Goal: Answer question/provide support

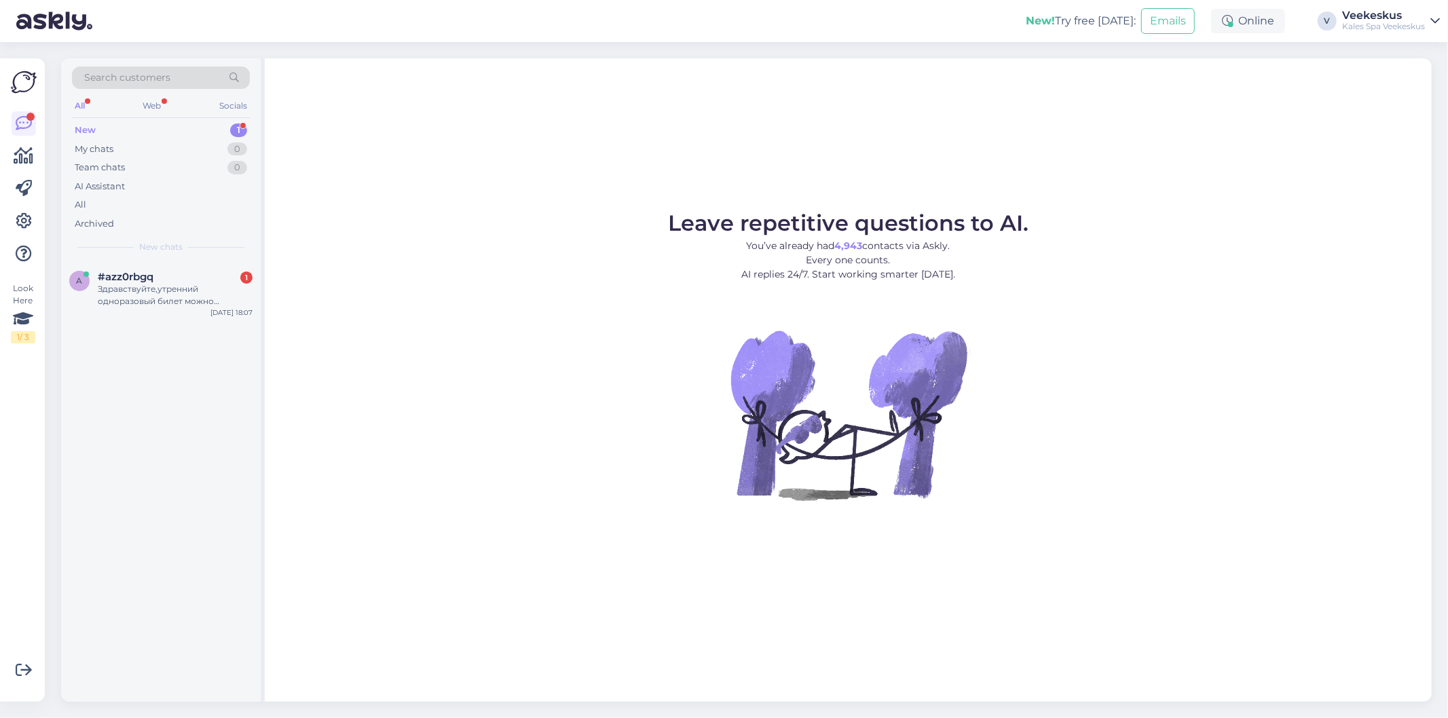
click at [128, 126] on div "New 1" at bounding box center [161, 130] width 178 height 19
click at [178, 280] on div "#azz0rbgq 1" at bounding box center [175, 277] width 155 height 12
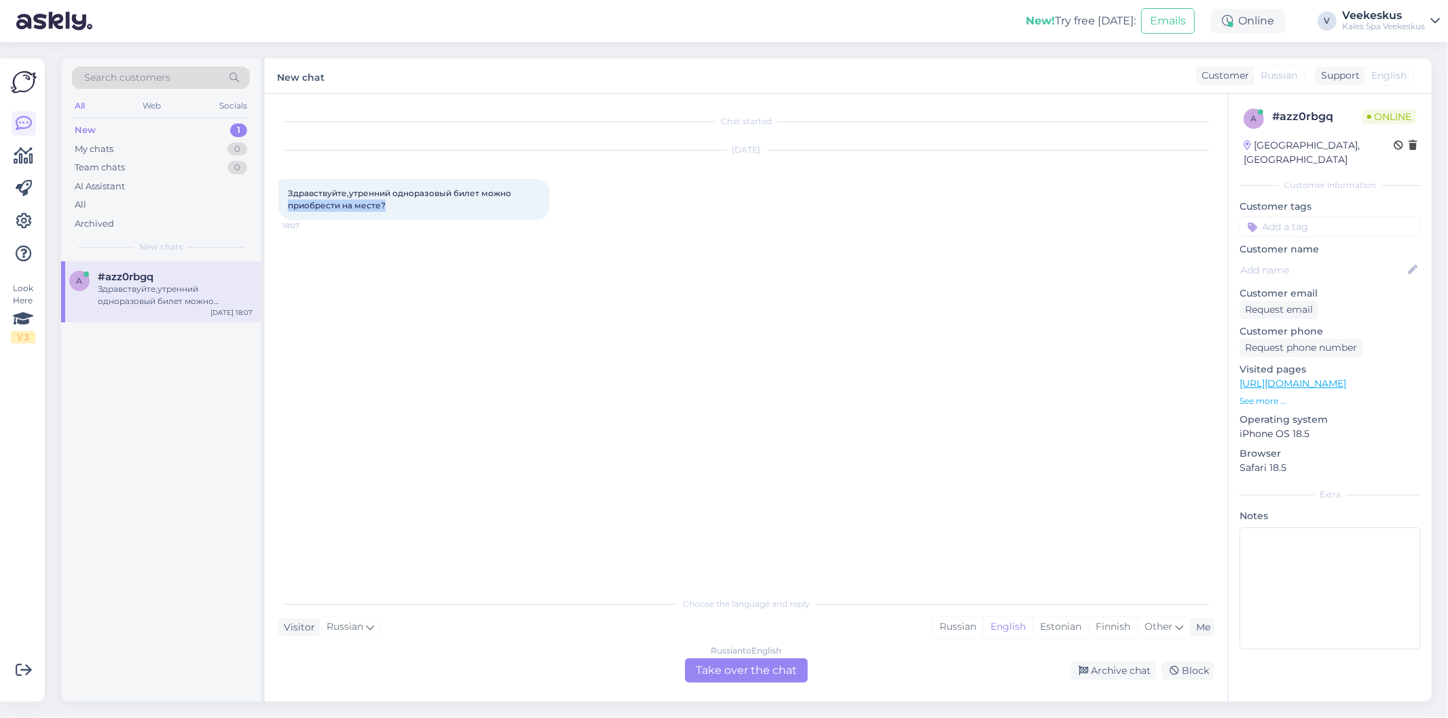
drag, startPoint x: 322, startPoint y: 207, endPoint x: 281, endPoint y: 201, distance: 41.8
click at [280, 202] on div "Здравствуйте,утренний одноразовый билет можно приобрести на месте? 18:07" at bounding box center [413, 199] width 271 height 41
click at [453, 206] on div "Здравствуйте,утренний одноразовый билет можно приобрести на месте? 18:07" at bounding box center [413, 199] width 271 height 41
drag, startPoint x: 382, startPoint y: 204, endPoint x: 269, endPoint y: 193, distance: 113.2
click at [269, 193] on div "Chat started [DATE] Здравствуйте,утренний одноразовый билет можно приобрести на…" at bounding box center [746, 398] width 963 height 608
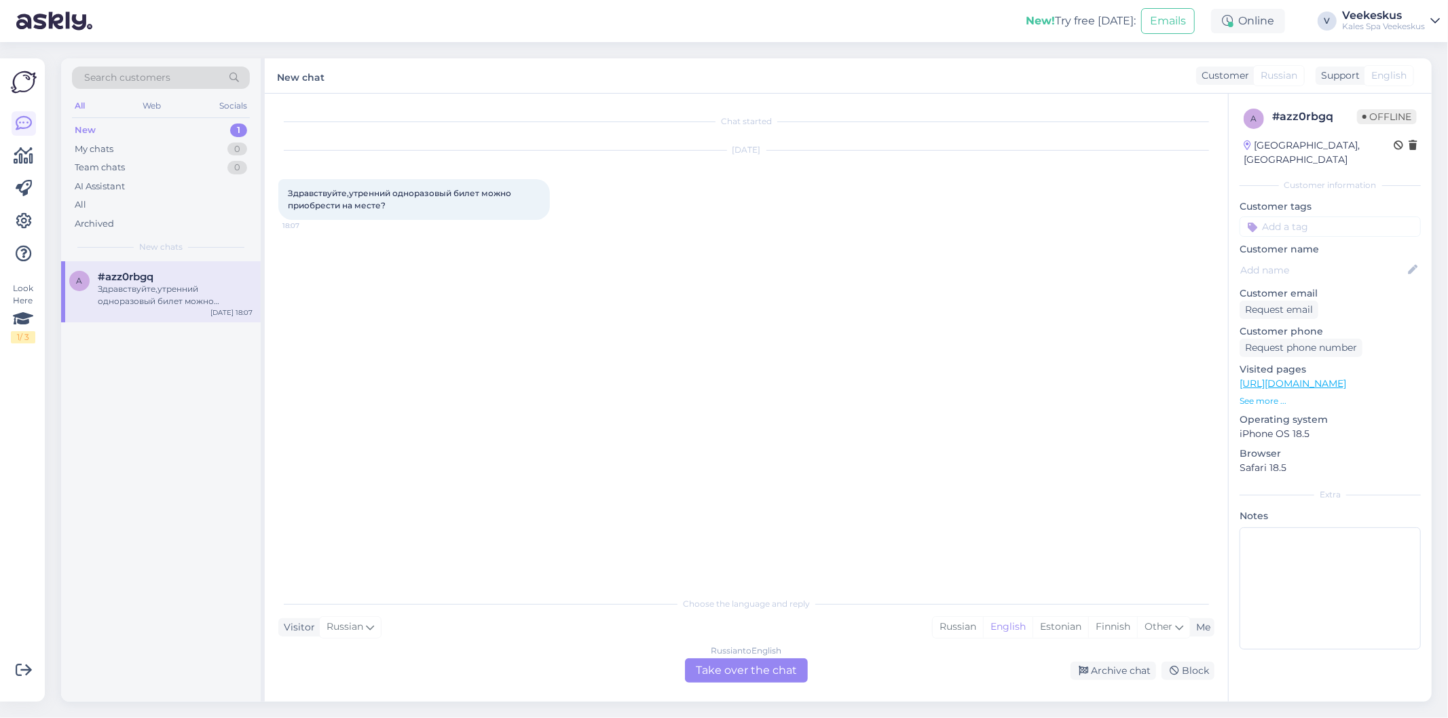
click at [760, 674] on div "Russian to English Take over the chat" at bounding box center [746, 670] width 123 height 24
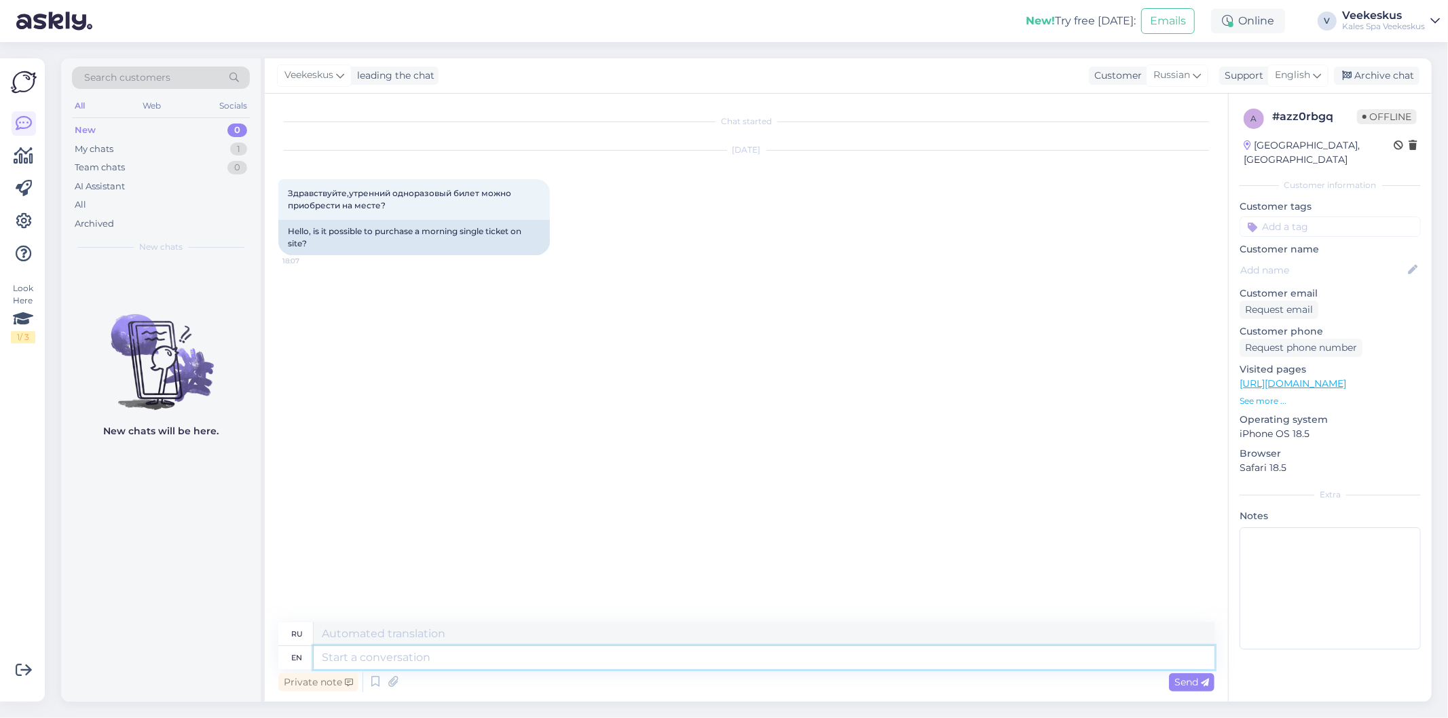
click at [527, 664] on textarea at bounding box center [764, 657] width 901 height 23
type textarea "Hello,"
type textarea "Привет,"
type textarea "Hello, yes"
type textarea "Привет, да."
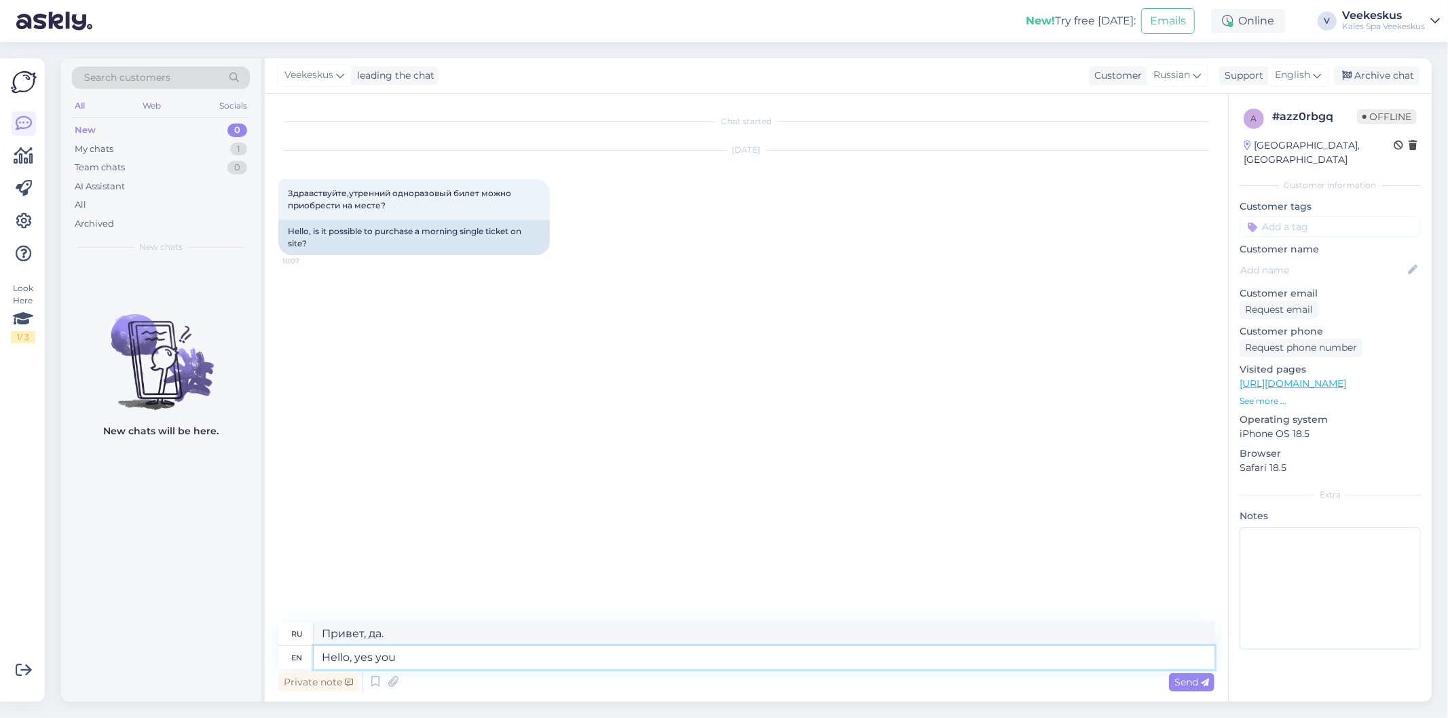
type textarea "Hello, yes you"
type textarea "Привет, да, ты"
type textarea "Hello, yes you can b"
type textarea "Здравствуйте, да, вы можете."
type textarea "Hello, yes you can buy"
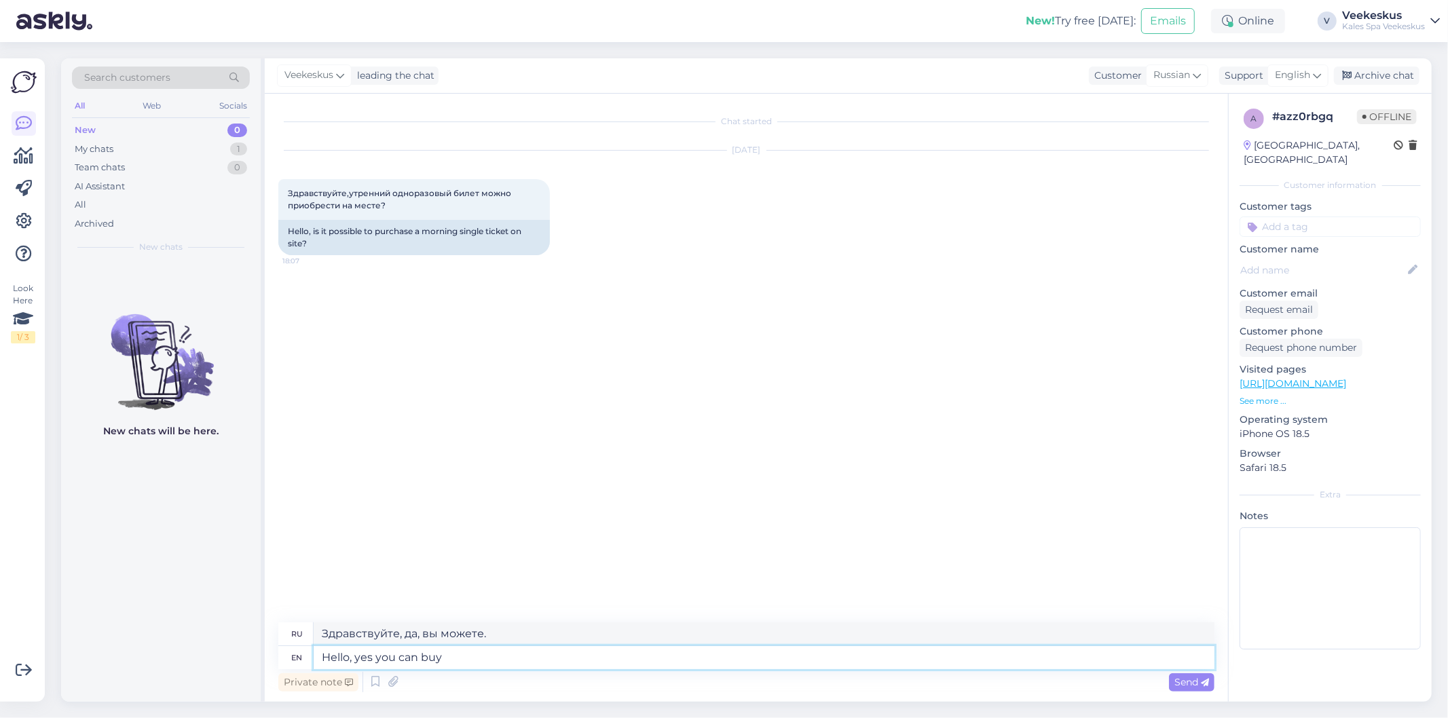
type textarea "Здравствуйте, да, вы можете купить."
type textarea "Hello, yes you can buy it"
type textarea "Здравствуйте, да, вы можете его купить."
type textarea "Hello, yes you can buy it from t"
type textarea "Здравствуйте, да, вы можете купить его у"
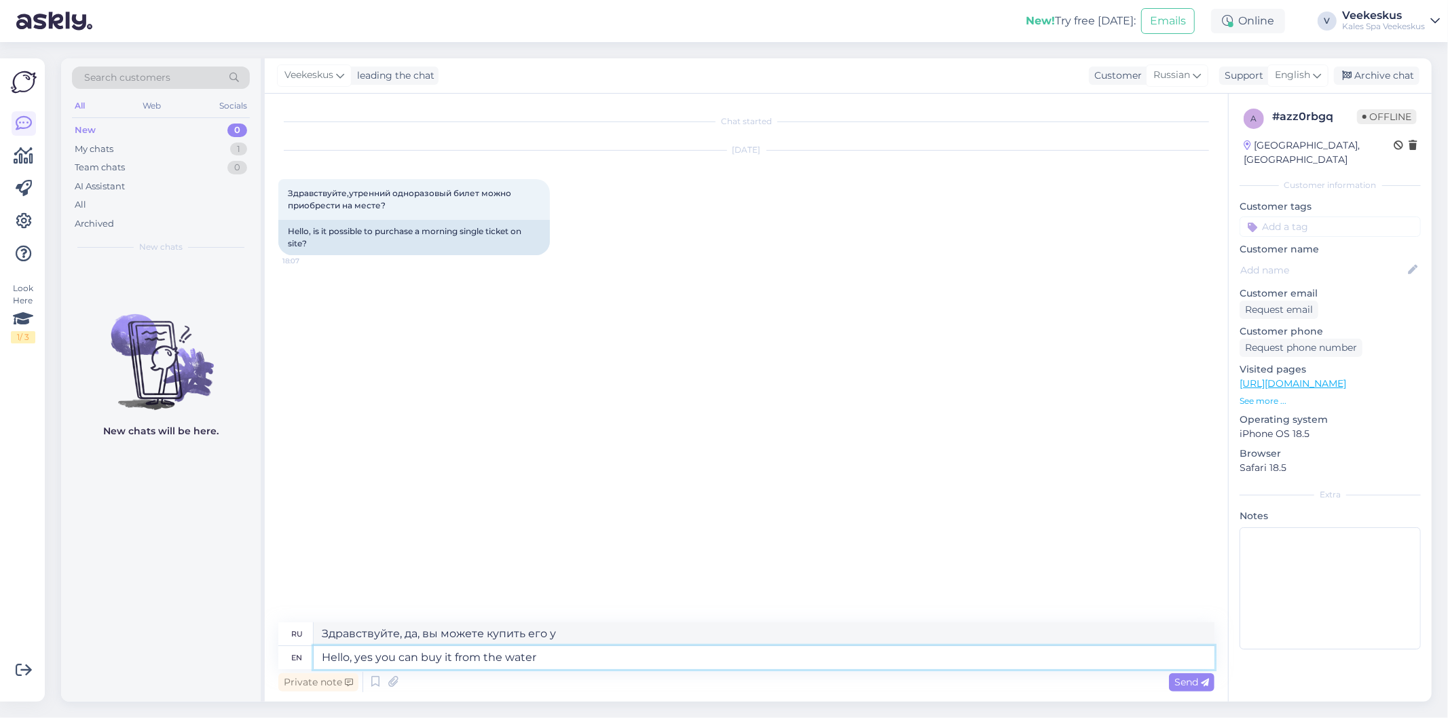
type textarea "Hello, yes you can buy it from the water p"
type textarea "Здравствуйте, да, вы можете купить его прямо из воды."
type textarea "Hello, yes you can buy it from the [GEOGRAPHIC_DATA]"
type textarea "Здравствуйте, да, вы можете купить его в аквапарке."
type textarea "Hello, yes you can buy it from the water park desk"
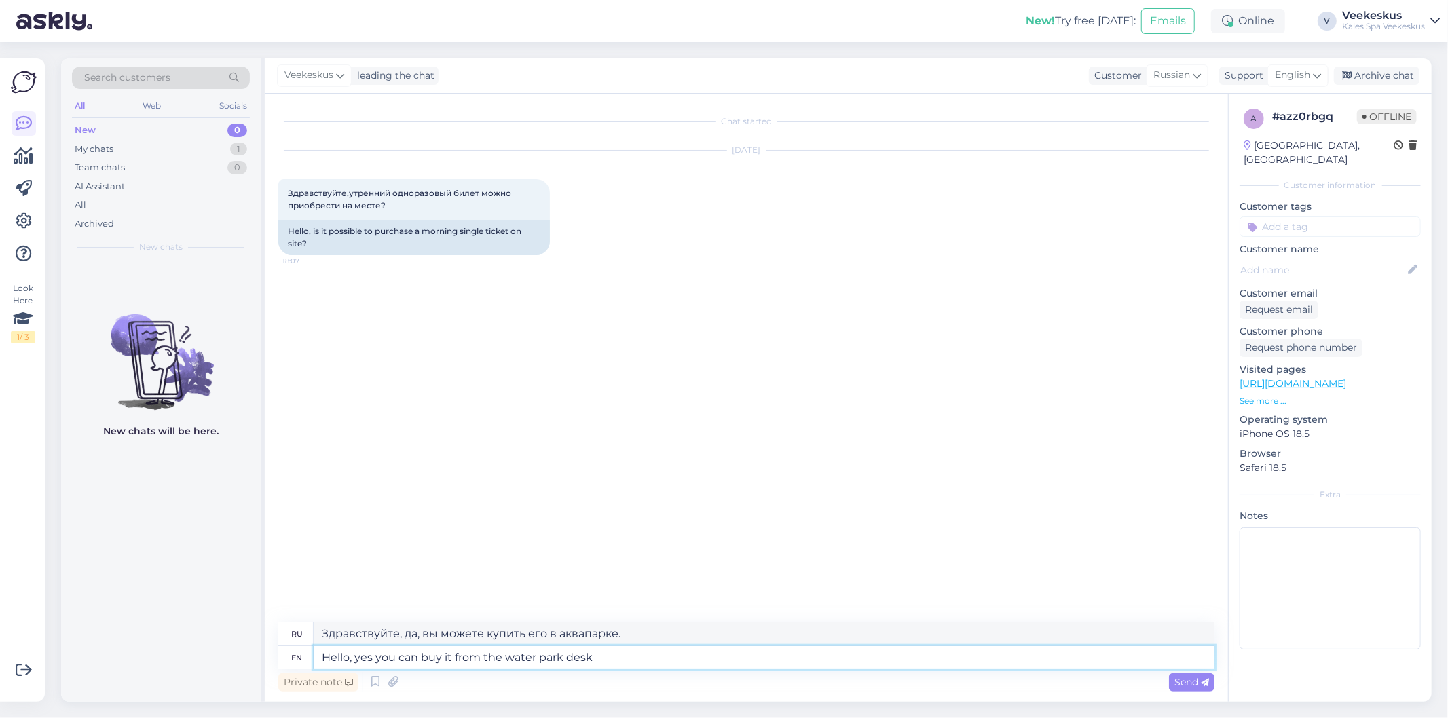
type textarea "Здравствуйте, да, вы можете купить его на стойке аквапарка."
type textarea "Hello, yes you can buy it from the water park desk."
click at [1191, 684] on span "Send" at bounding box center [1191, 682] width 35 height 12
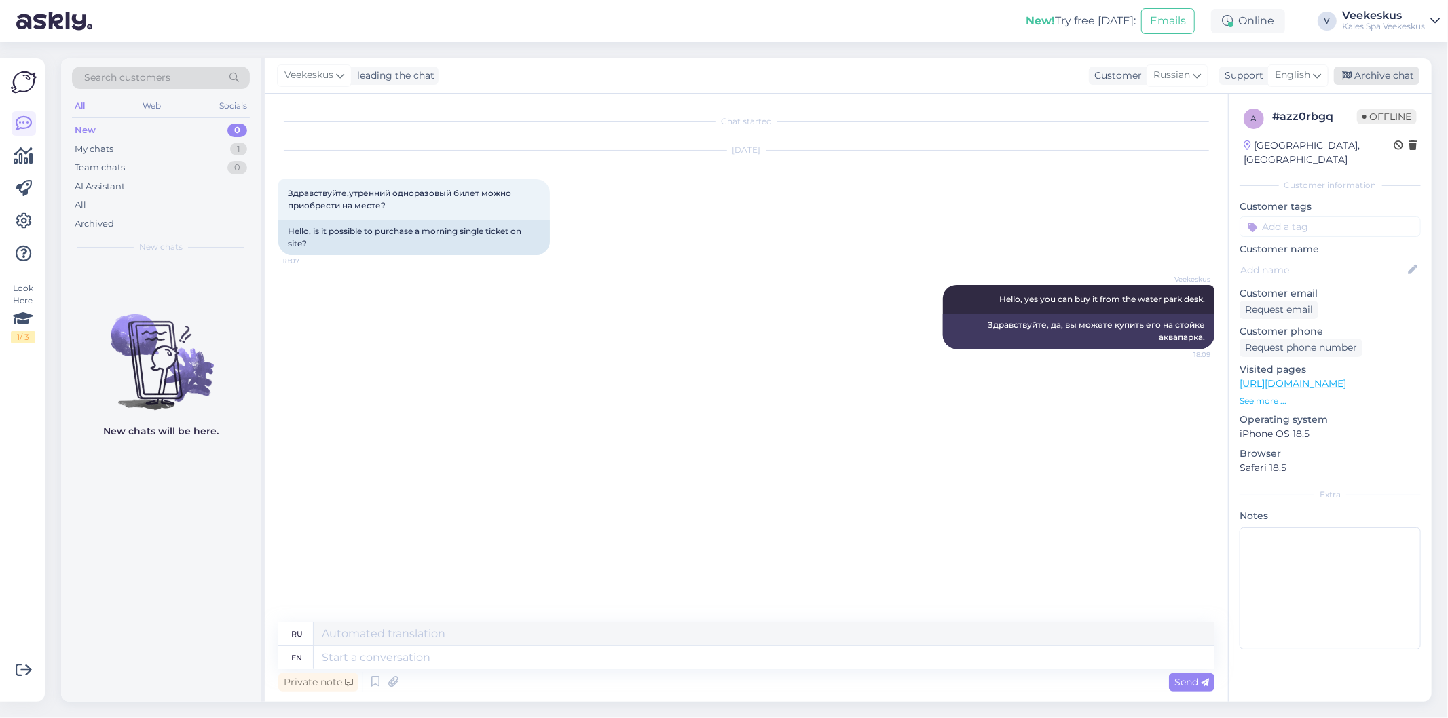
click at [1357, 73] on div "Archive chat" at bounding box center [1377, 76] width 86 height 18
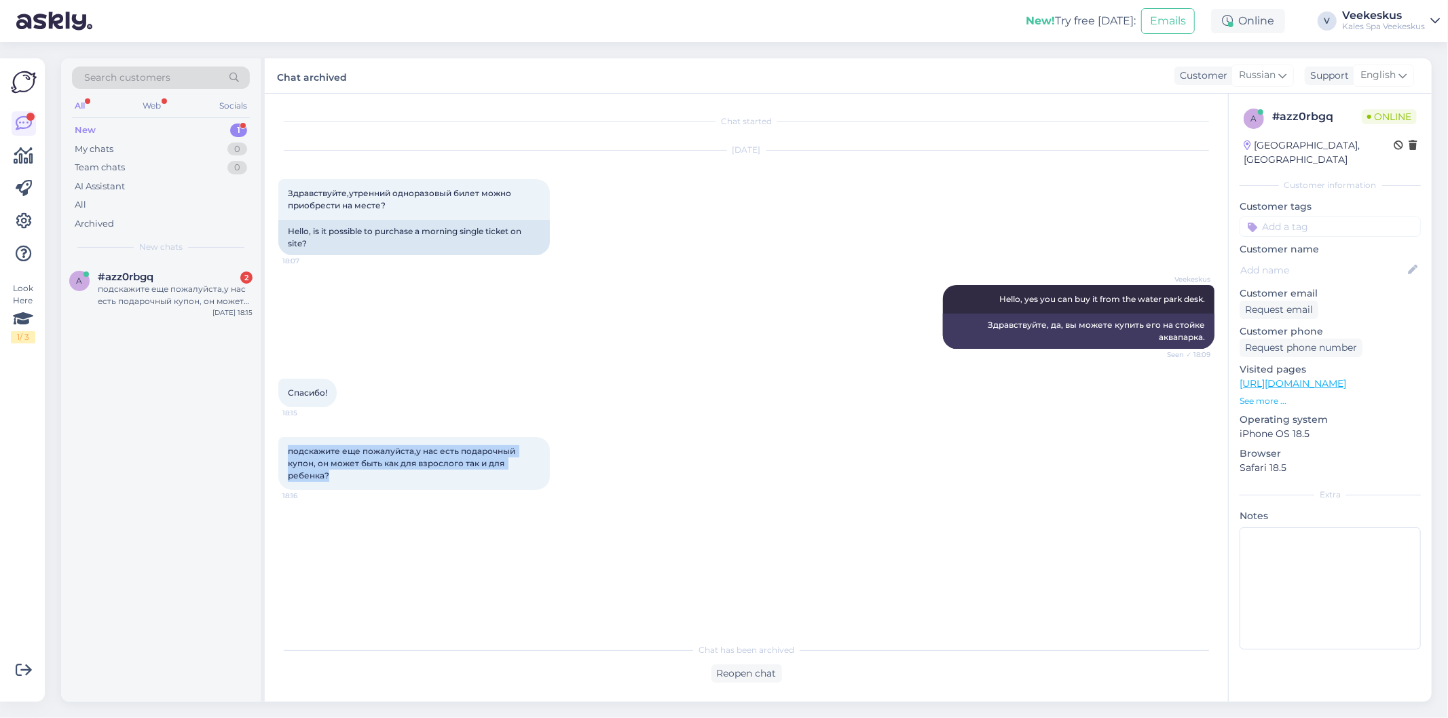
drag, startPoint x: 347, startPoint y: 470, endPoint x: 286, endPoint y: 457, distance: 63.1
click at [286, 457] on div "подскажите еще пожалуйста,у нас есть подарочный купон, он может быть как для вз…" at bounding box center [413, 463] width 271 height 53
click at [337, 476] on div "подскажите еще пожалуйста,у нас есть подарочный купон, он может быть как для вз…" at bounding box center [413, 463] width 271 height 53
drag, startPoint x: 303, startPoint y: 472, endPoint x: 285, endPoint y: 455, distance: 24.5
click at [288, 458] on div "подскажите еще пожалуйста,у нас есть подарочный купон, он может быть как для вз…" at bounding box center [413, 463] width 271 height 53
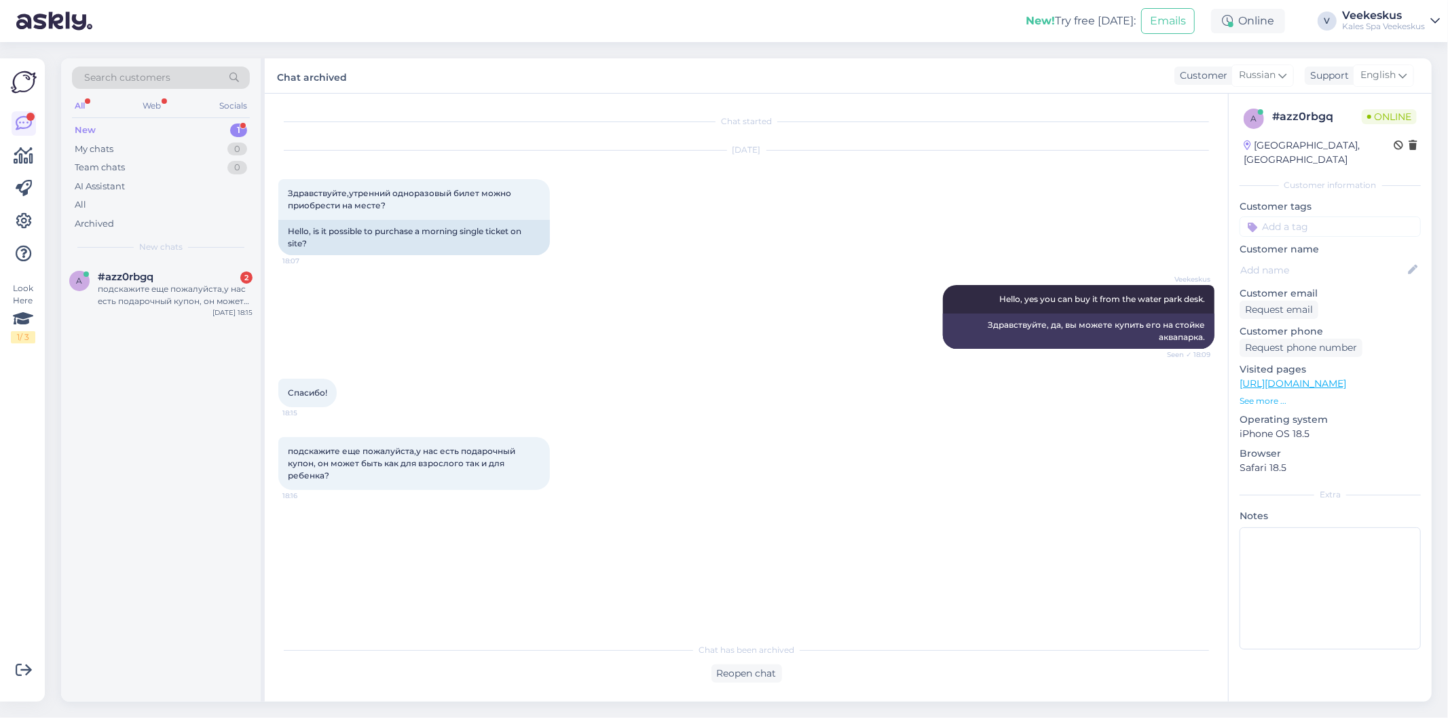
click at [283, 450] on div "подскажите еще пожалуйста,у нас есть подарочный купон, он может быть как для вз…" at bounding box center [413, 463] width 271 height 53
click at [730, 666] on div "Reopen chat" at bounding box center [746, 673] width 71 height 18
click at [708, 668] on div "Russian to English Take over the chat" at bounding box center [746, 670] width 123 height 24
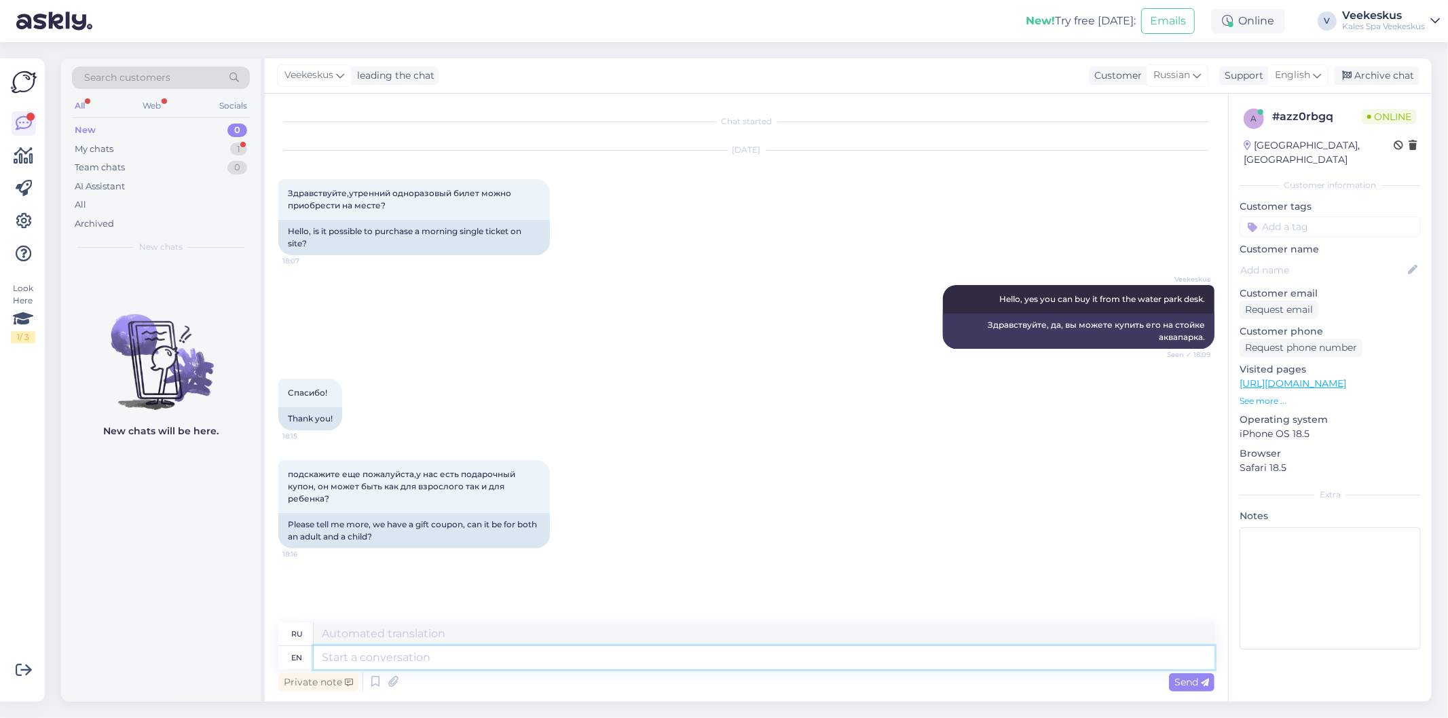
click at [404, 654] on textarea at bounding box center [764, 657] width 901 height 23
type textarea "Depends"
type textarea "[DEMOGRAPHIC_DATA] от"
type textarea "Depends on the gift"
type textarea "[PERSON_NAME] от подарка."
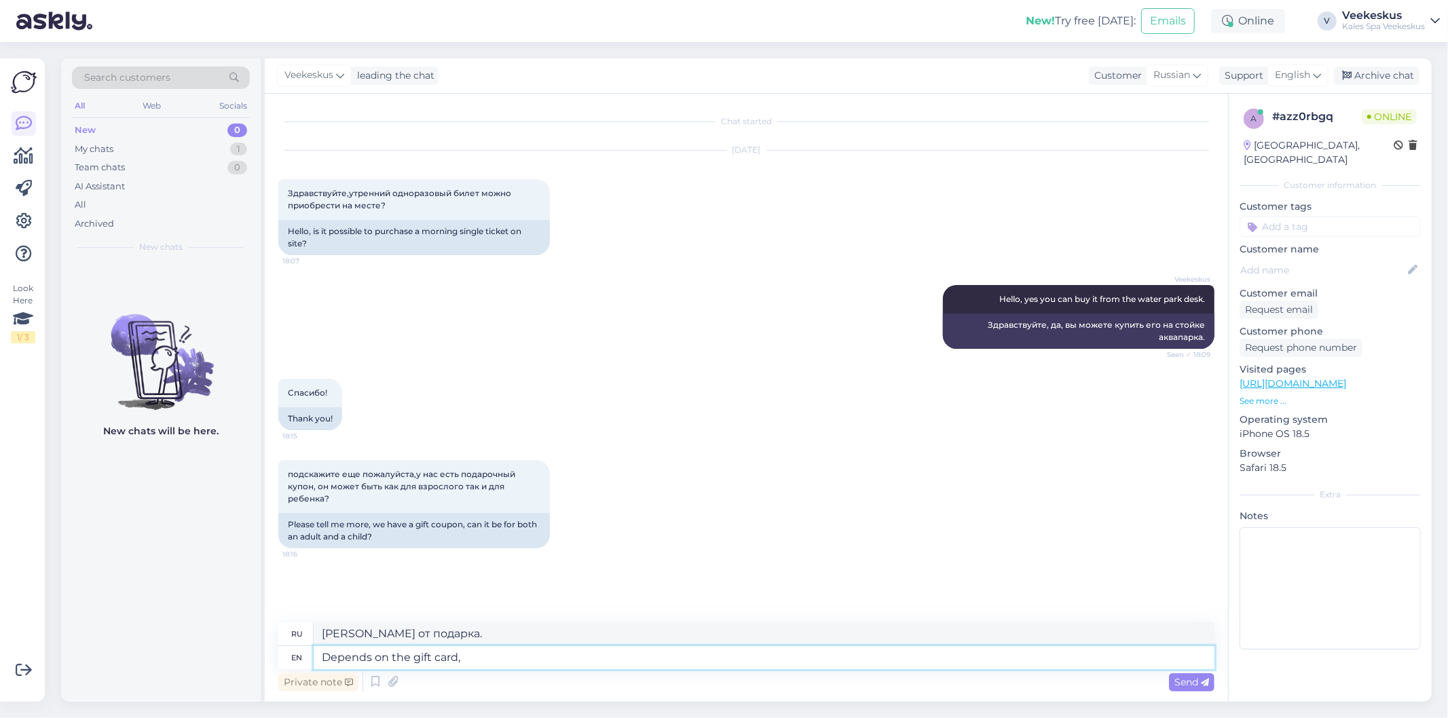
type textarea "Depends on the gift card,"
type textarea "[PERSON_NAME] от подарочной карты,"
type textarea "Depends on the gift card, if"
type textarea "[PERSON_NAME] от подарочной карты, если"
type textarea "Depends on the gift card, if you h"
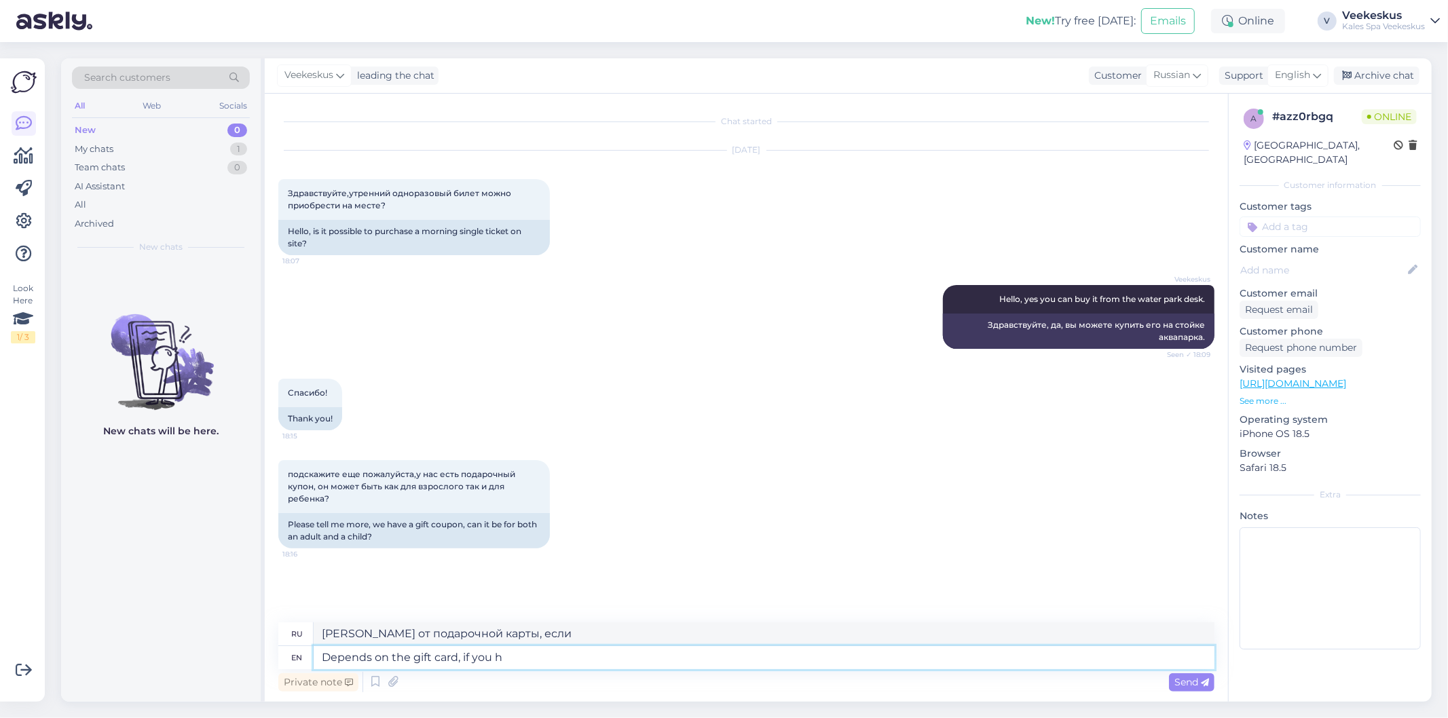
type textarea "[PERSON_NAME] от подарочной карты, если вы"
type textarea "Depends on the gift card, if you have a"
type textarea "[PERSON_NAME] от подарочной карты, если у вас есть"
type textarea "Depends on the gift card, if you have a monetary"
type textarea "Зависит от подарочной карты, если у вас есть денежный эквивалент"
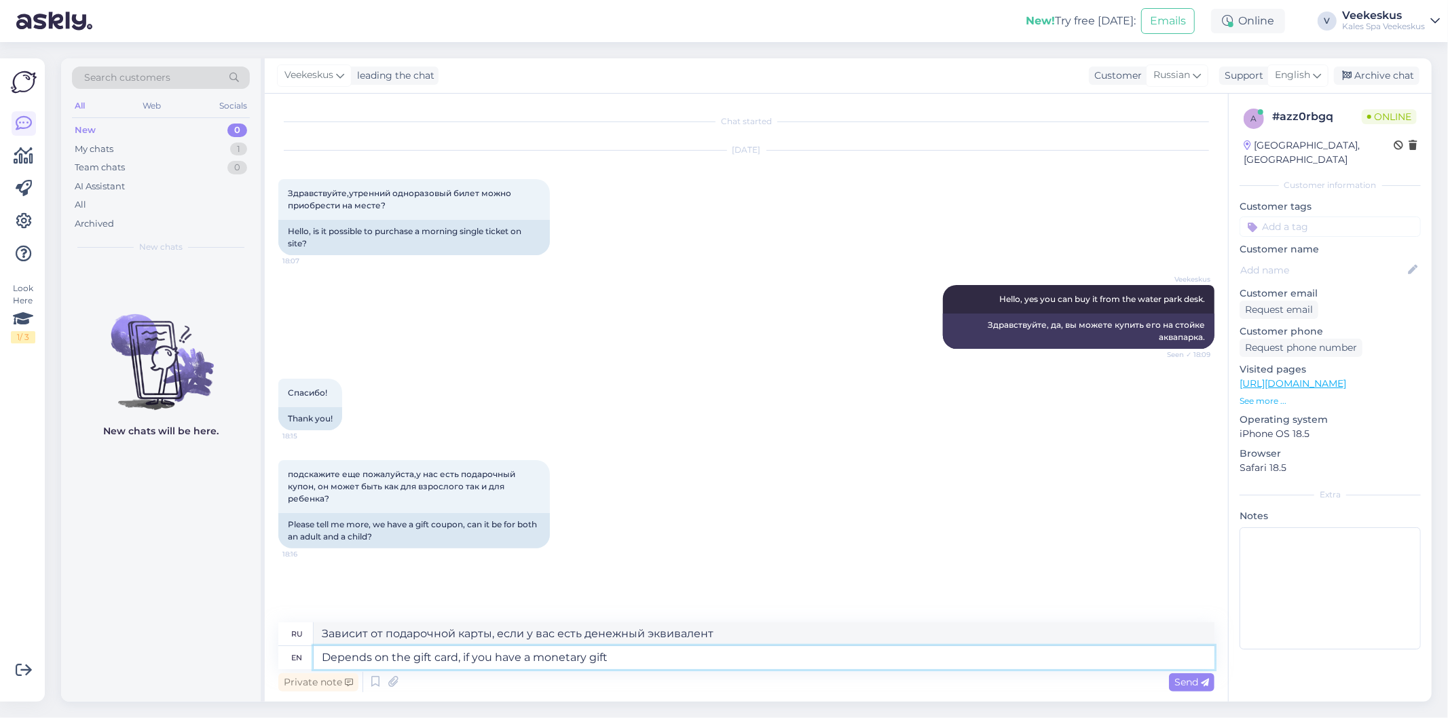
type textarea "Depends on the gift card, if you have a monetary gift"
type textarea "[PERSON_NAME] от подарочной карты, если у вас денежный подарок"
type textarea "Depends on the gift card, if you have a monetary gift card,"
type textarea "Зависит от подарочной карты, если у вас денежная подарочная карта,"
type textarea "Depends on the gift card, if you have a monetary gift card, then"
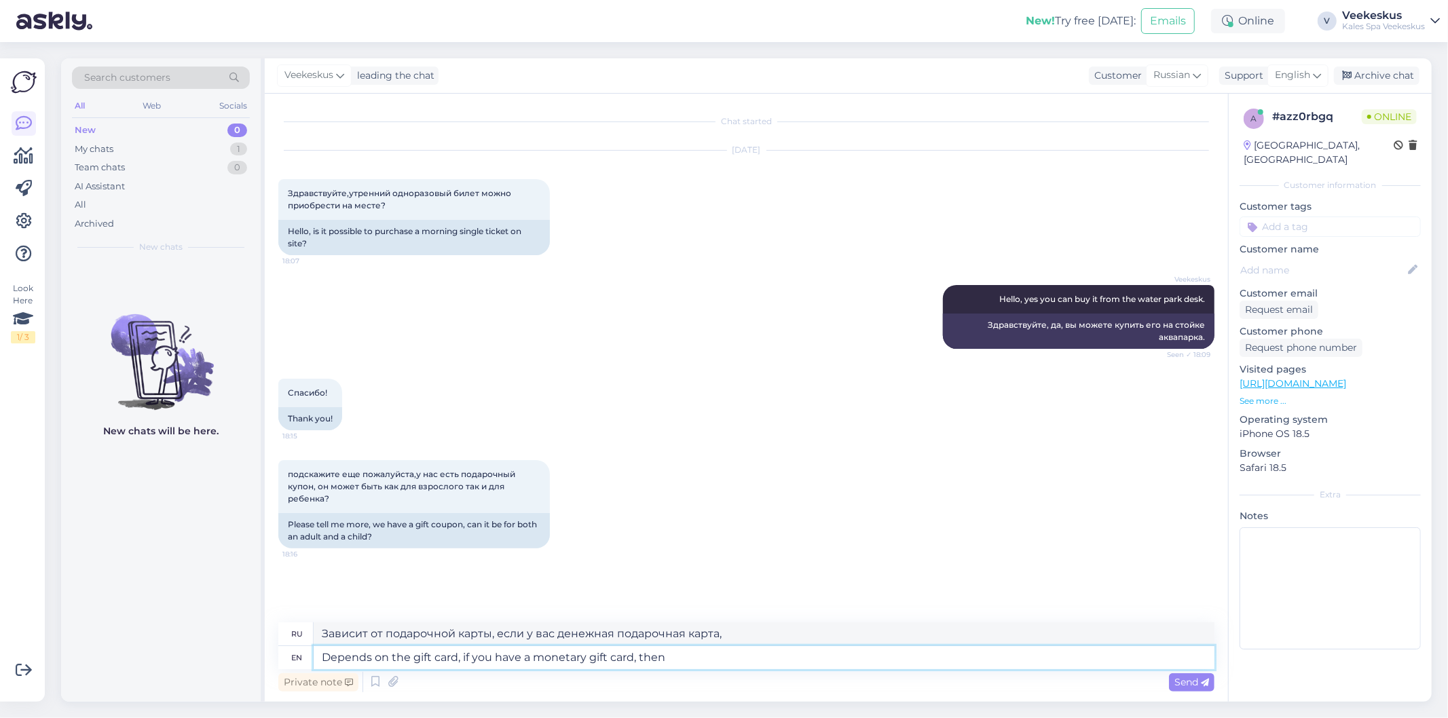
type textarea "[PERSON_NAME] от подарочной карты, если у вас денежная подарочная карта, то"
type textarea "Depends on the gift card, if you have a monetary gift card, then this co"
type textarea "Зависит от подарочной карты, если у вас денежная подарочная карта, то это"
type textarea "Depends on the gift card, if you have a monetary gift card, then this could b"
type textarea "[PERSON_NAME] от подарочной карты, если у вас денежная подарочная карта, то это…"
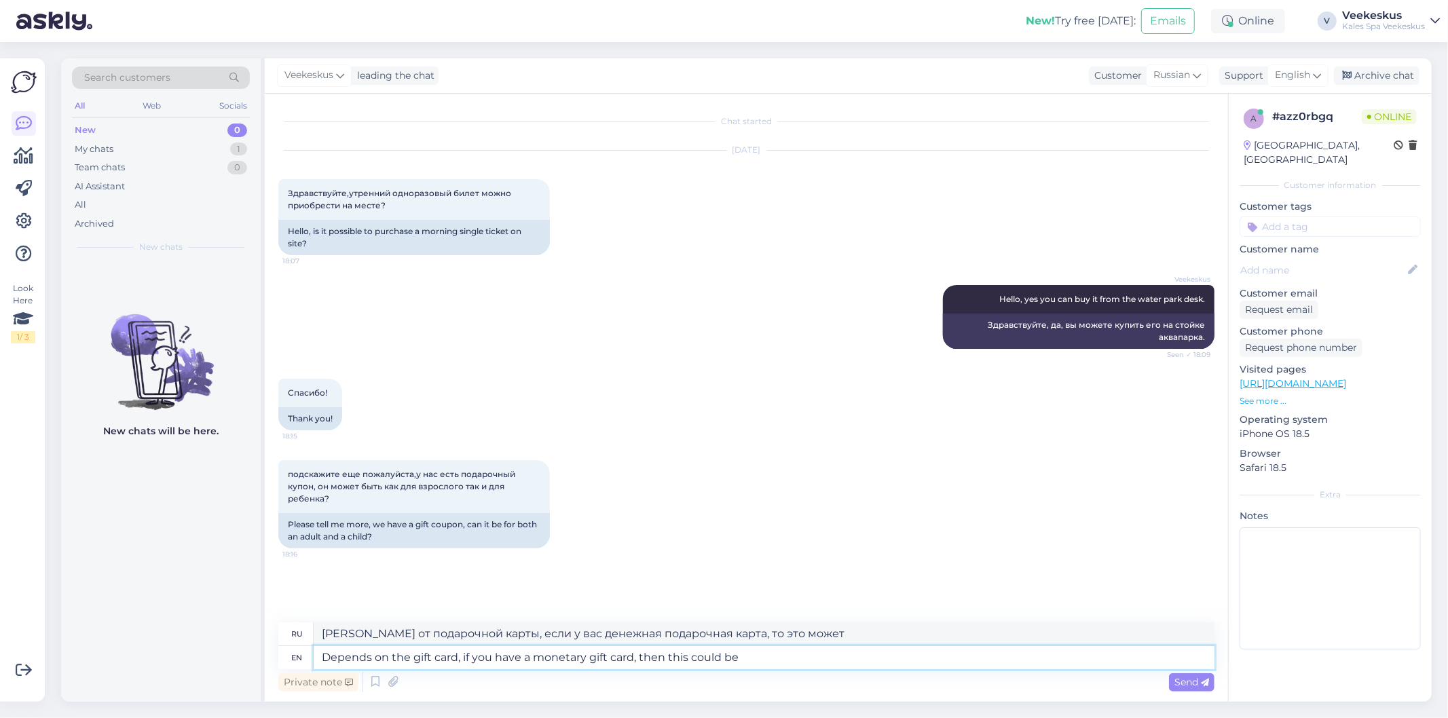
type textarea "Depends on the gift card, if you have a monetary gift card, then this could be u"
type textarea "Зависит от подарочной карты, если у вас денежная подарочная карта, то это может…"
type textarea "Depends on the gift card, if you have a monetary gift card, then this could be …"
type textarea "[PERSON_NAME] от подарочной карты. Если у вас есть денежная подарочная карта, т…"
type textarea "Depends on the gift card, if you have a monetary gift card, then this could be …"
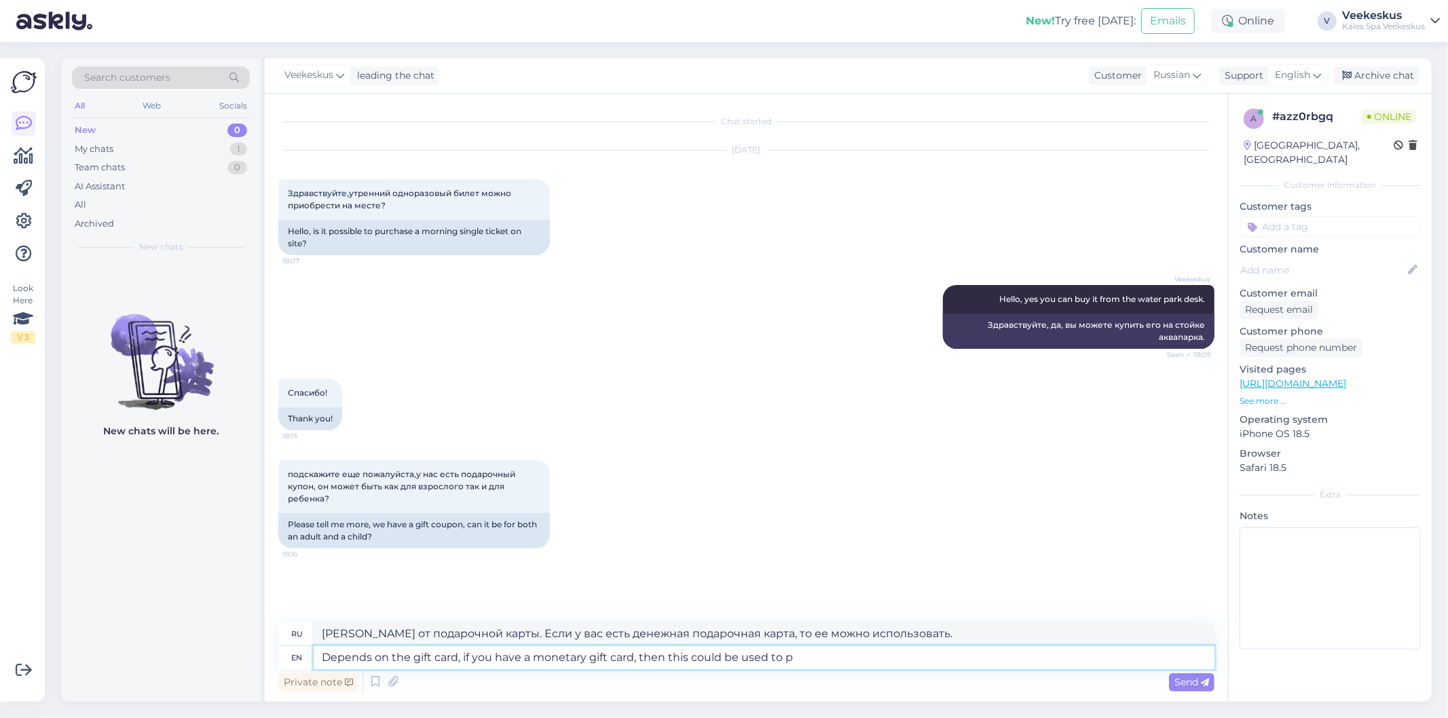
type textarea "[PERSON_NAME] от подарочной карты. Если у вас есть денежная подарочная карта, т…"
type textarea "Depends on the gift card, if you have a monetary gift card, then this could be …"
type textarea "[PERSON_NAME] от подарочной карты. Если у вас есть денежная подарочная карта, т…"
type textarea "Depends on the gift card, if you have a monetary gift card, then this could be …"
type textarea "[PERSON_NAME] от подарочной карты. Если у вас есть денежная подарочная карта, т…"
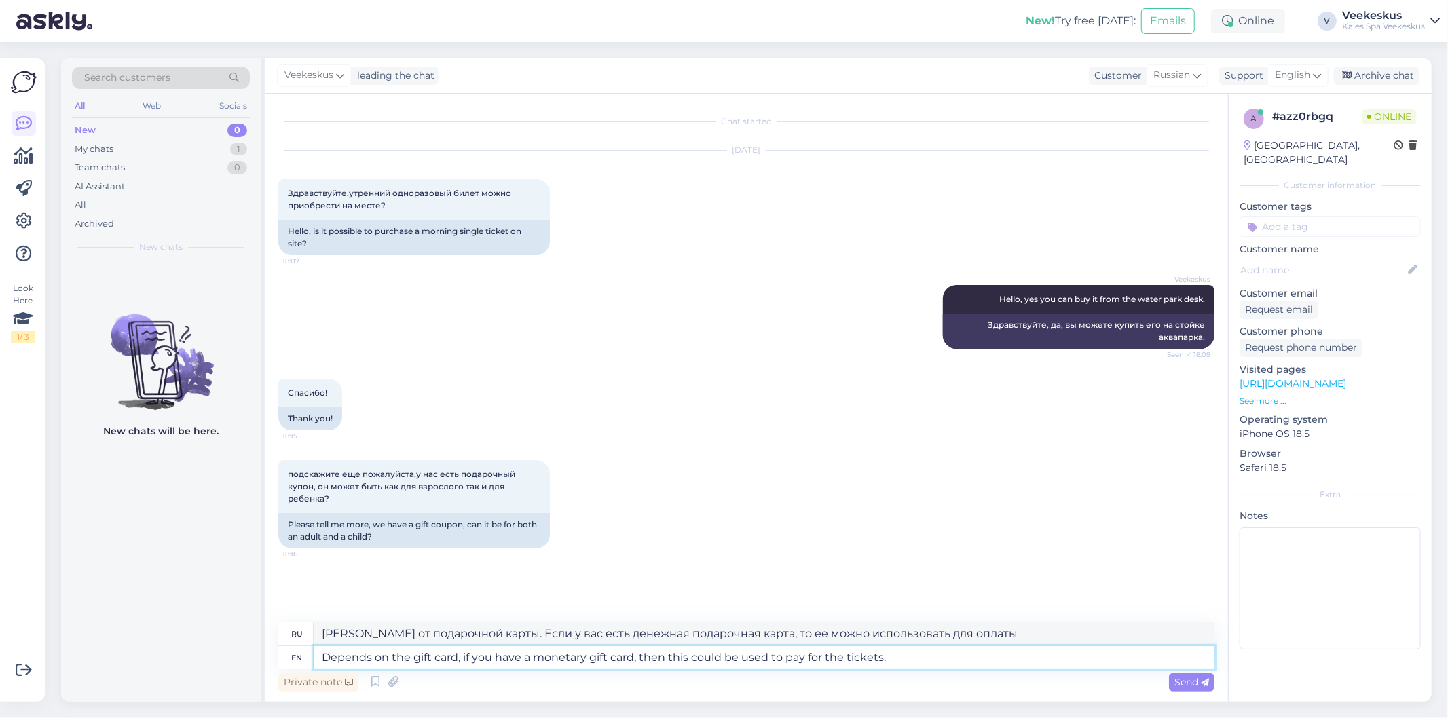
type textarea "Depends on the gift card, if you have a monetary gift card, then this could be …"
type textarea "[PERSON_NAME] от подарочной карты: если у вас денежная подарочная карта, то ее …"
type textarea "Depends on the gift card, if you have a monetary gift card, then this could be …"
type textarea "[PERSON_NAME] от подарочной карты: если у вас денежная подарочная карта, её мож…"
type textarea "Depends on the gift card, if you have a monetary gift card, then this could be …"
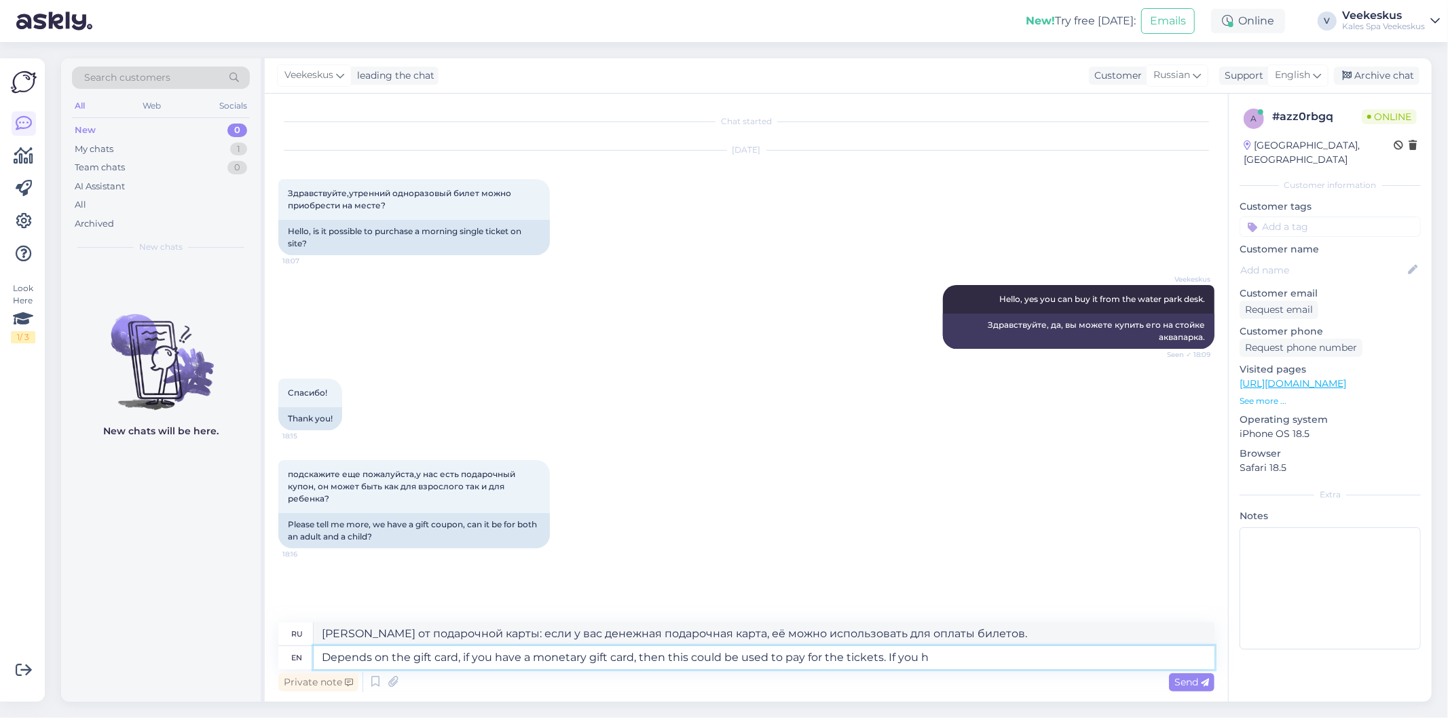
type textarea "[PERSON_NAME] от подарочной карты. Если у вас денежная подарочная карта, её мож…"
type textarea "Depends on the gift card, if you have a monetary gift card, then this could be …"
type textarea "[PERSON_NAME] от подарочной карты. Если у вас есть денежная подарочная карта, е…"
type textarea "Depends on the gift card, if you have a monetary gift card, then this could be …"
type textarea "[PERSON_NAME] от подарочной карты. Если у вас денежная подарочная карта, её мож…"
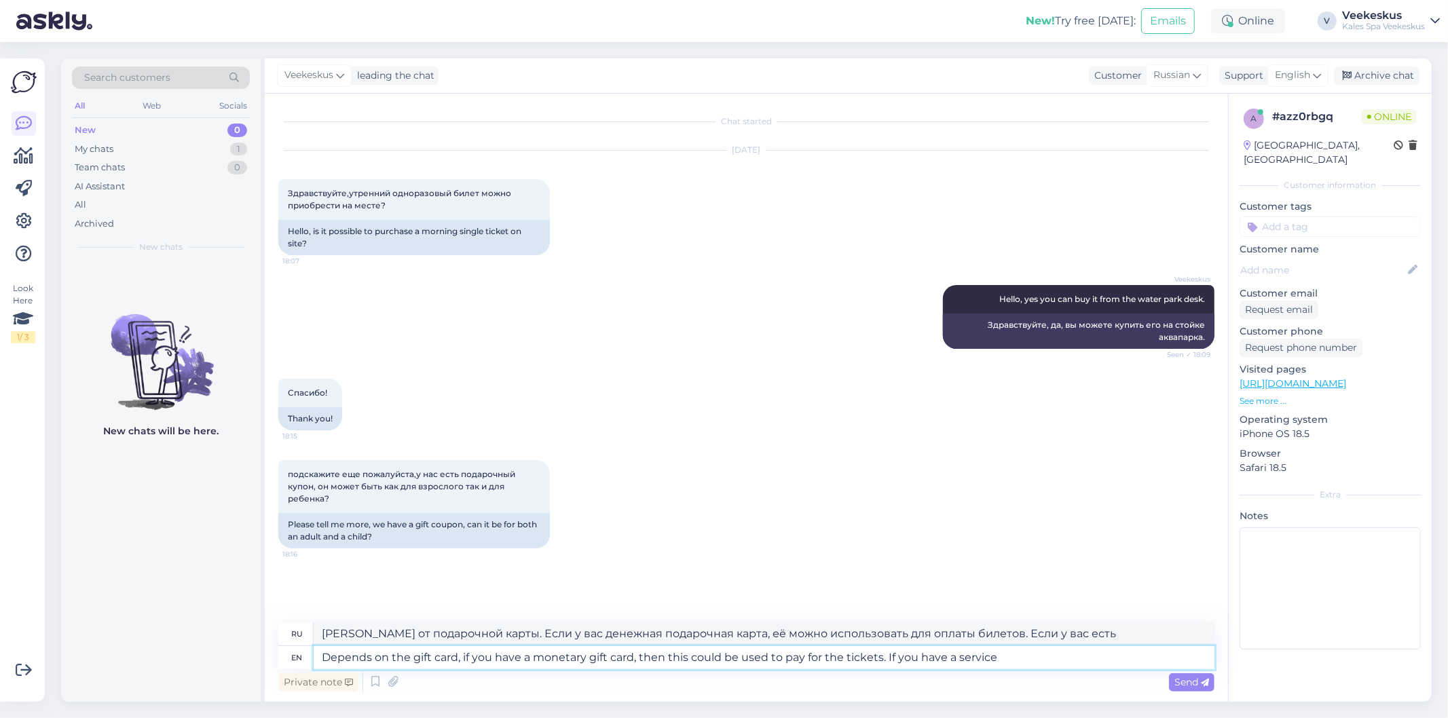
type textarea "Depends on the gift card, if you have a monetary gift card, then this could be …"
type textarea "[PERSON_NAME] от подарочной карты. Если у вас денежная подарочная карта, её мож…"
type textarea "Depends on the gift card, if you have a monetary gift card, then this could be …"
type textarea "[PERSON_NAME] от подарочной карты. Если у вас денежная подарочная карта, её мож…"
type textarea "Depends on the gift card, if you have a monetary gift card, then this could be …"
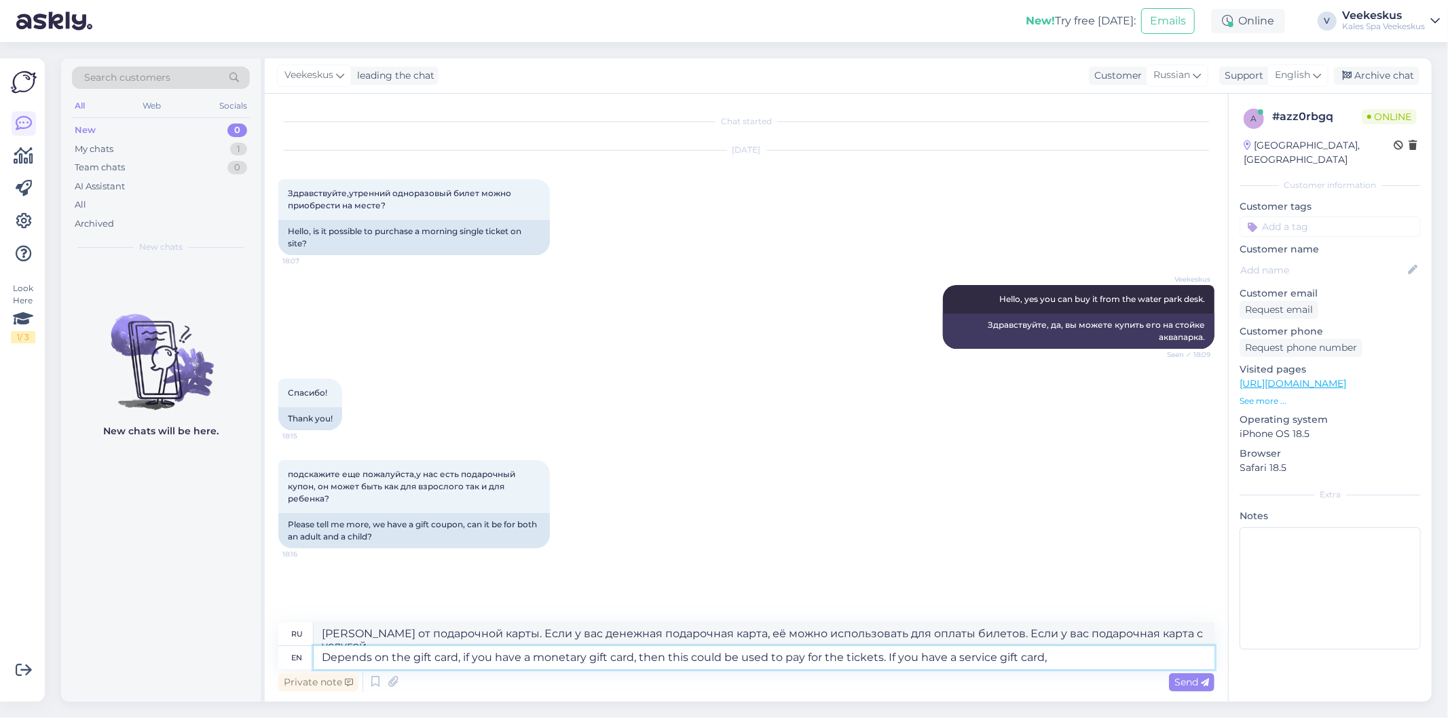
type textarea "[PERSON_NAME] от подарочной карты: если у вас денежная подарочная карта, её мож…"
type textarea "Depends on the gift card, if you have a monetary gift card, then this could be …"
type textarea "[PERSON_NAME] от подарочной карты. Если у вас денежная подарочная карта, её мож…"
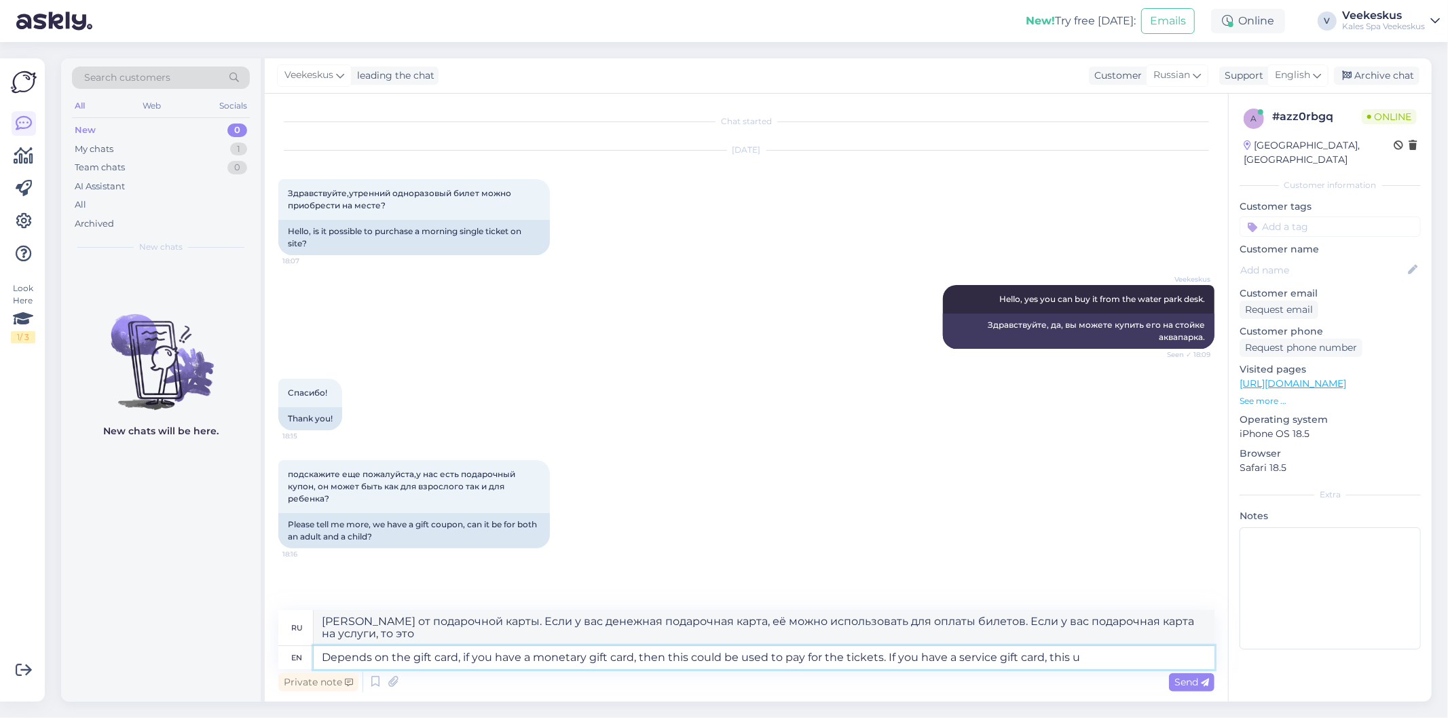
type textarea "Depends on the gift card, if you have a monetary gift card, then this could be …"
type textarea "[PERSON_NAME] от подарочной карты. Если у вас денежная подарочная карта, её мож…"
type textarea "Depends on the gift card, if you have a monetary gift card, then this could be …"
type textarea "[PERSON_NAME] от подарочной карты. Если у вас денежная подарочная карта, её мож…"
type textarea "Depends on the gift card, if you have a monetary gift card, then this could be …"
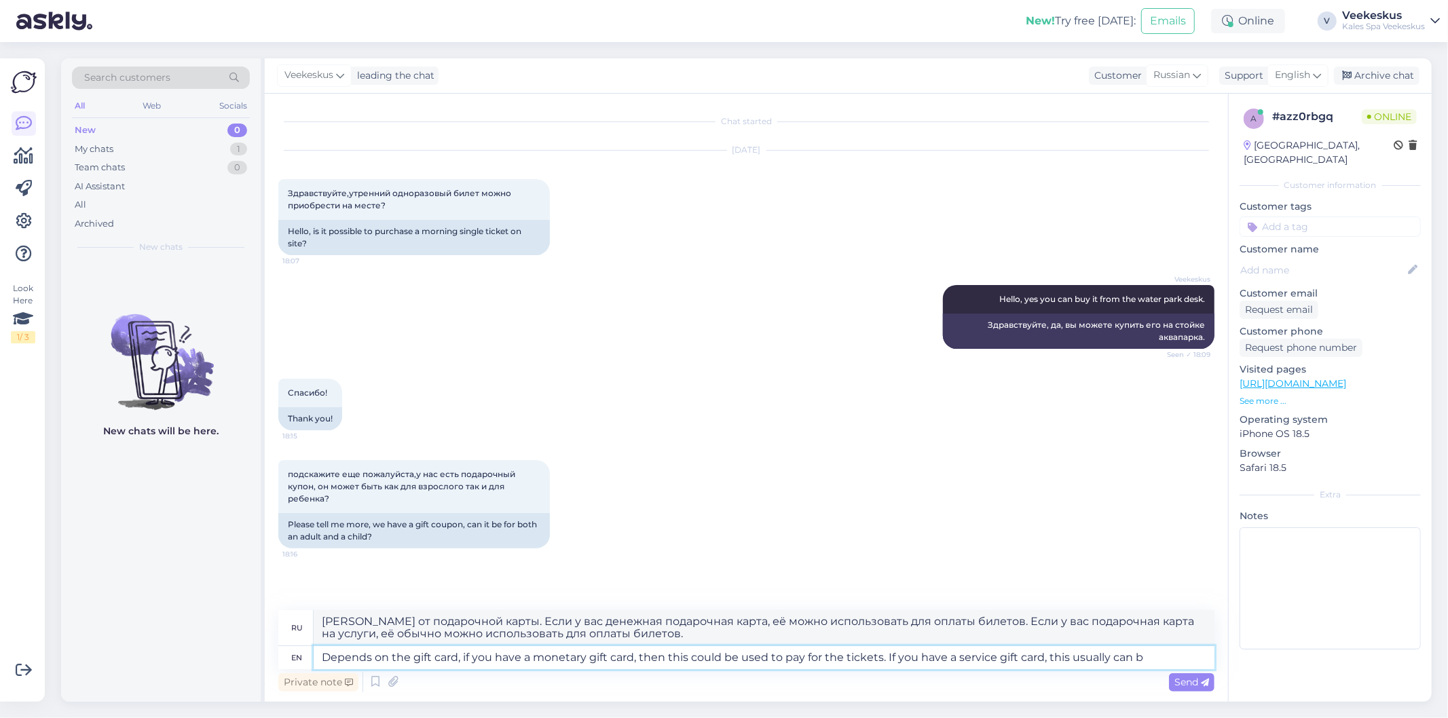
type textarea "[PERSON_NAME] от подарочной карты. Если у вас денежная подарочная карта, её мож…"
type textarea "Depends on the gift card, if you have a monetary gift card, then this could be …"
type textarea "[PERSON_NAME] от подарочной карты. Если у вас денежная подарочная карта, её мож…"
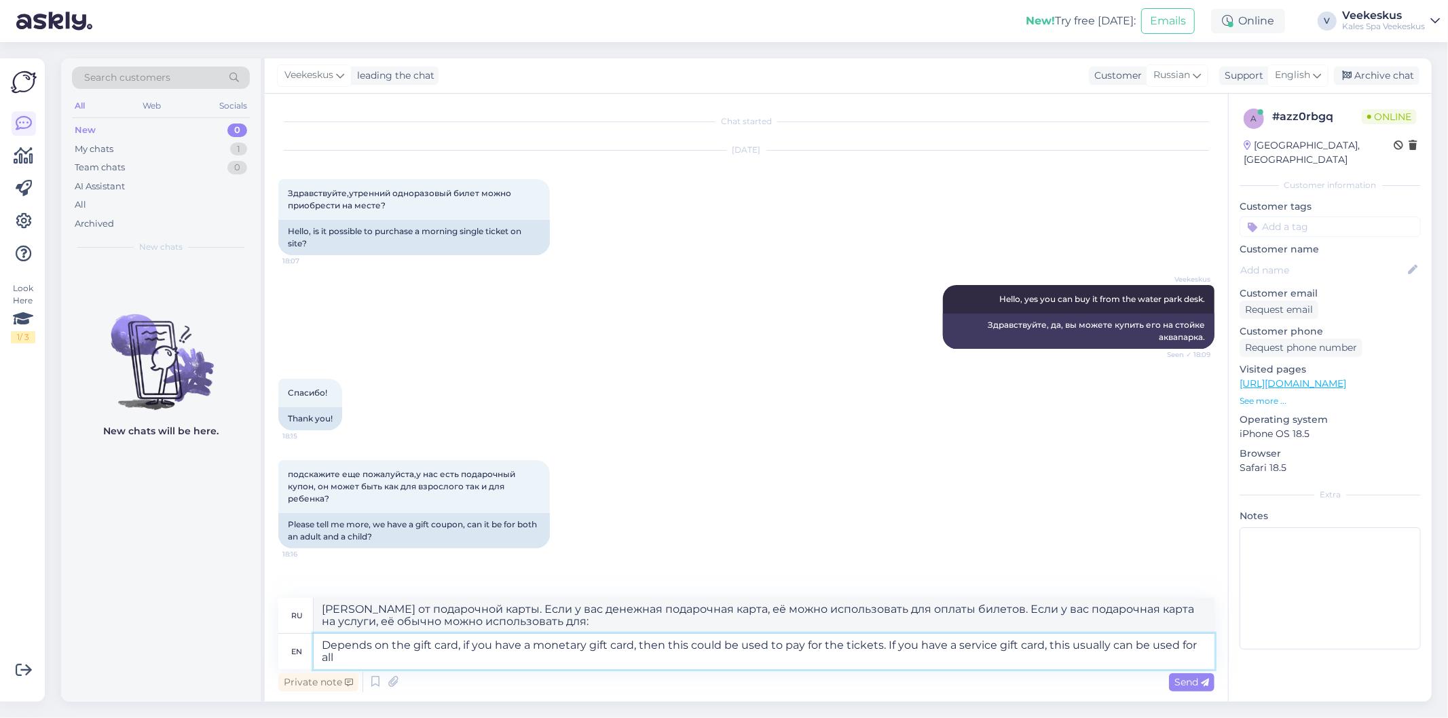
type textarea "Depends on the gift card, if you have a monetary gift card, then this could be …"
type textarea "[PERSON_NAME] от подарочной карты. Если у вас денежная подарочная карта, её мож…"
type textarea "Depends on the gift card, if you have a monetary gift card, then this could be …"
type textarea "Зависит от типа подарочной карты: если у вас денежная подарочная карта, её можн…"
type textarea "Depends on the gift card, if you have a monetary gift card, then this could be …"
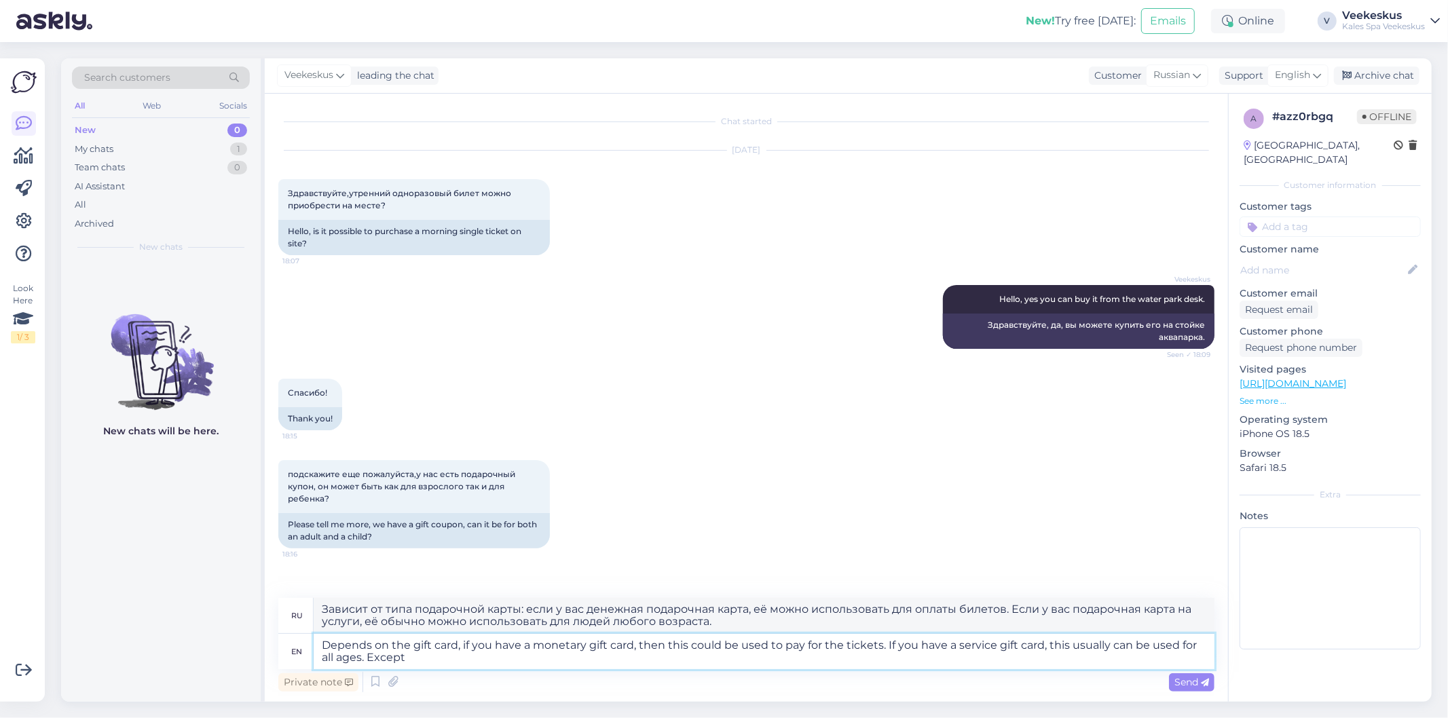
type textarea "Зависит от типа подарочной карты. Если у вас денежная подарочная карта, её можн…"
type textarea "Depends on the gift card, if you have a monetary gift card, then this could be …"
type textarea "[PERSON_NAME] от подарочной карты. Если у вас денежная подарочная карта, её мож…"
type textarea "Depends on the gift card, if you have a monetary gift card, then this could be …"
type textarea "[PERSON_NAME] от подарочной карты. Если у вас денежная подарочная карта, её мож…"
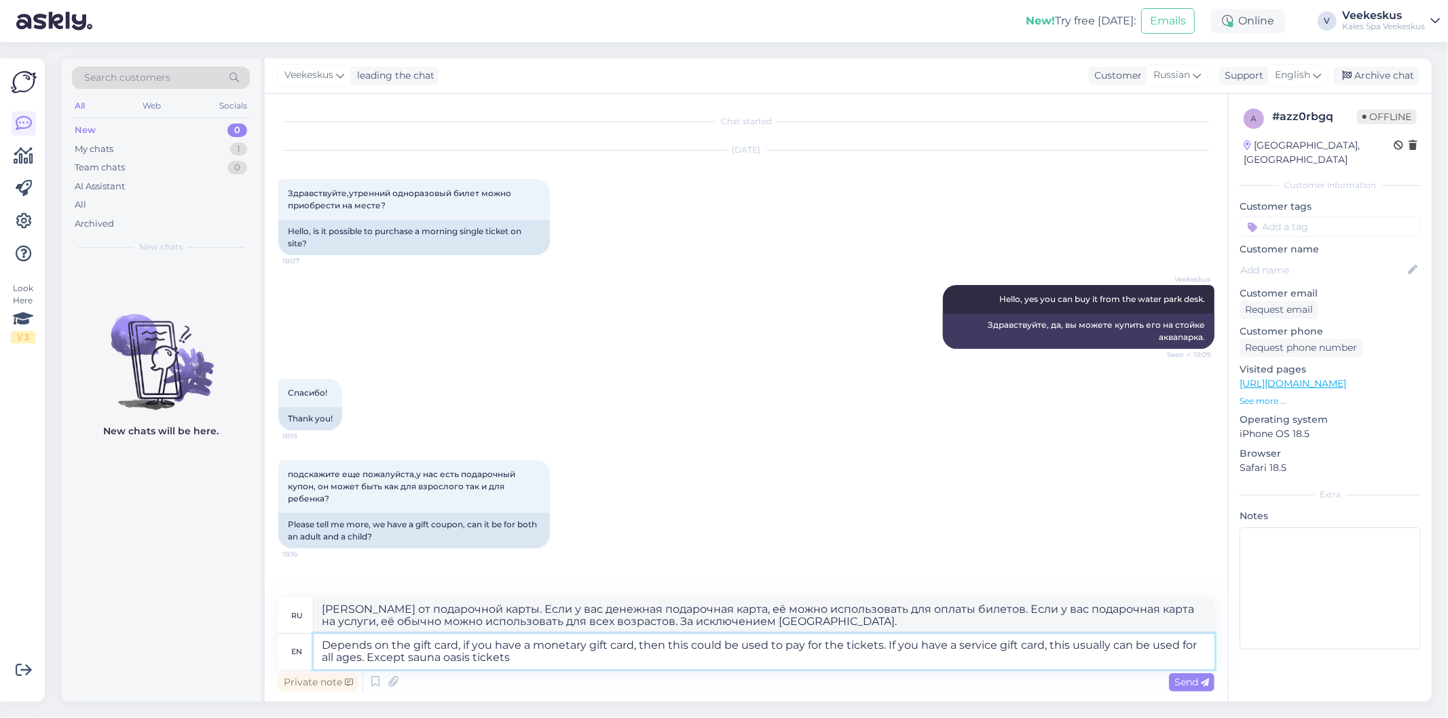
type textarea "Depends on the gift card, if you have a monetary gift card, then this could be …"
type textarea "Зависит от типа подарочной карты. Если у вас денежная подарочная карта, её можн…"
type textarea "Depends on the gift card, if you have a monetary gift card, then this could be …"
type textarea "[PERSON_NAME] от подарочной карты. Если у вас денежная подарочная карта, её мож…"
type textarea "Depends on the gift card, if you have a monetary gift card, then this could be …"
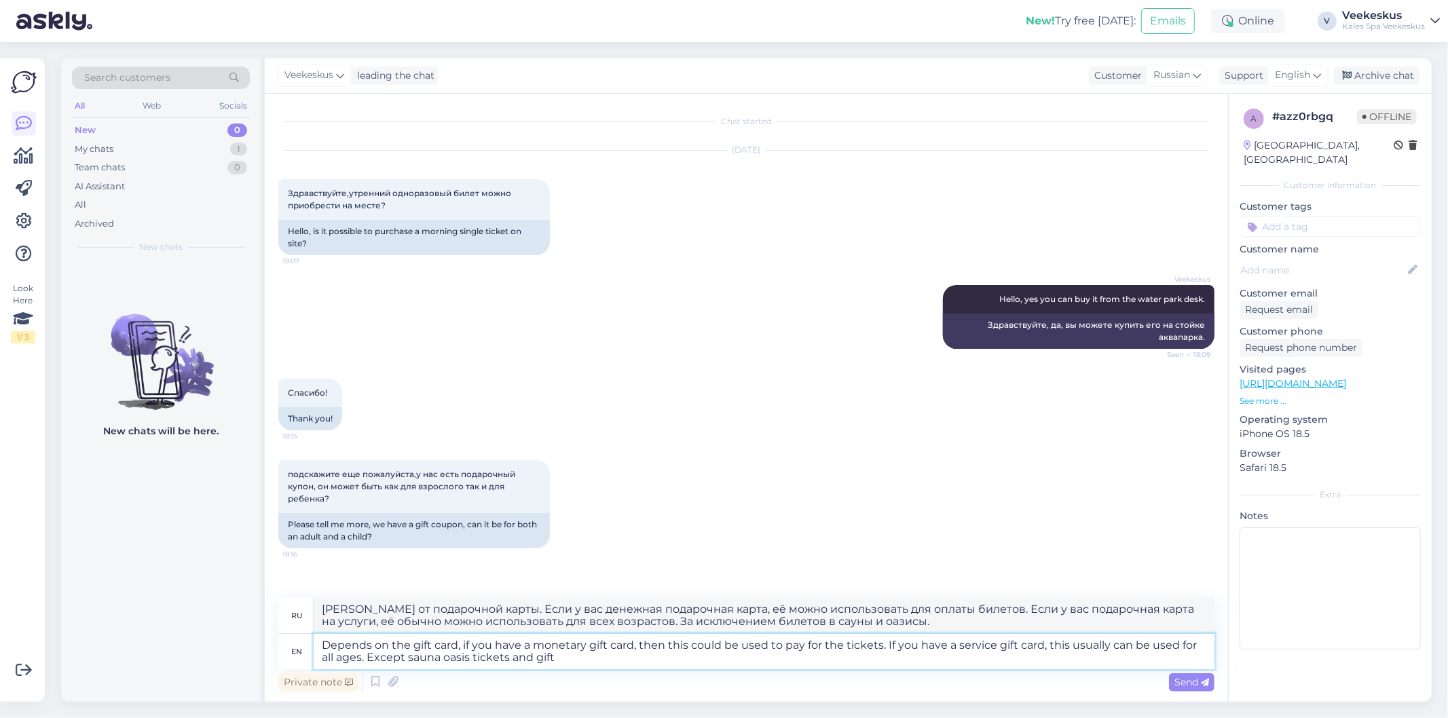
type textarea "[PERSON_NAME] от подарочной карты. Если у вас денежная подарочная карта, её мож…"
type textarea "Depends on the gift card, if you have a monetary gift card, then this could be …"
type textarea "Зависит от типа подарочной карты. Если у вас денежная подарочная карта, её можн…"
type textarea "Depends on the gift card, if you have a monetary gift card, then this could be …"
type textarea "[PERSON_NAME] от подарочной карты. Если у вас денежная подарочная карта, её мож…"
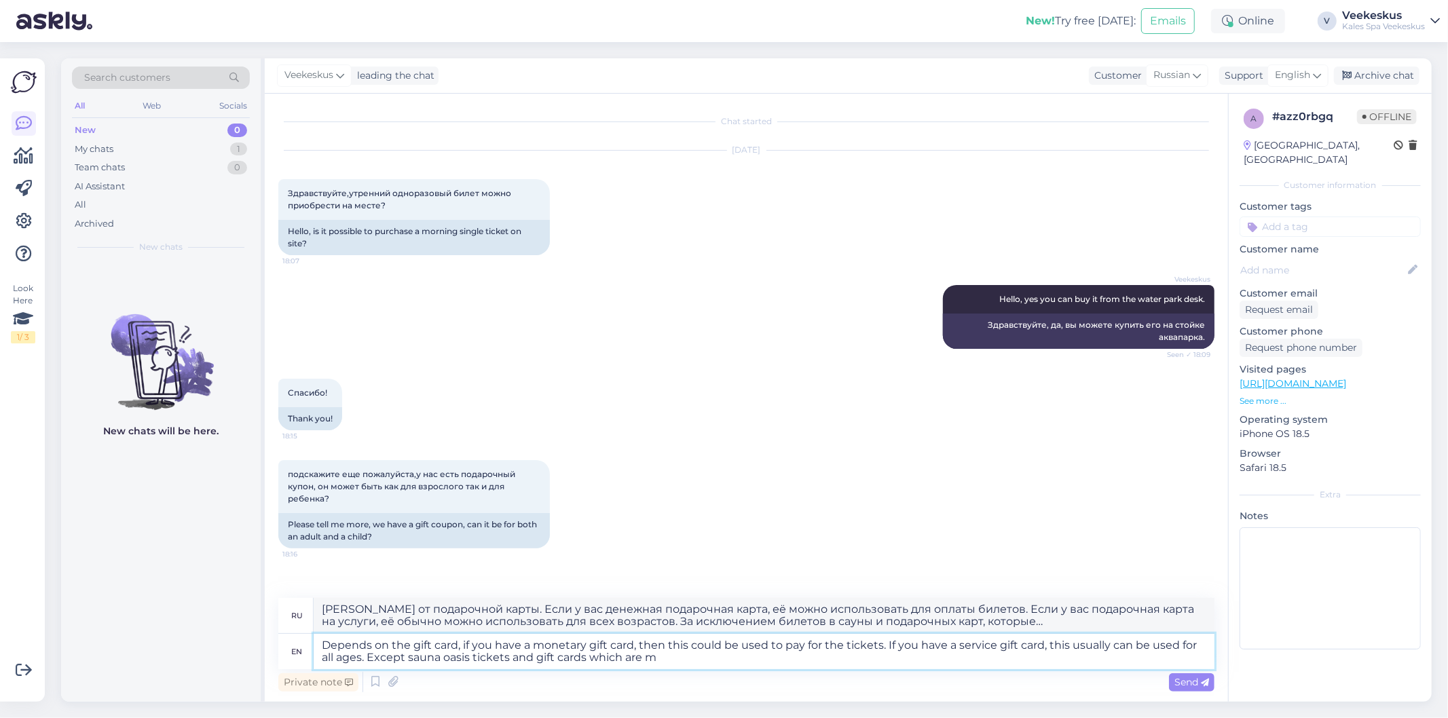
type textarea "Depends on the gift card, if you have a monetary gift card, then this could be …"
type textarea "В зависимости от подарочной карты: если у вас денежная подарочная карта, её мож…"
type textarea "Depends on the gift card, if you have a monetary gift card, then this could be …"
type textarea "[PERSON_NAME] от подарочной карты. Если у вас денежная подарочная карта, её мож…"
type textarea "Depends on the gift card, if you have a monetary gift card, then this could be …"
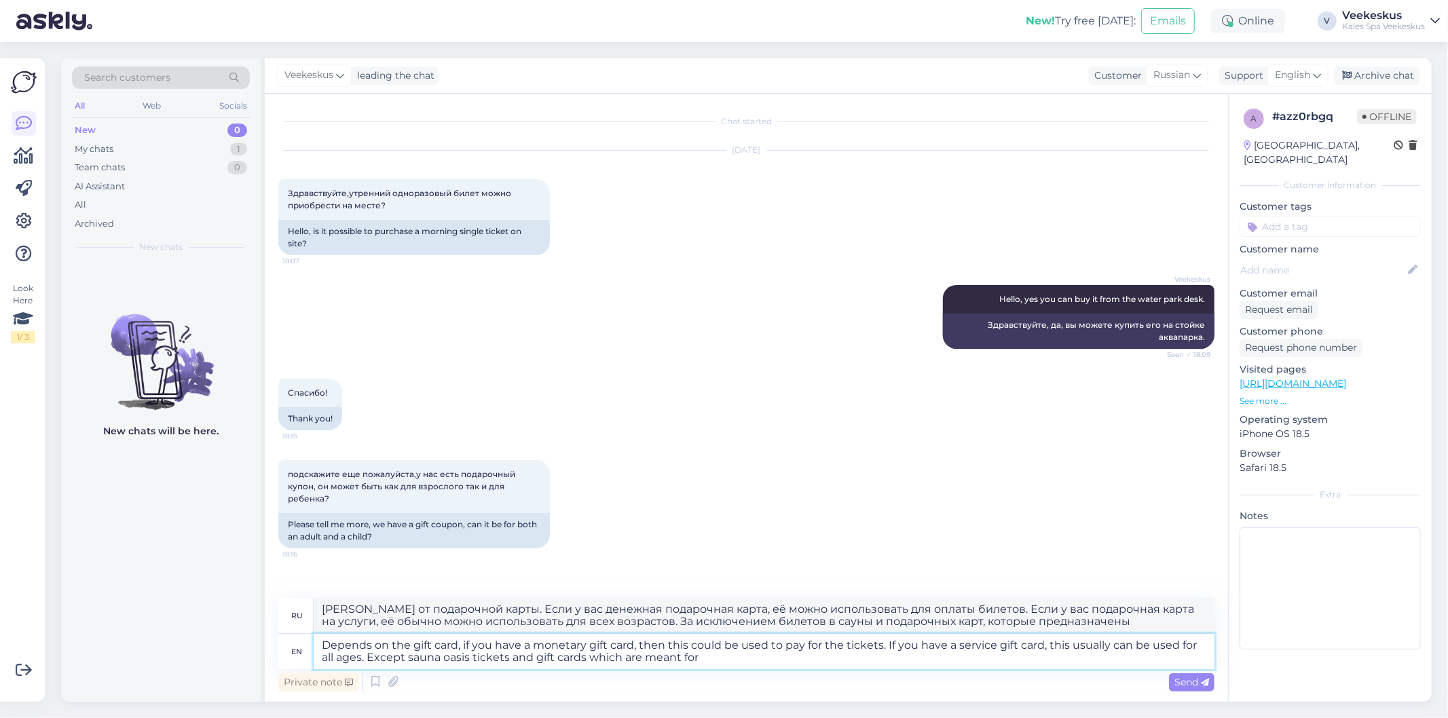
type textarea "[PERSON_NAME] от подарочной карты. Если у вас денежная подарочная карта, её мож…"
type textarea "Depends on the gift card, if you have a monetary gift card, then this could be …"
type textarea "[PERSON_NAME] от подарочной карты. Если у вас денежная подарочная карта, её мож…"
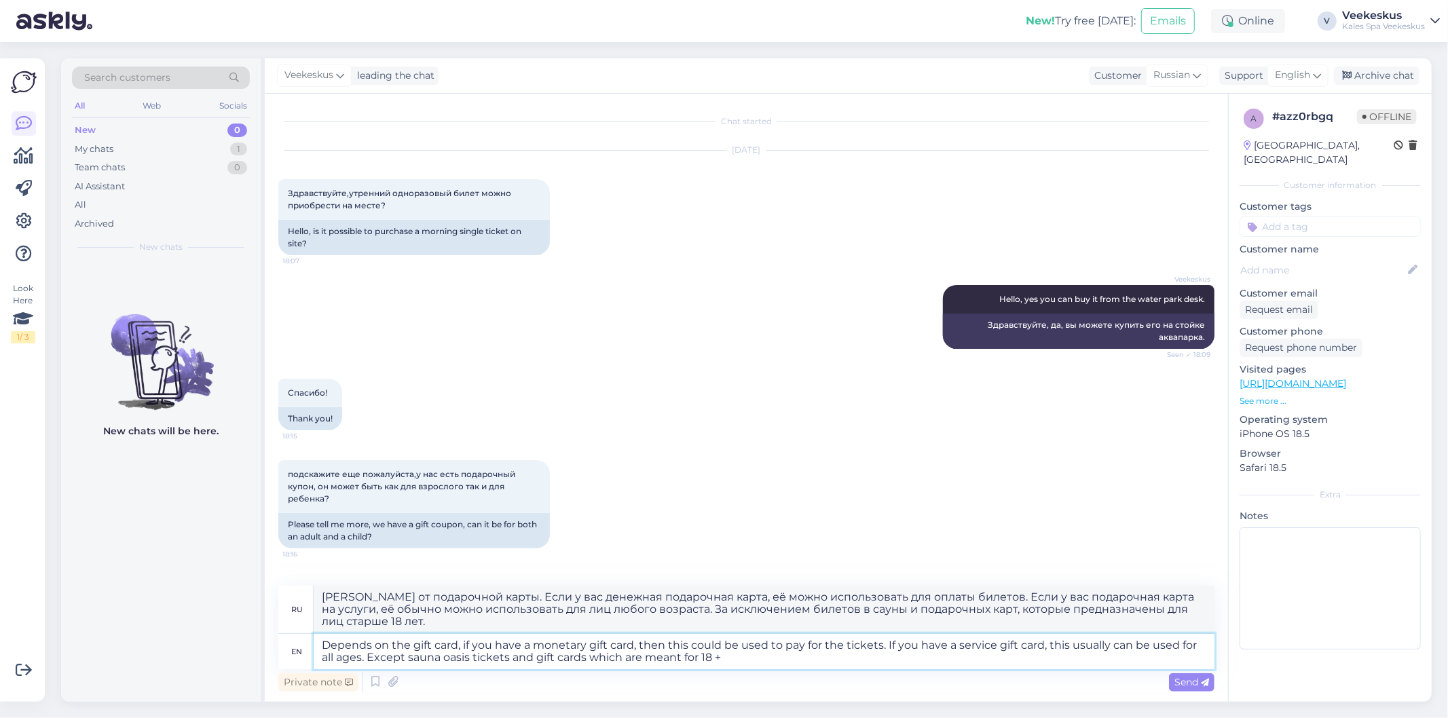
type textarea "Depends on the gift card, if you have a monetary gift card, then this could be …"
type textarea "Зависит от типа подарочной карты. Если у вас денежная подарочная карта, её можн…"
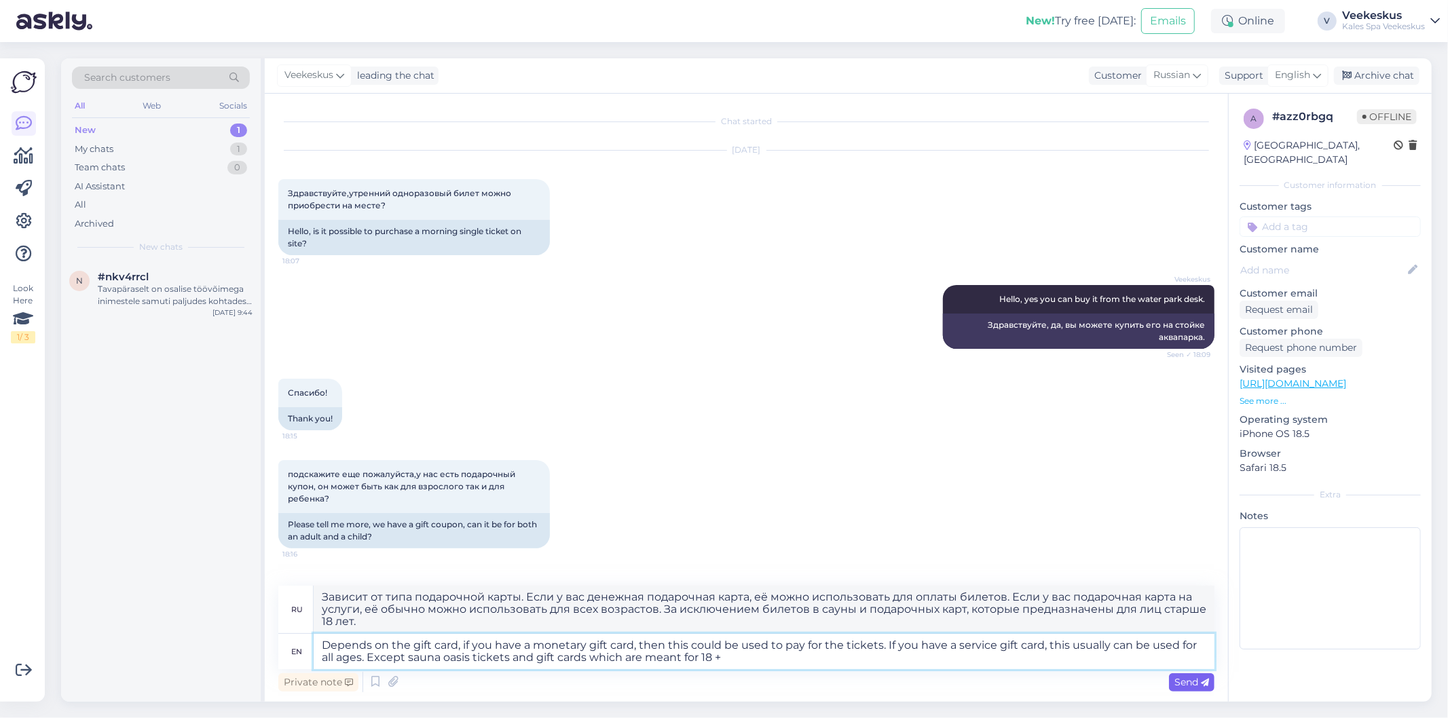
type textarea "Depends on the gift card, if you have a monetary gift card, then this could be …"
click at [1174, 680] on span "Send" at bounding box center [1191, 682] width 35 height 12
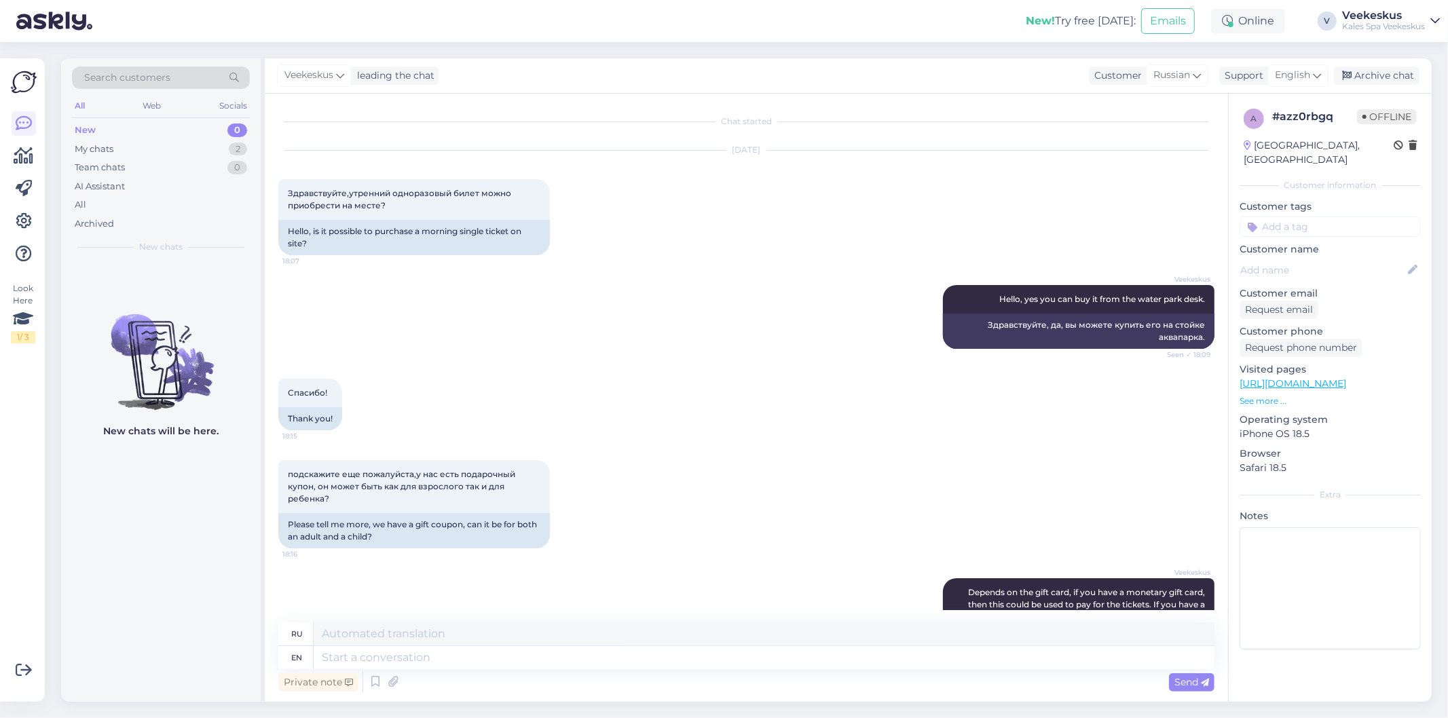
scroll to position [131, 0]
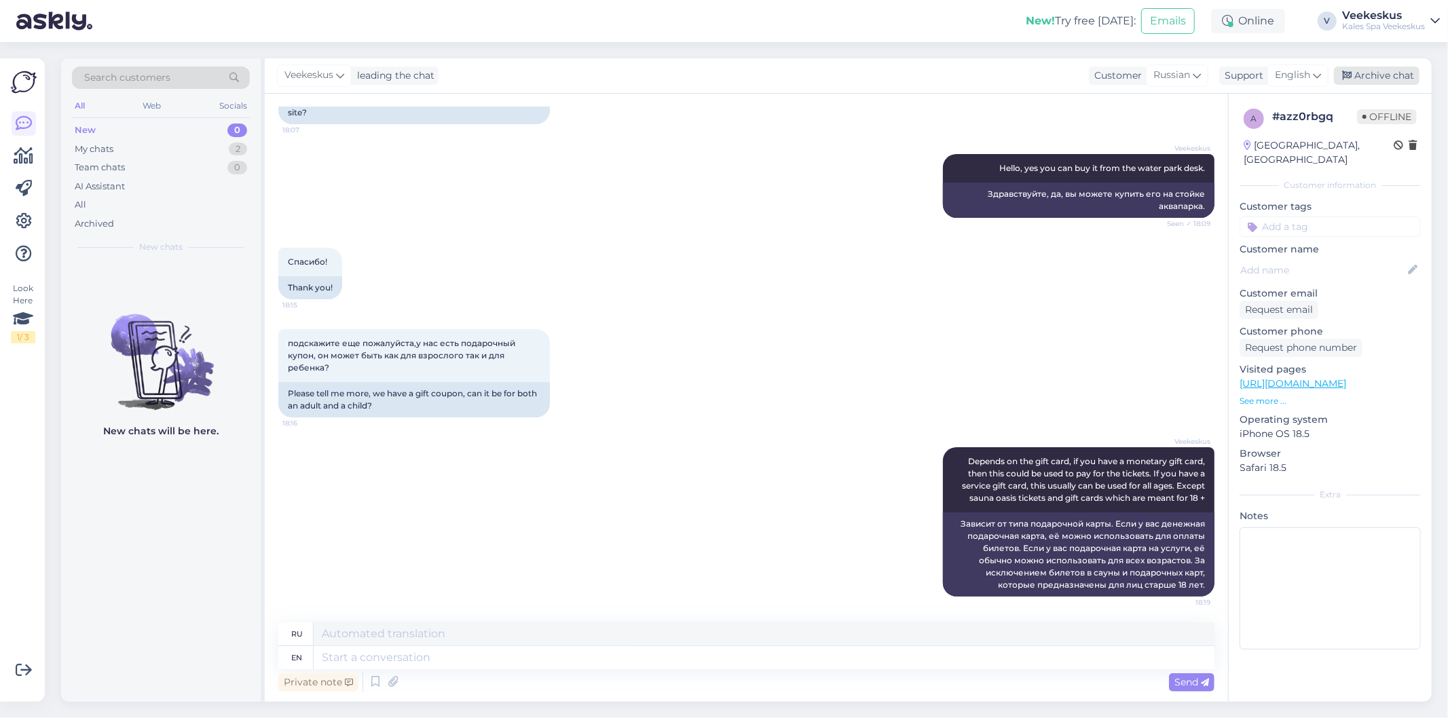
click at [1374, 71] on div "Archive chat" at bounding box center [1377, 76] width 86 height 18
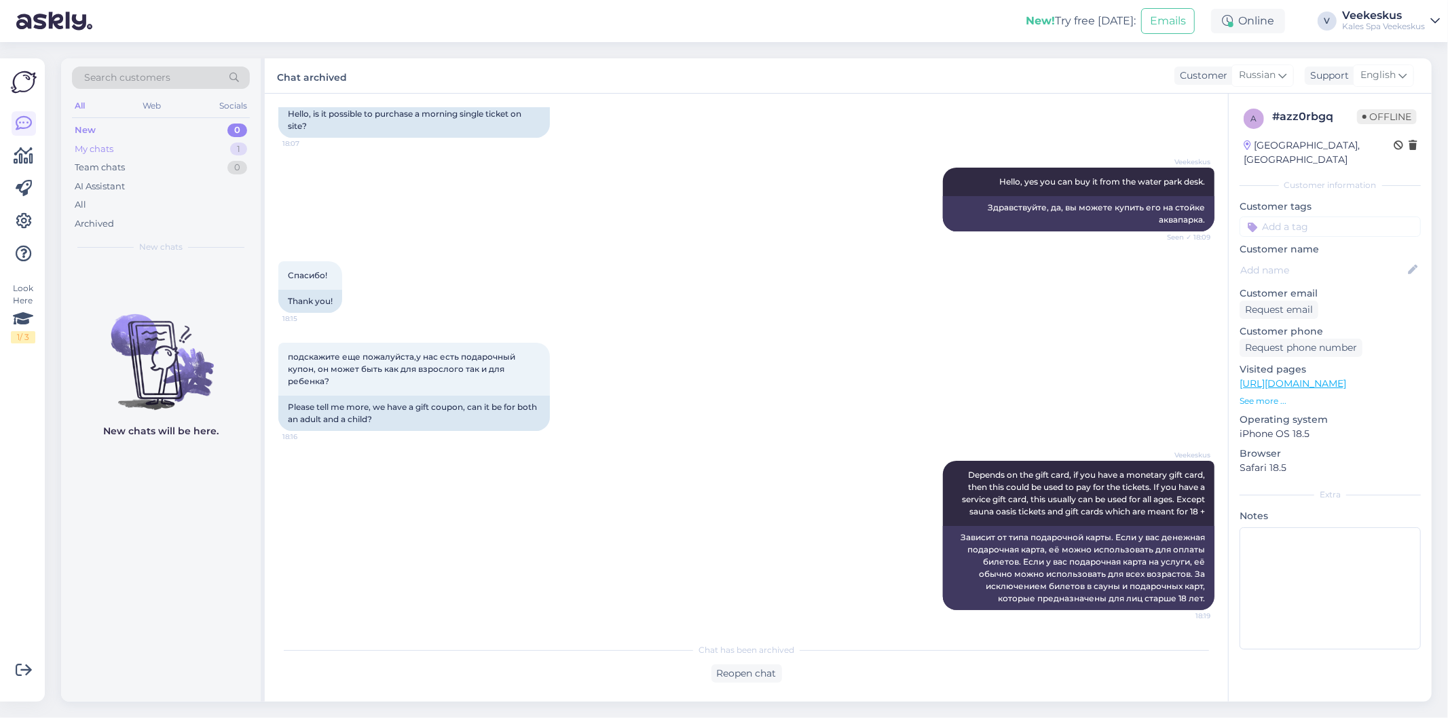
click at [151, 147] on div "My chats 1" at bounding box center [161, 149] width 178 height 19
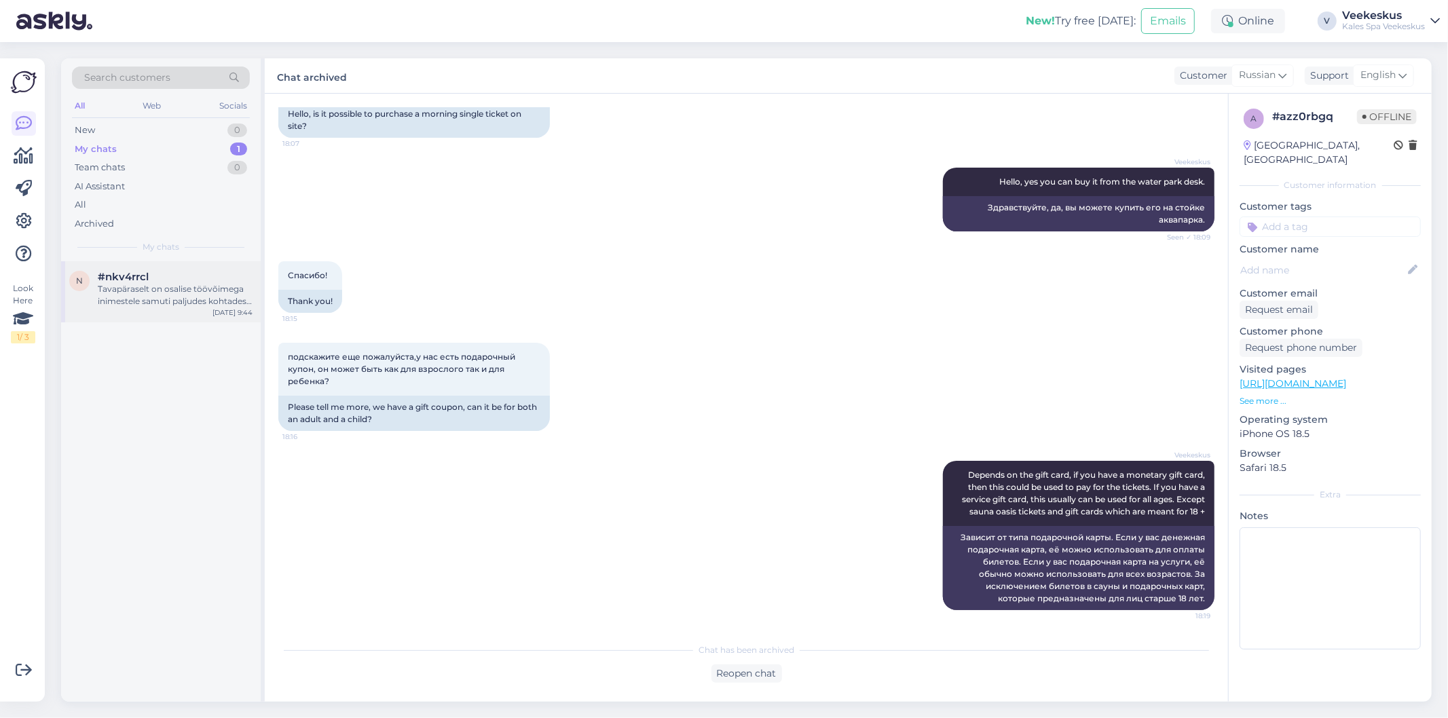
click at [191, 282] on div "#nkv4rrcl" at bounding box center [175, 277] width 155 height 12
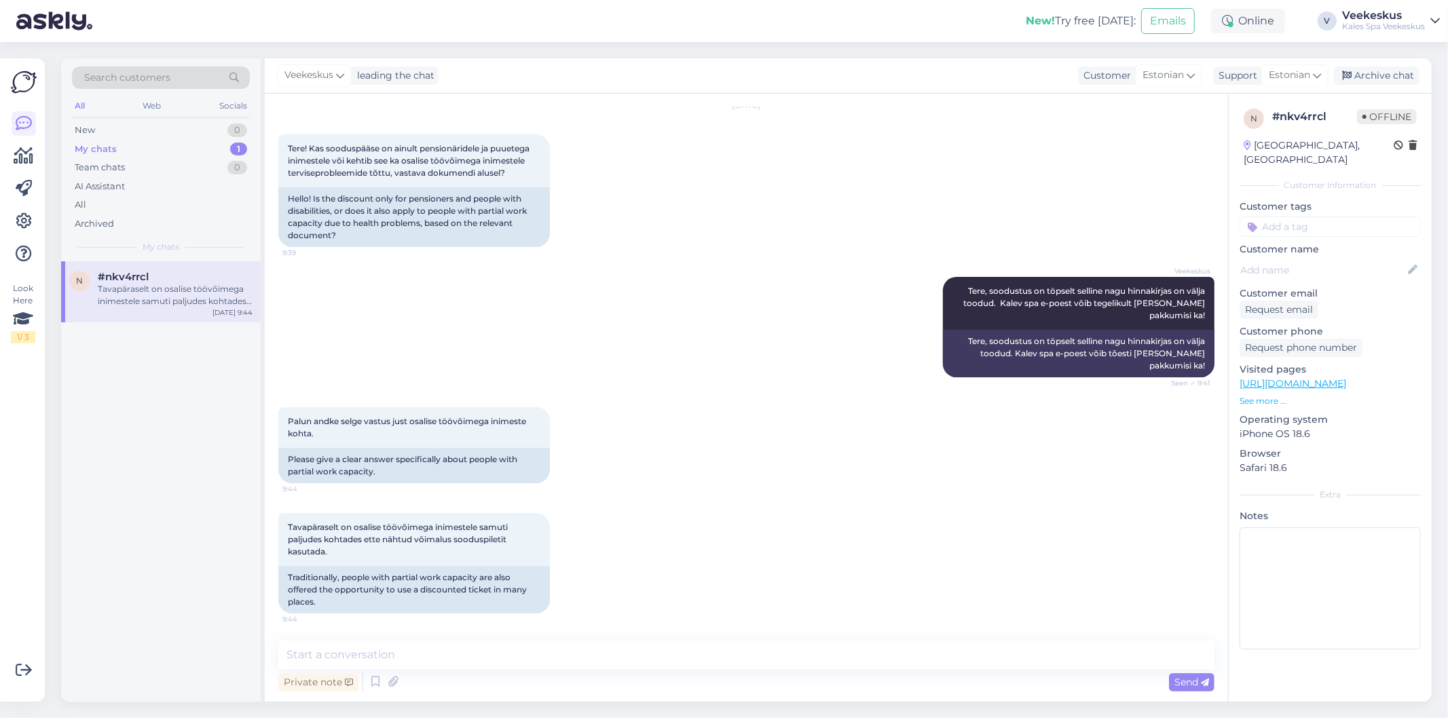
scroll to position [56, 0]
click at [761, 667] on textarea at bounding box center [746, 655] width 936 height 29
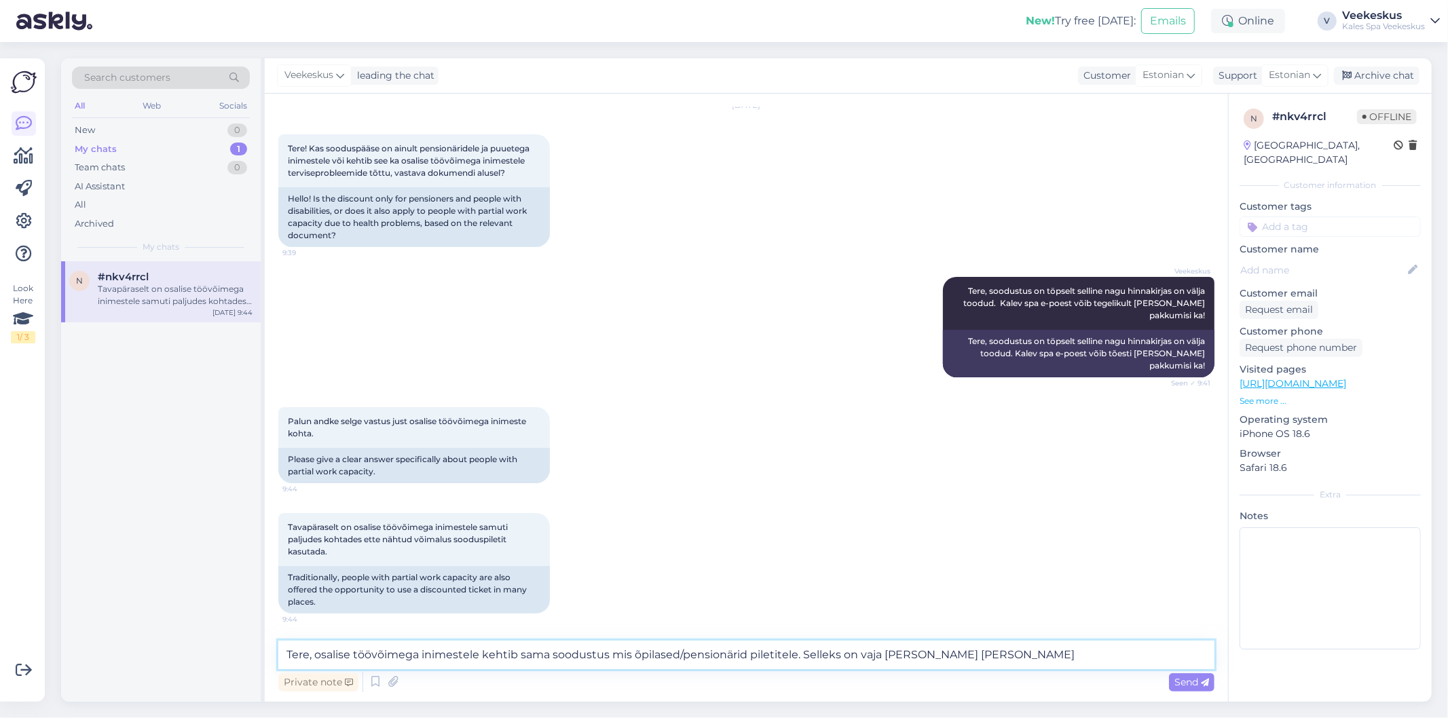
drag, startPoint x: 966, startPoint y: 652, endPoint x: 799, endPoint y: 655, distance: 167.0
click at [799, 655] on textarea "Tere, osalise töövõimega inimestele kehtib sama soodustus mis õpilased/pensionä…" at bounding box center [746, 655] width 936 height 29
type textarea "Tere, osalise töövõimega inimestele kehtib sama soodustus mis õpilased/pensionä…"
click at [1171, 680] on div "Send" at bounding box center [1191, 682] width 45 height 18
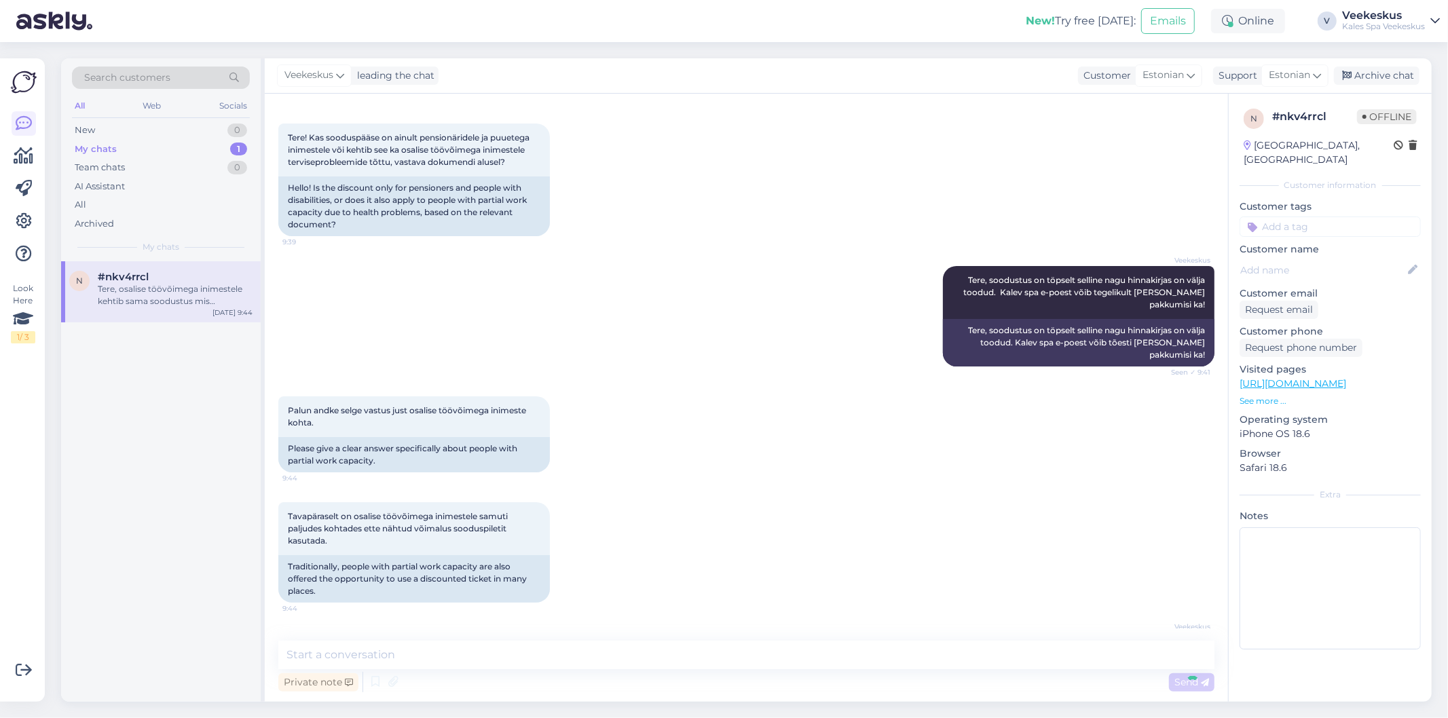
scroll to position [138, 0]
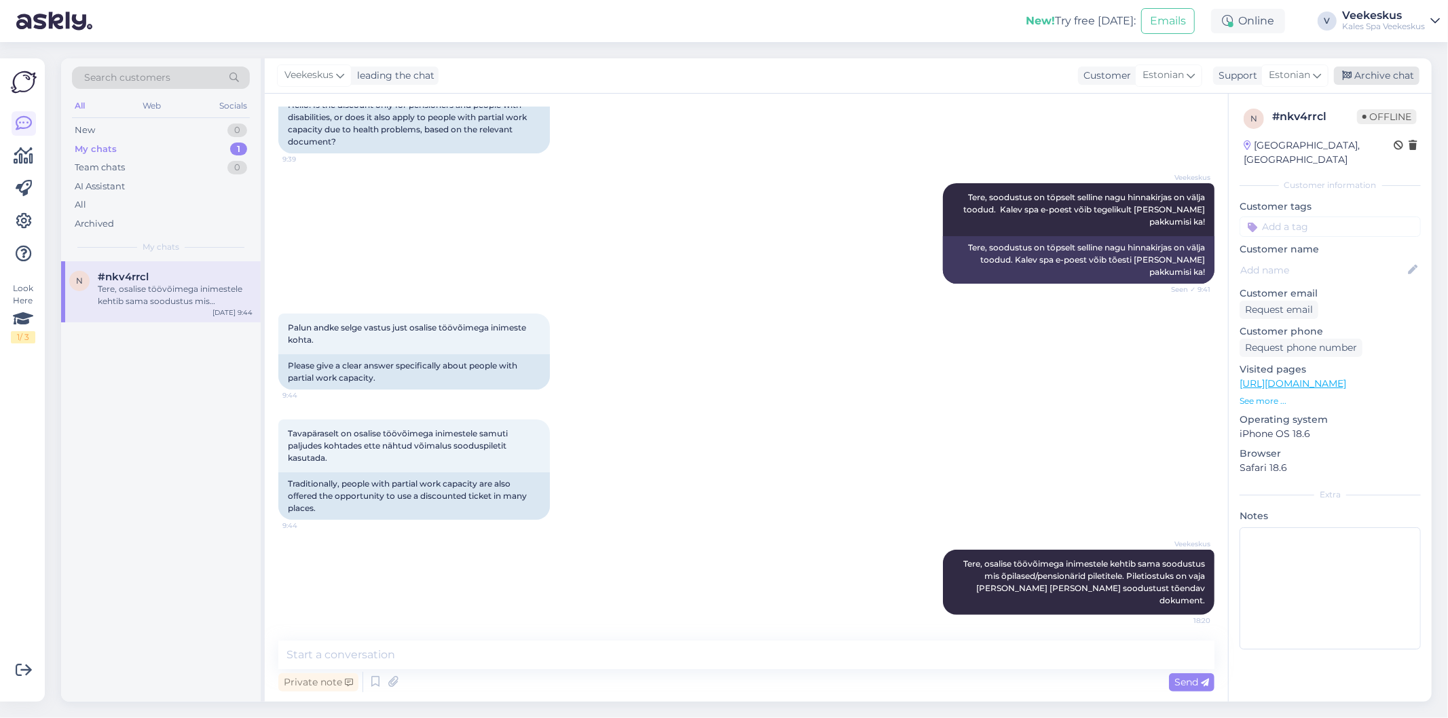
click at [1393, 71] on div "Archive chat" at bounding box center [1377, 76] width 86 height 18
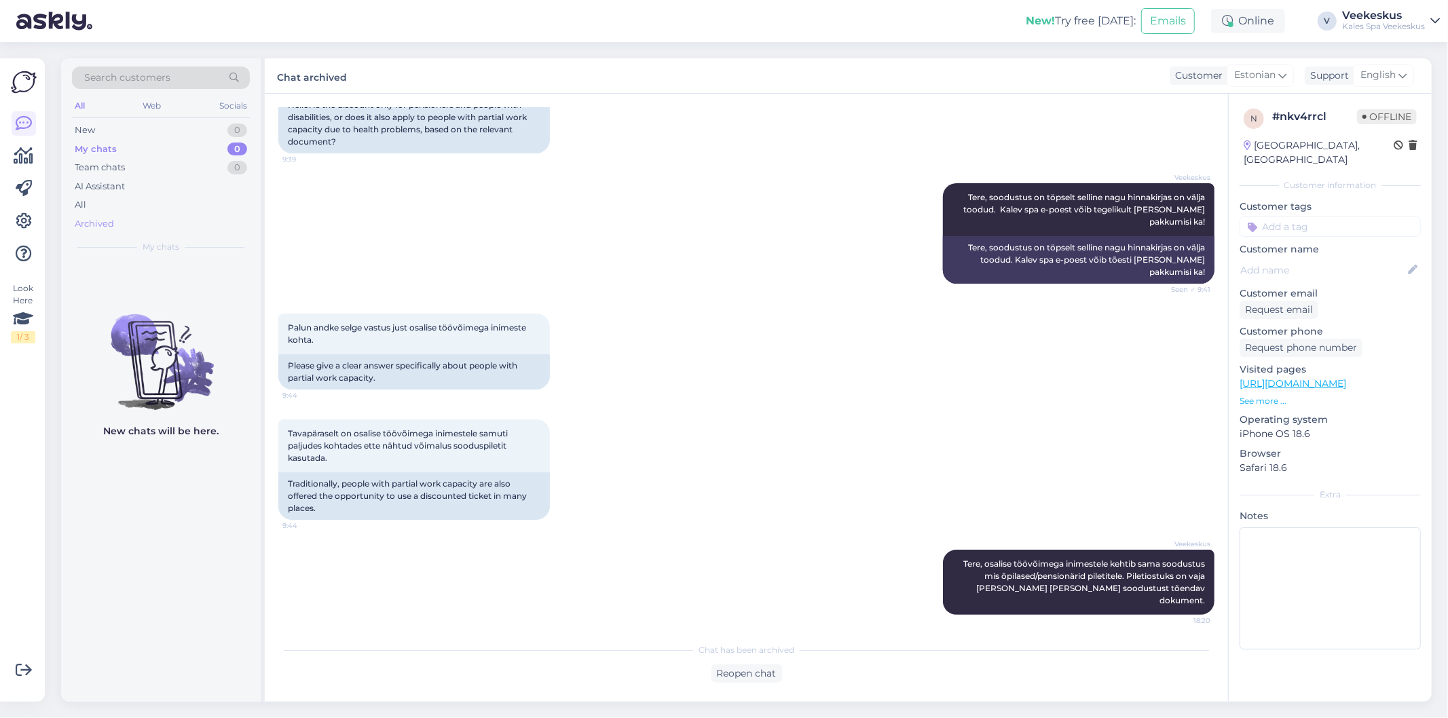
click at [134, 214] on div "Archived" at bounding box center [161, 223] width 178 height 19
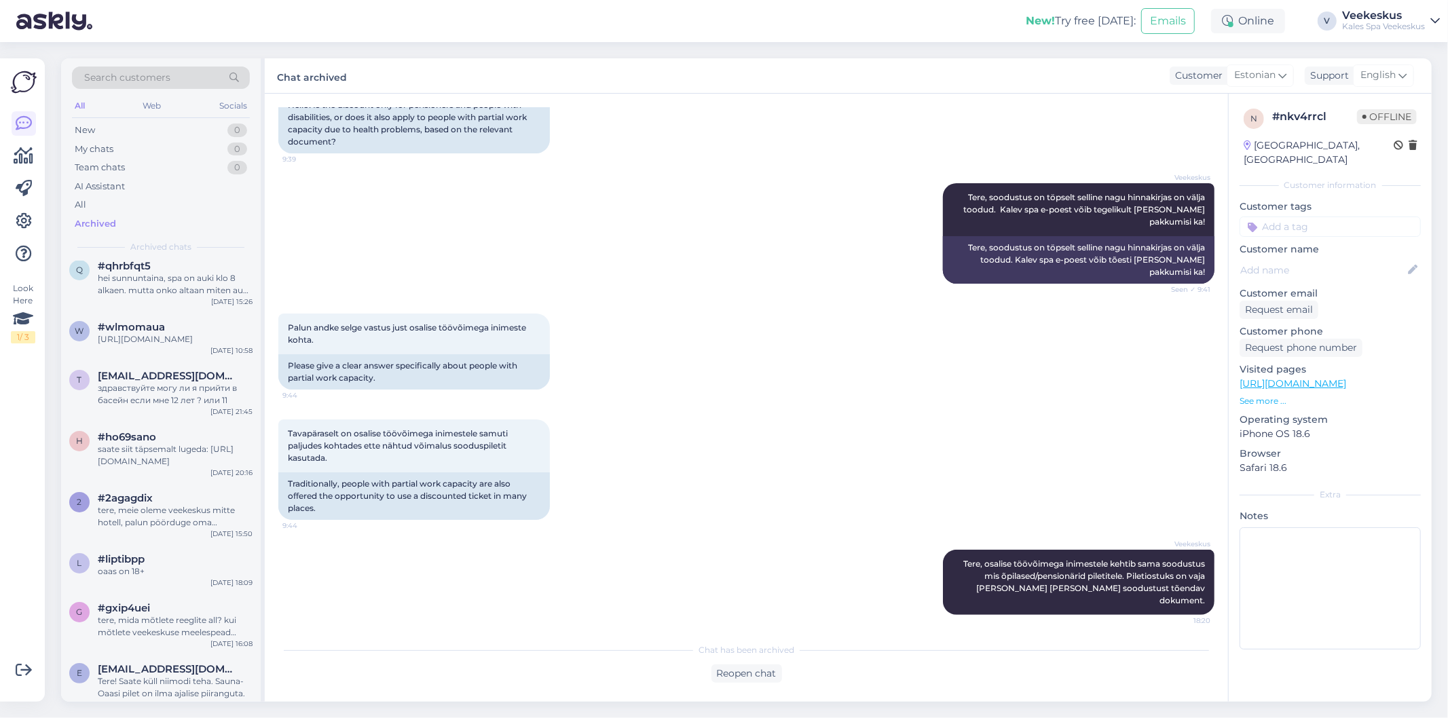
scroll to position [377, 0]
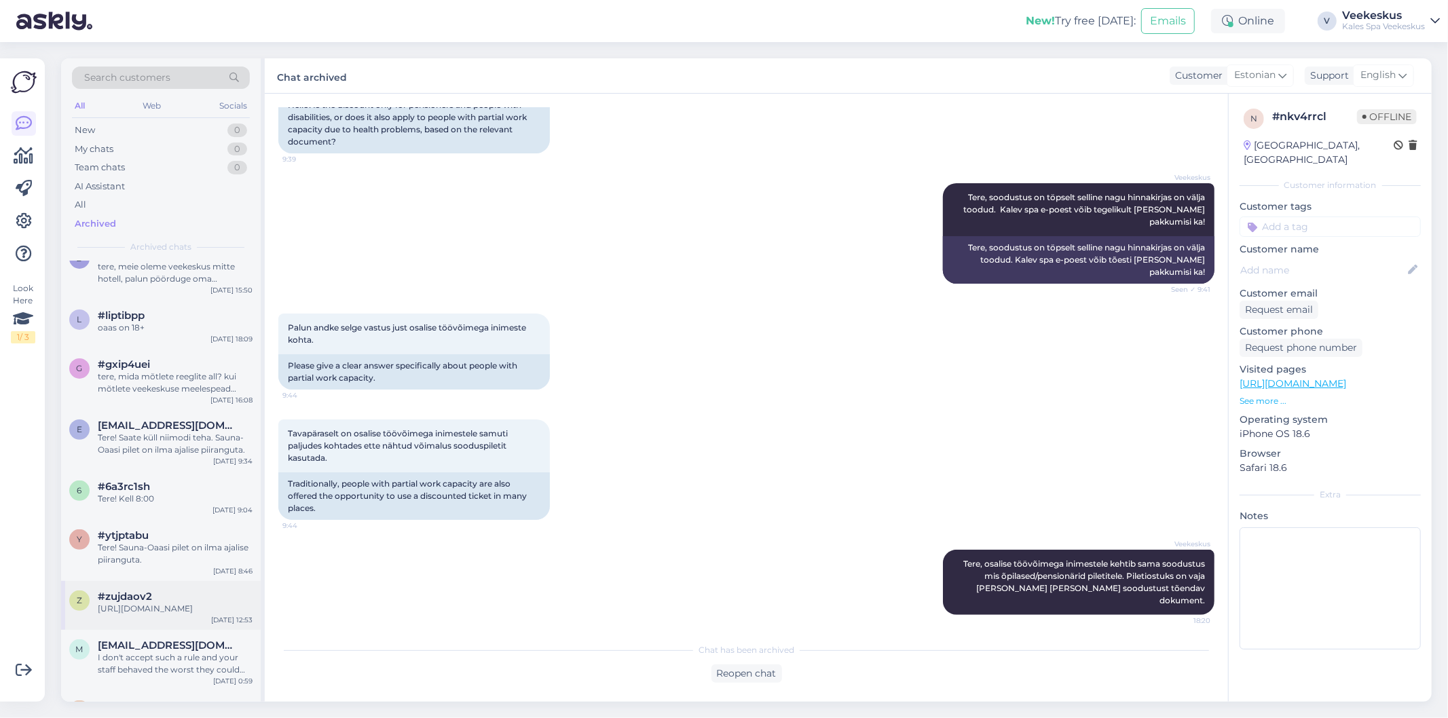
click at [177, 597] on div "z #zujdaov2 [URL][DOMAIN_NAME] [DATE] 12:53" at bounding box center [161, 605] width 200 height 49
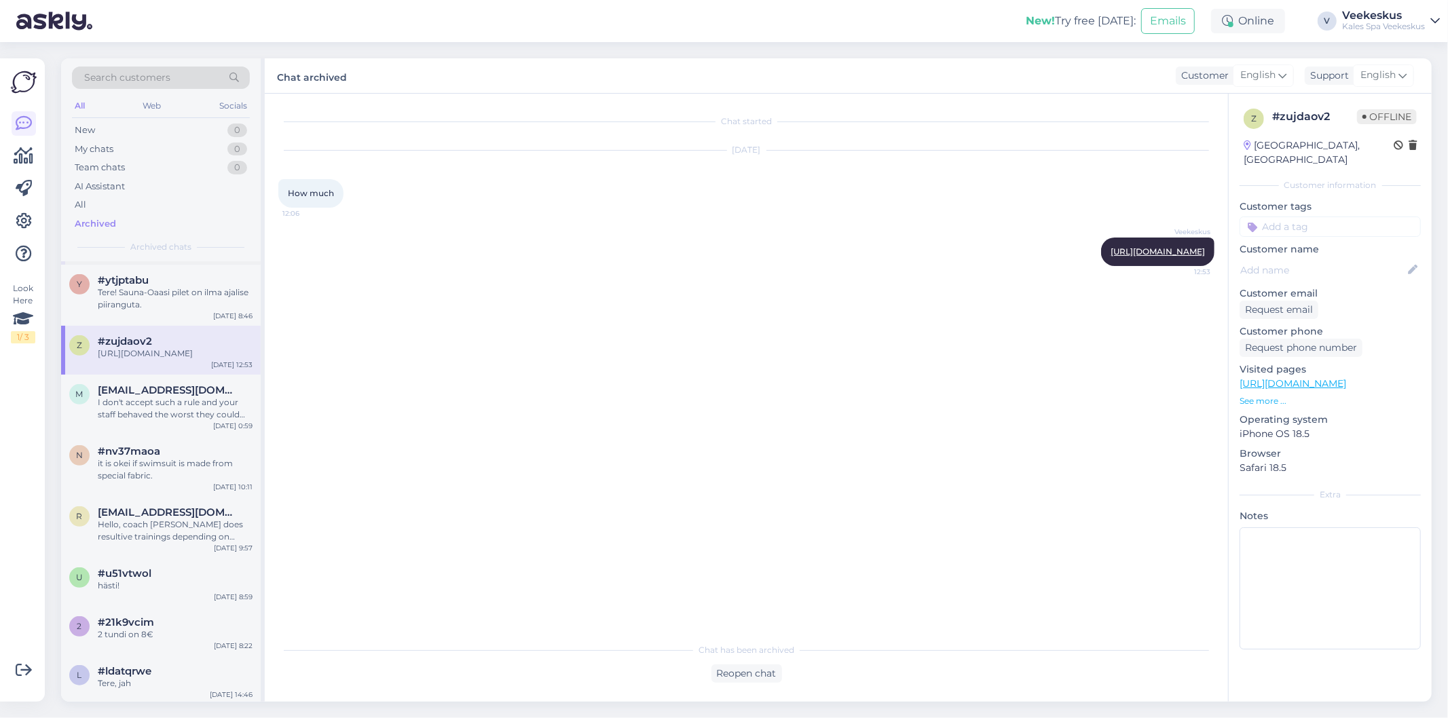
scroll to position [679, 0]
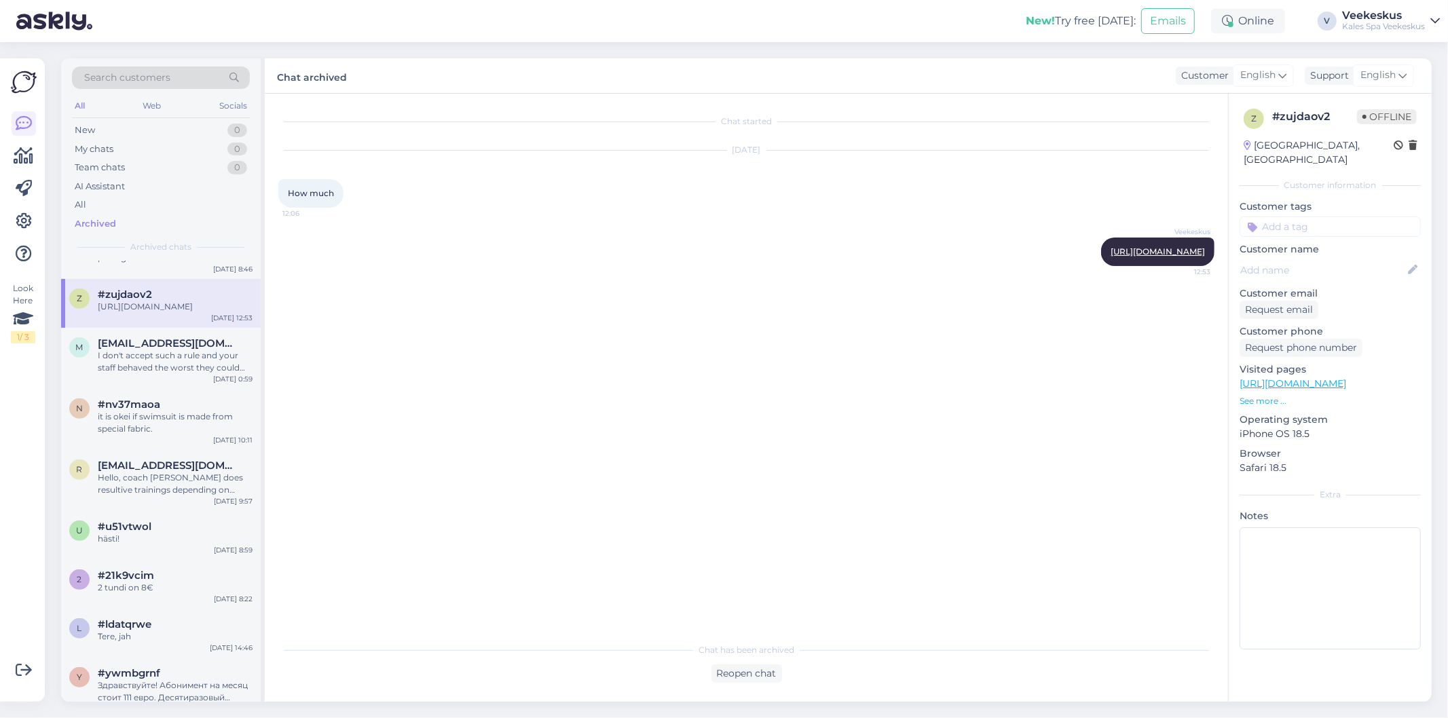
click at [177, 489] on div "Hello, coach [PERSON_NAME] does resultive trainings depending on goals, there i…" at bounding box center [175, 484] width 155 height 24
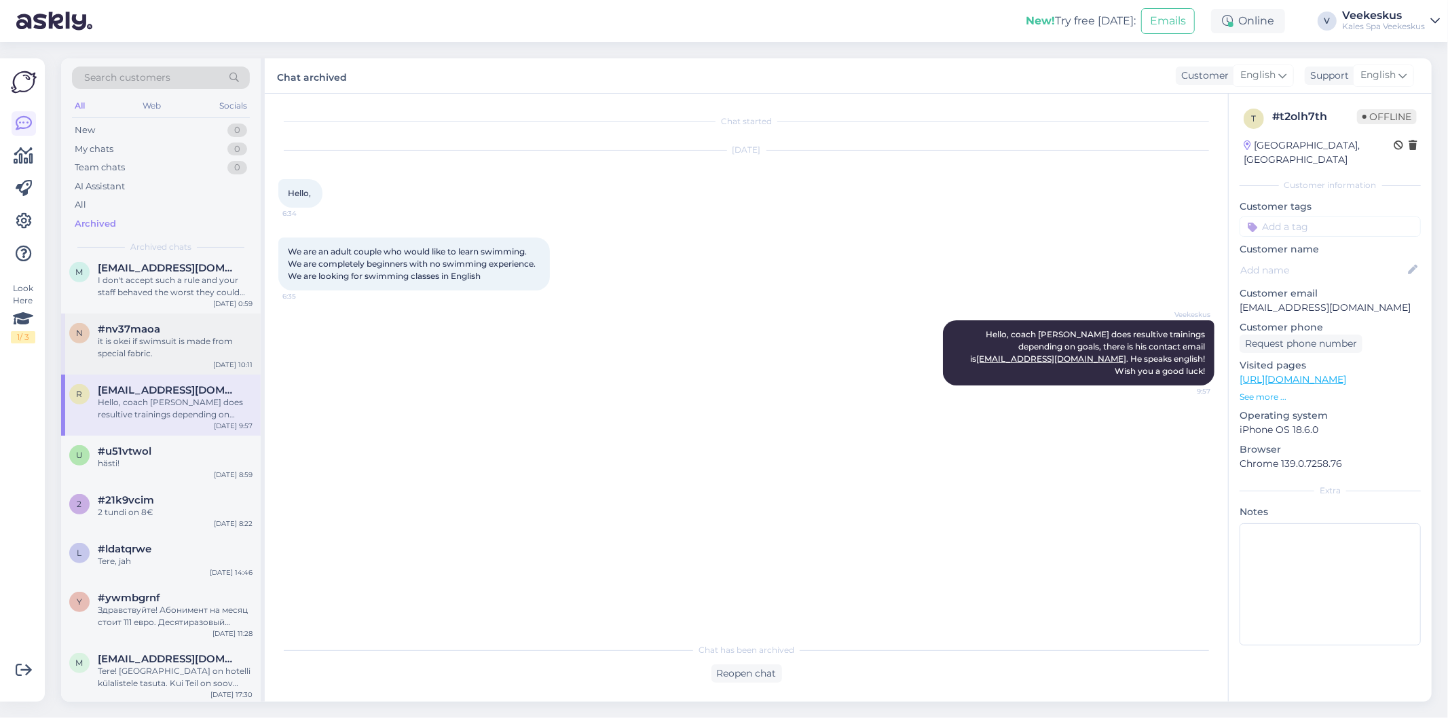
scroll to position [980, 0]
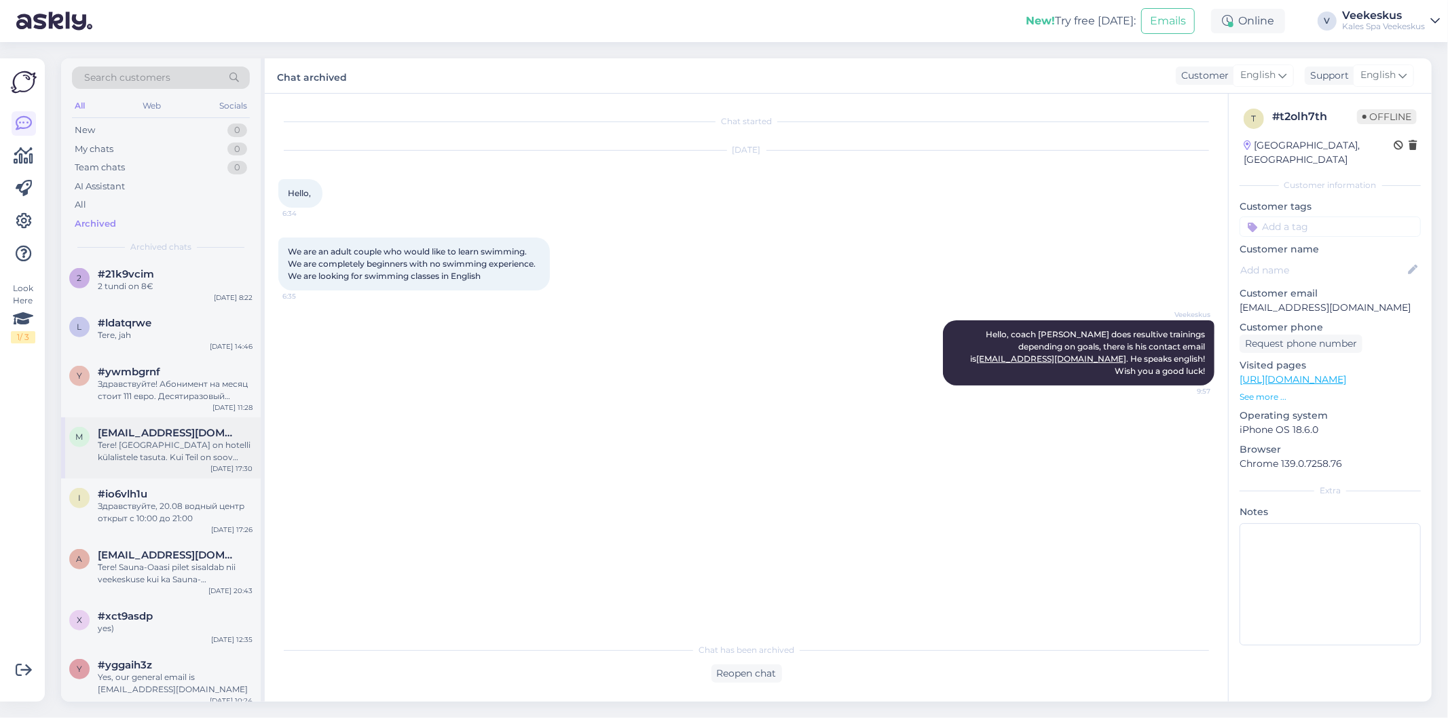
click at [208, 457] on div "Tere! [GEOGRAPHIC_DATA] on hotelli külalistele tasuta. Kui Teil on soov Sauna-[…" at bounding box center [175, 451] width 155 height 24
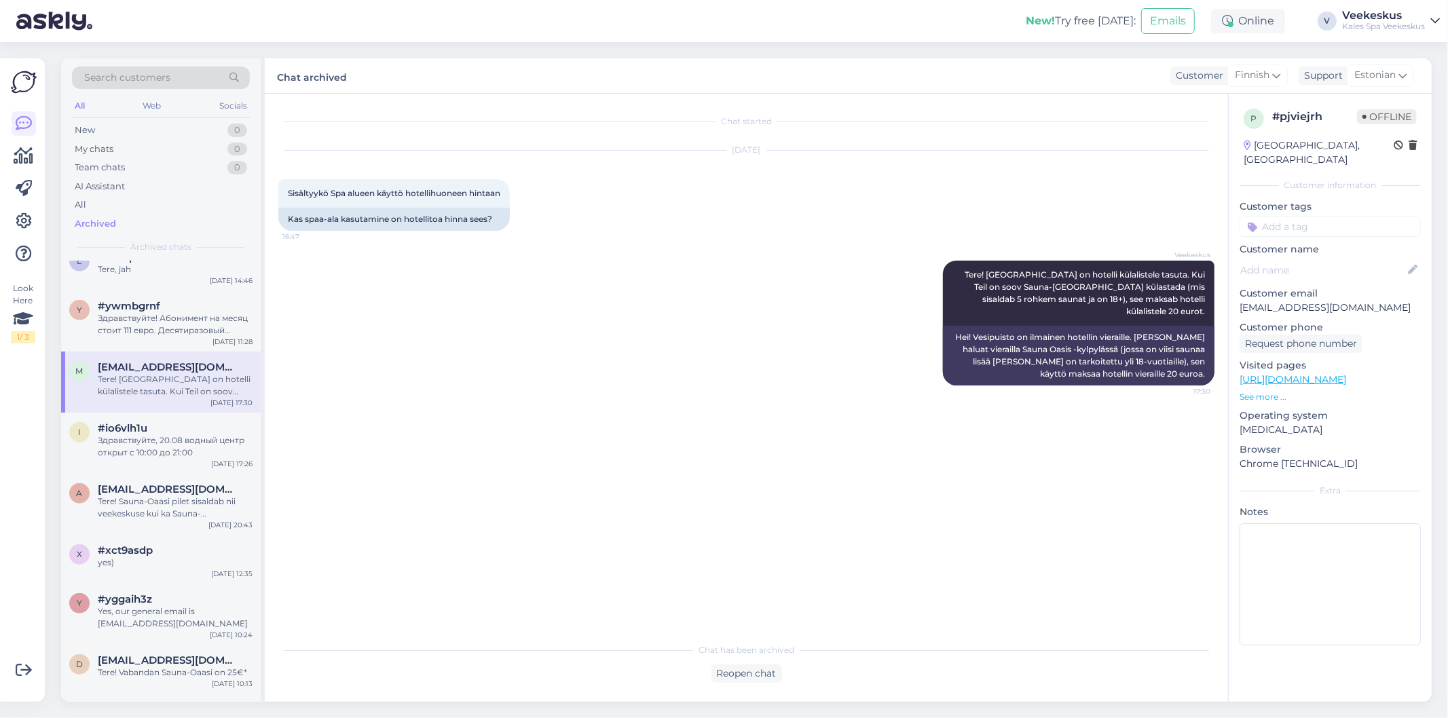
scroll to position [1131, 0]
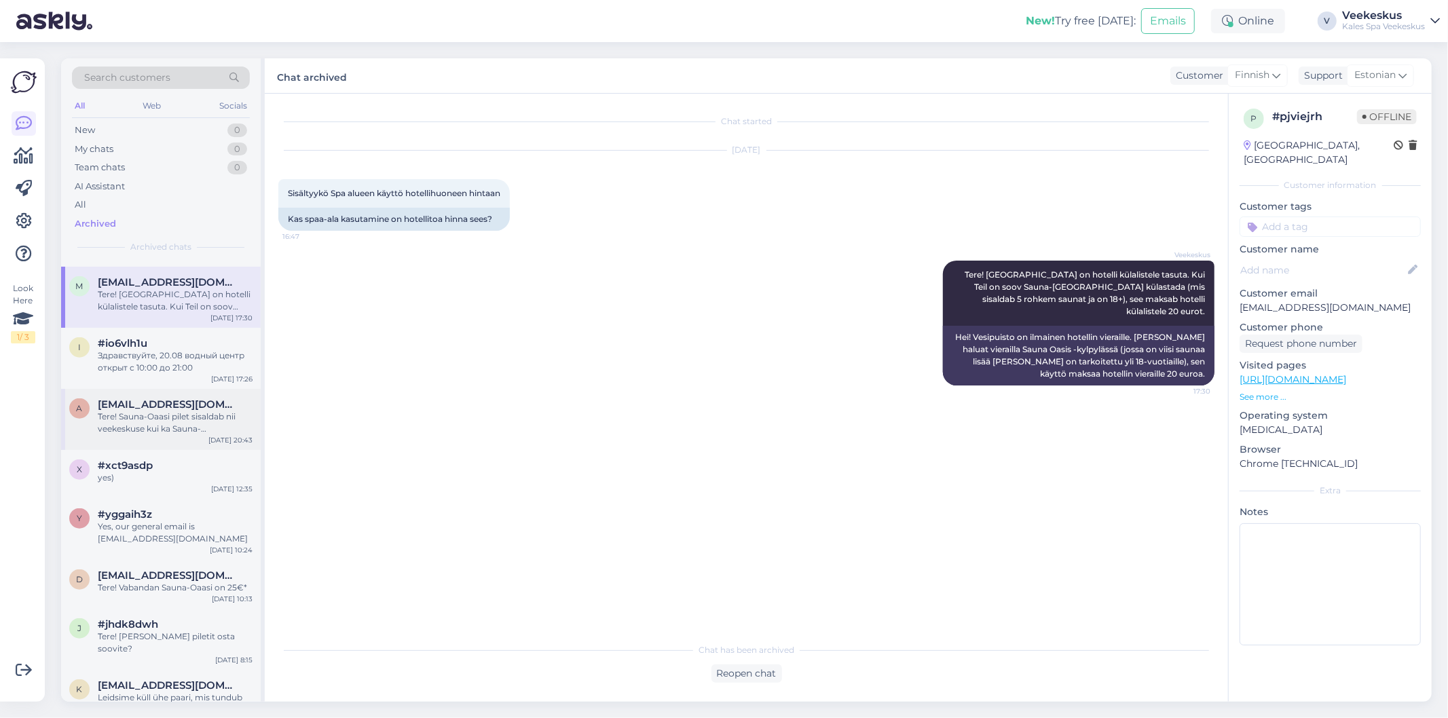
click at [185, 446] on div "a [EMAIL_ADDRESS][DOMAIN_NAME] Tere! Sauna-Oaasi pilet sisaldab nii veekeskuse …" at bounding box center [161, 419] width 200 height 61
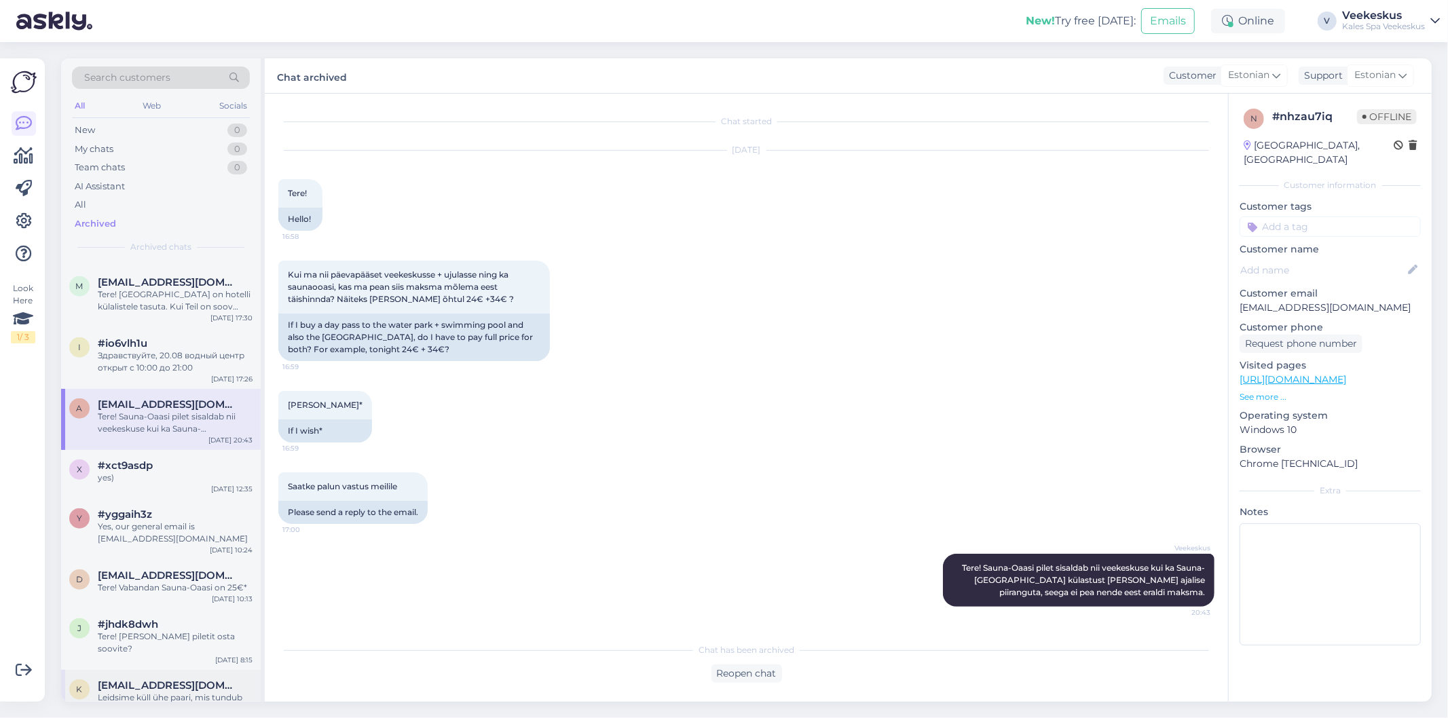
click at [176, 684] on span "[EMAIL_ADDRESS][DOMAIN_NAME]" at bounding box center [168, 685] width 141 height 12
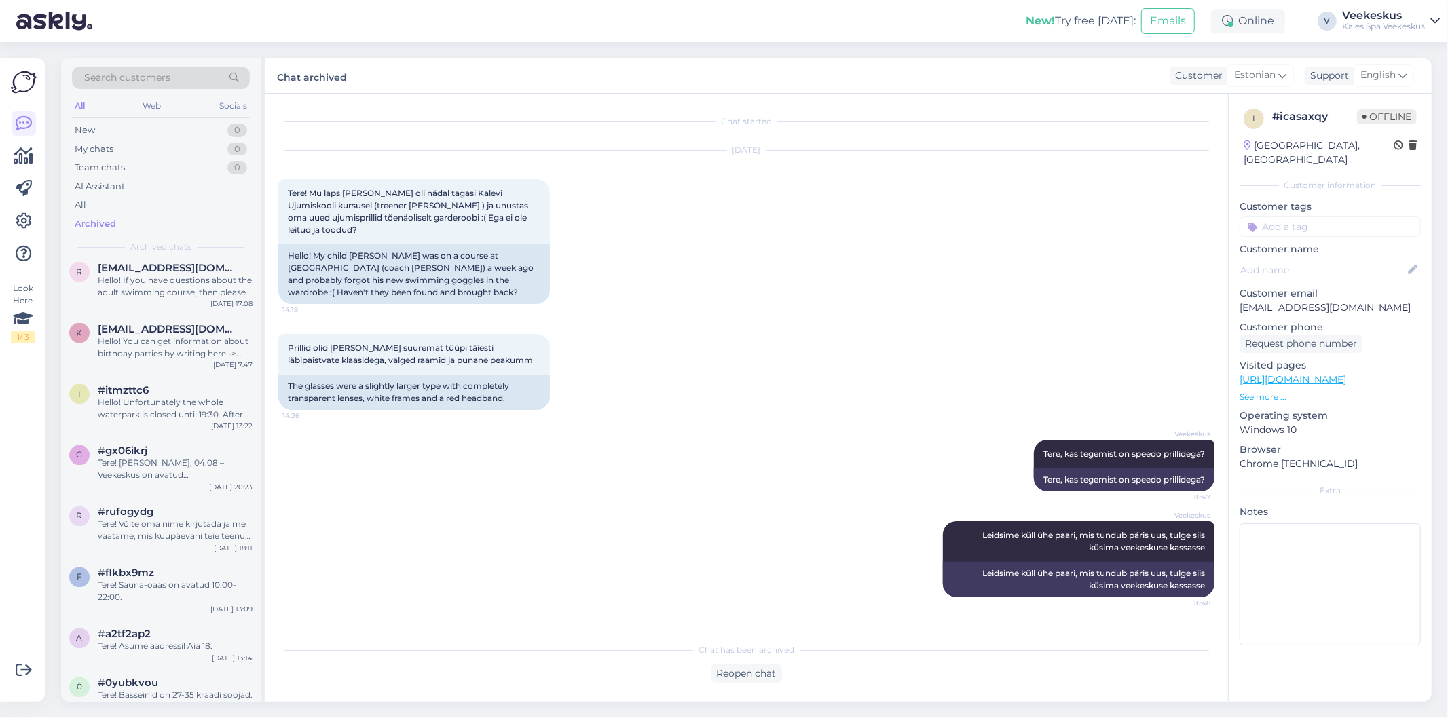
scroll to position [2036, 0]
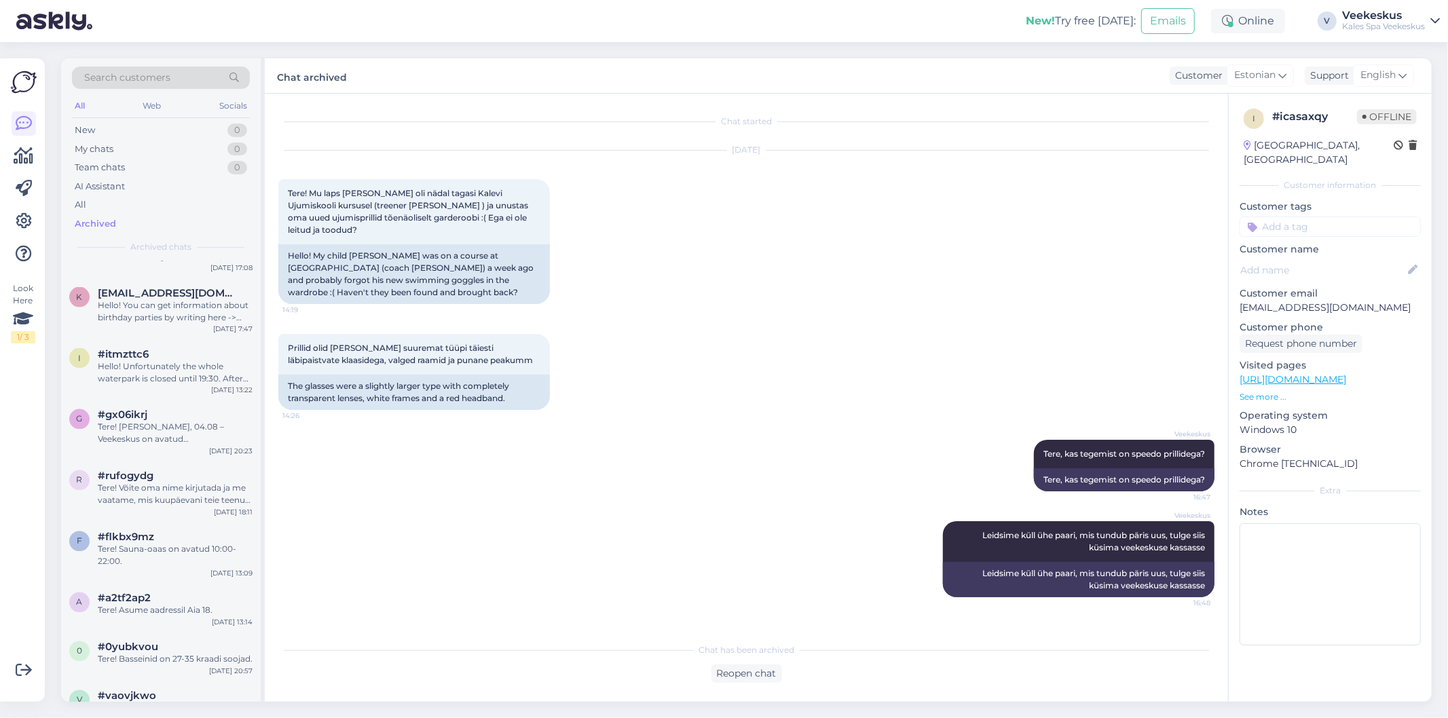
click at [202, 483] on div "Tere! Võite oma nime kirjutada ja me vaatame, mis kuupäevani teie teenus kehtib." at bounding box center [175, 495] width 155 height 24
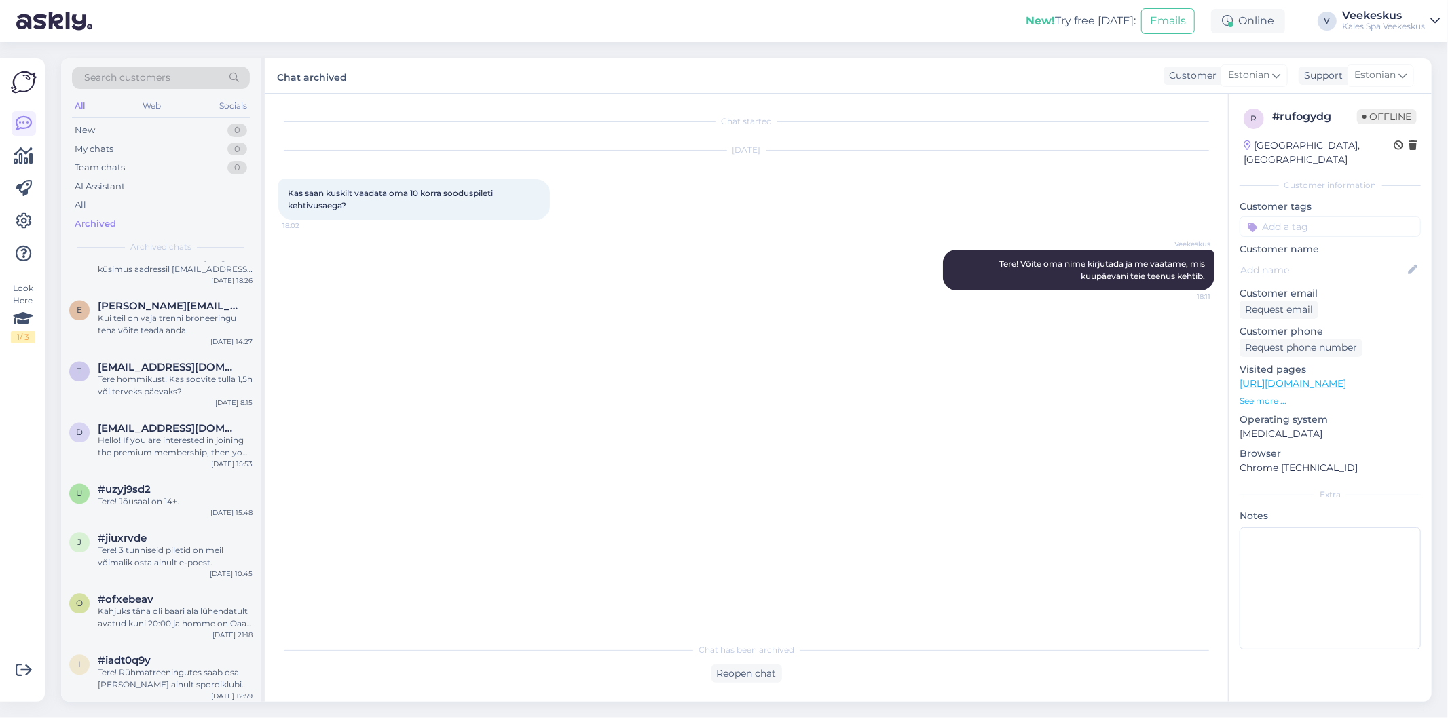
scroll to position [2488, 0]
click at [202, 483] on div "#uzyj9sd2" at bounding box center [175, 489] width 155 height 12
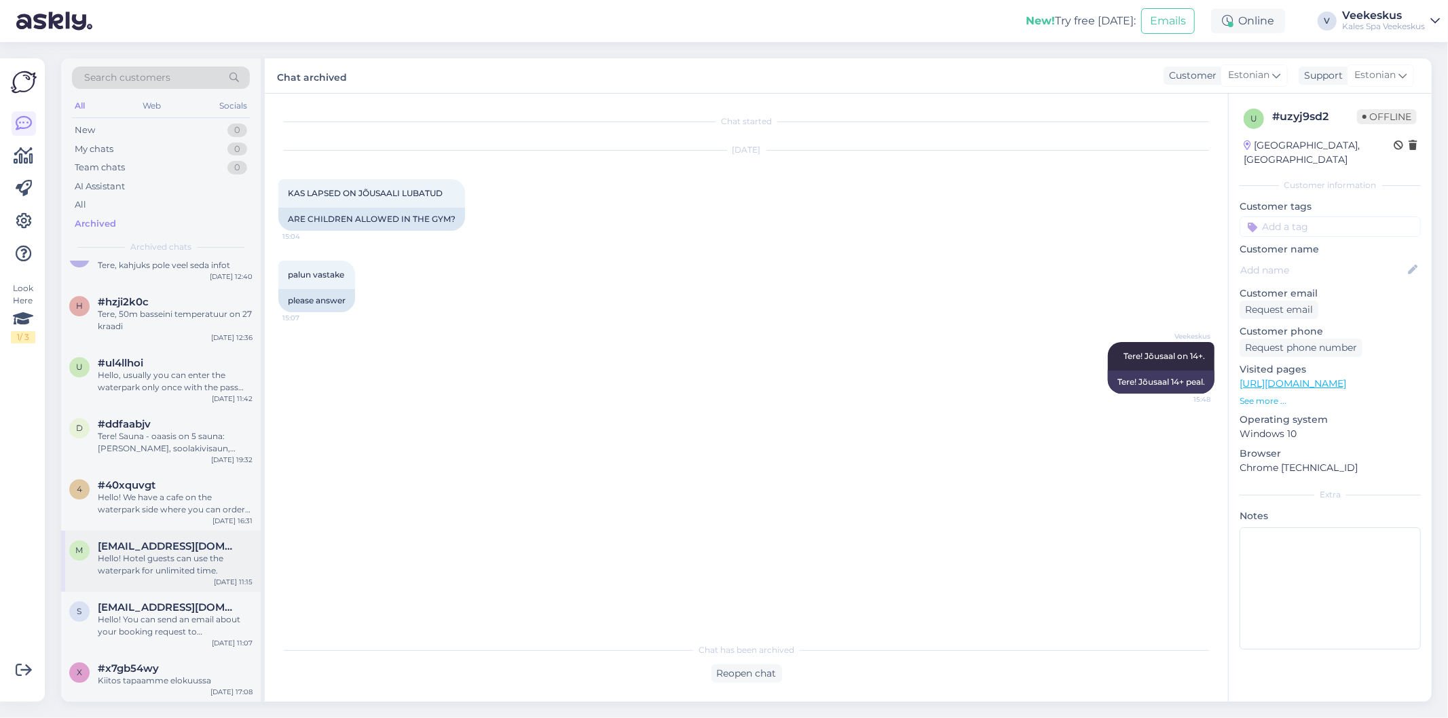
scroll to position [3619, 0]
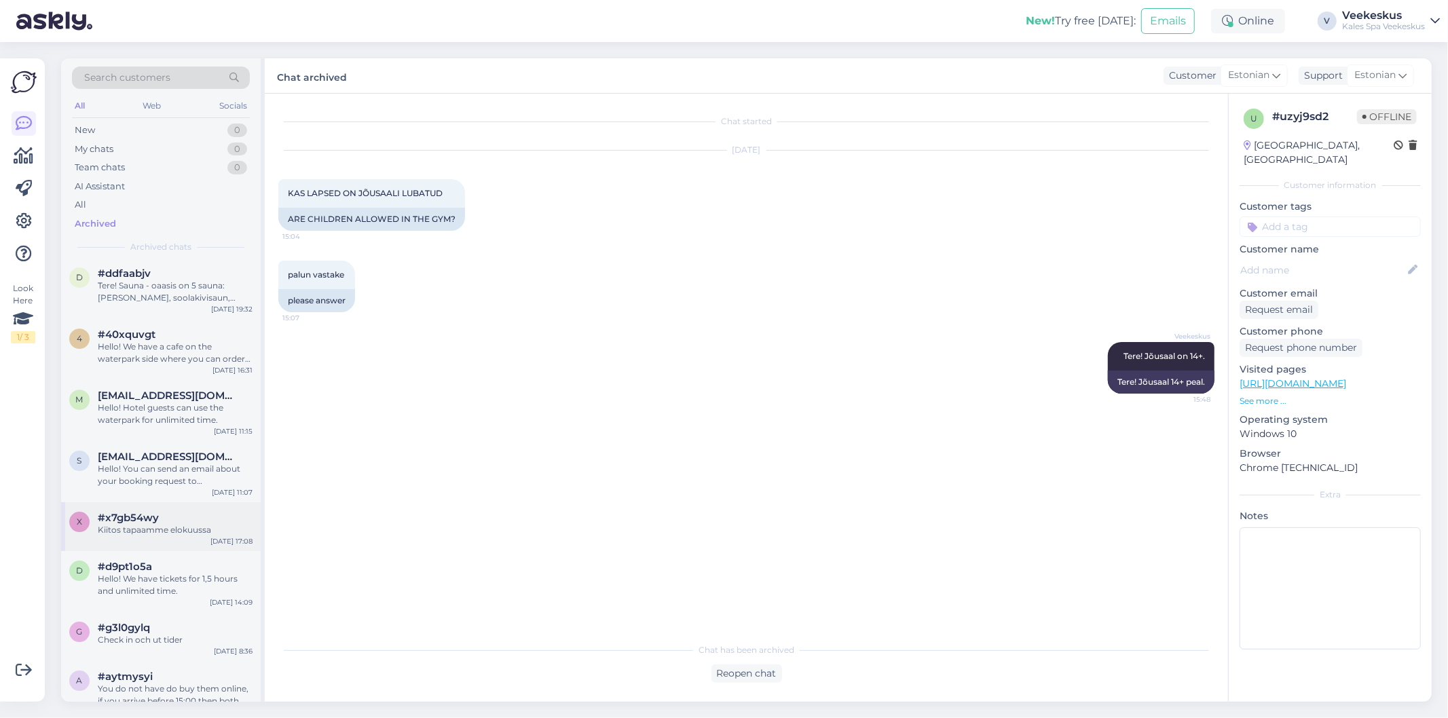
click at [170, 526] on div "Kiitos tapaamme elokuussa" at bounding box center [175, 530] width 155 height 12
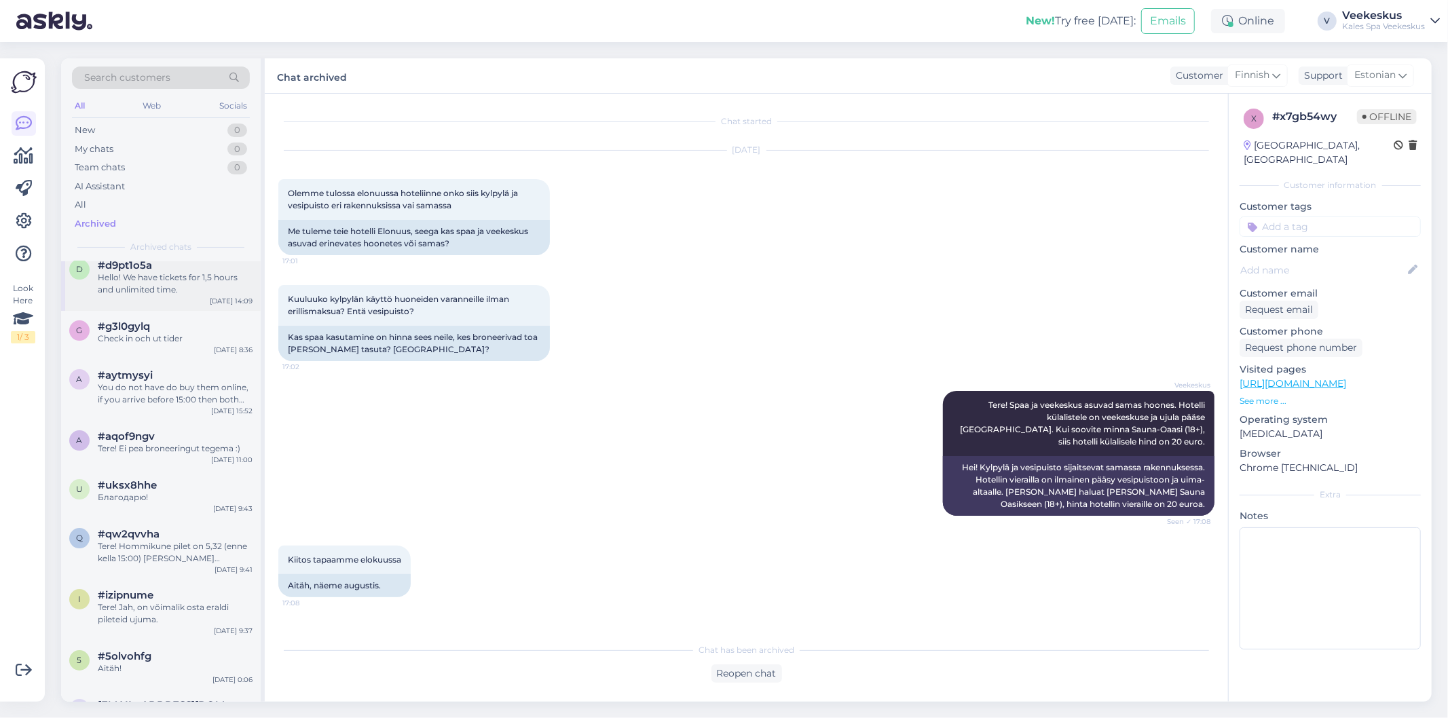
scroll to position [4072, 0]
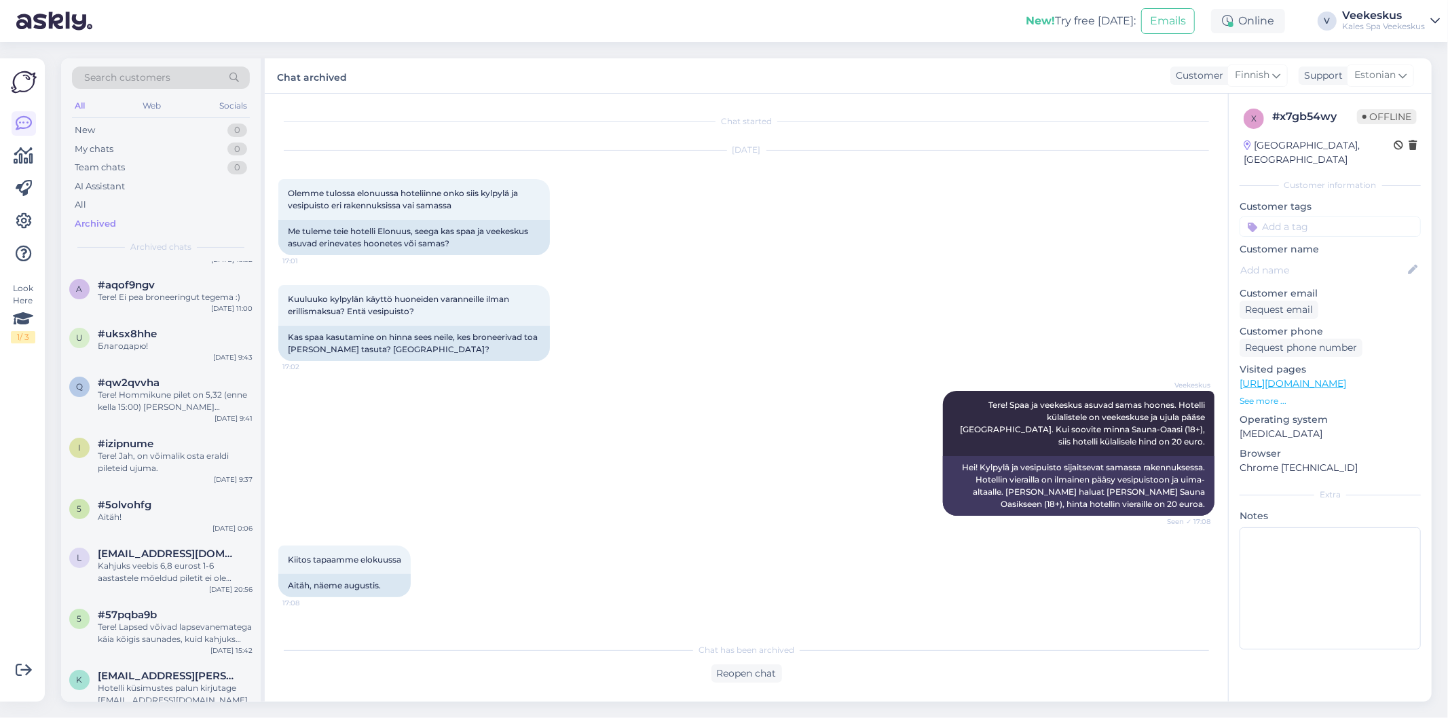
click at [172, 555] on span "[EMAIL_ADDRESS][DOMAIN_NAME]" at bounding box center [168, 554] width 141 height 12
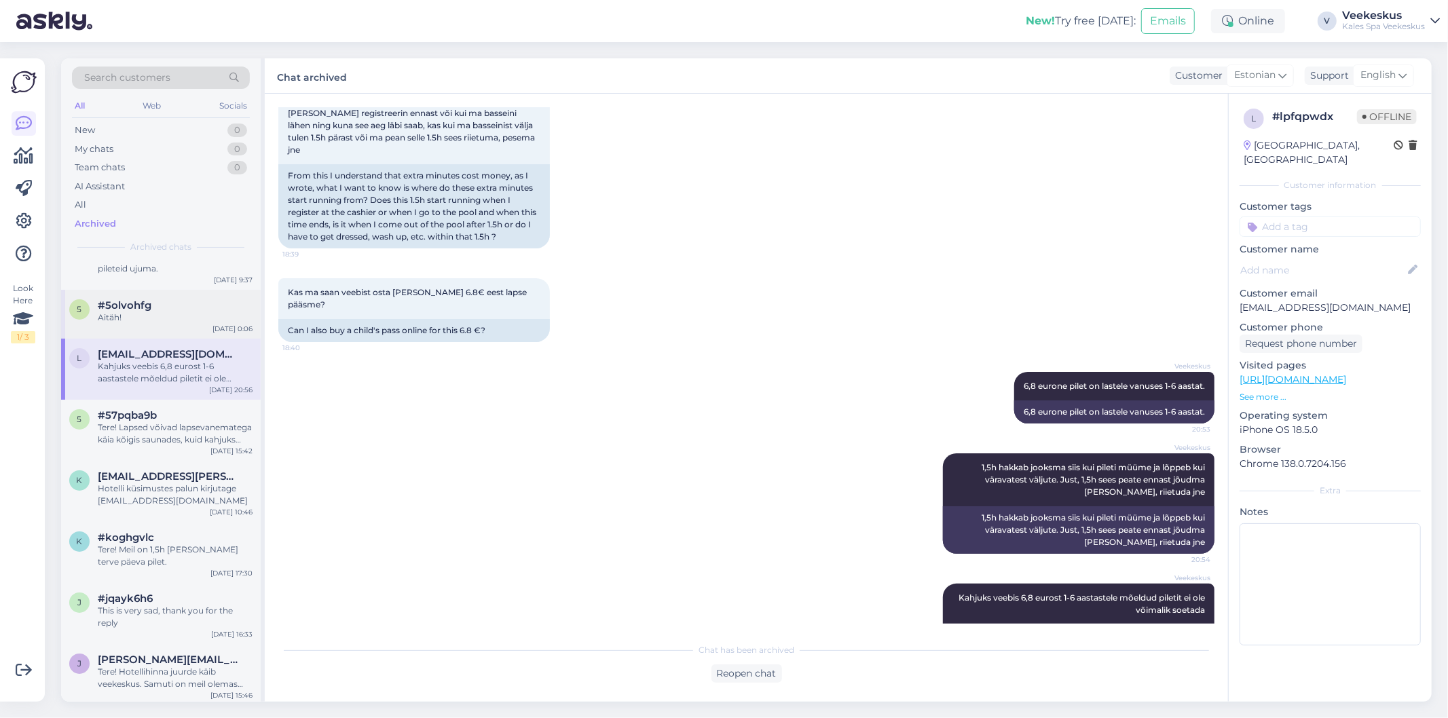
scroll to position [4524, 0]
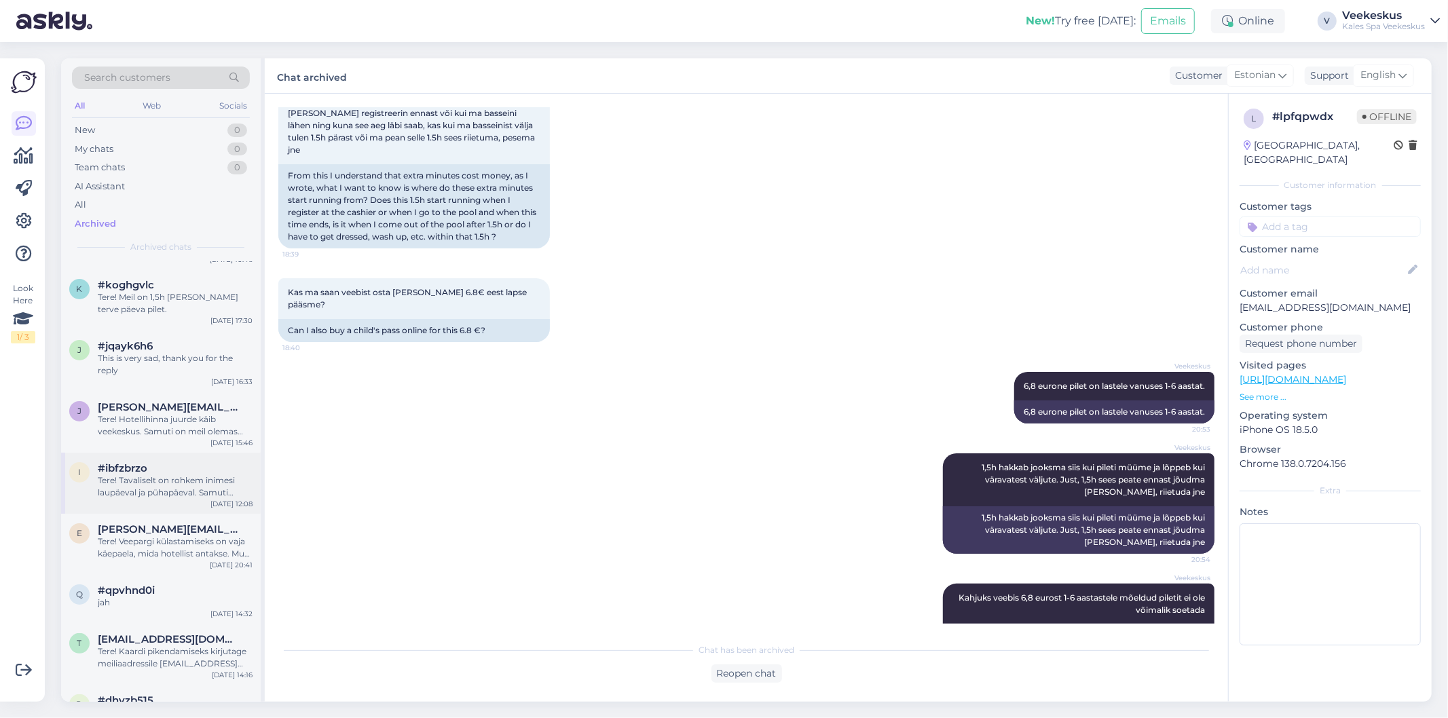
click at [193, 499] on div "i #ibfzbrzo Tere! Tavaliselt on rohkem inimesi laupäeval ja pühapäeval. Samuti …" at bounding box center [161, 483] width 200 height 61
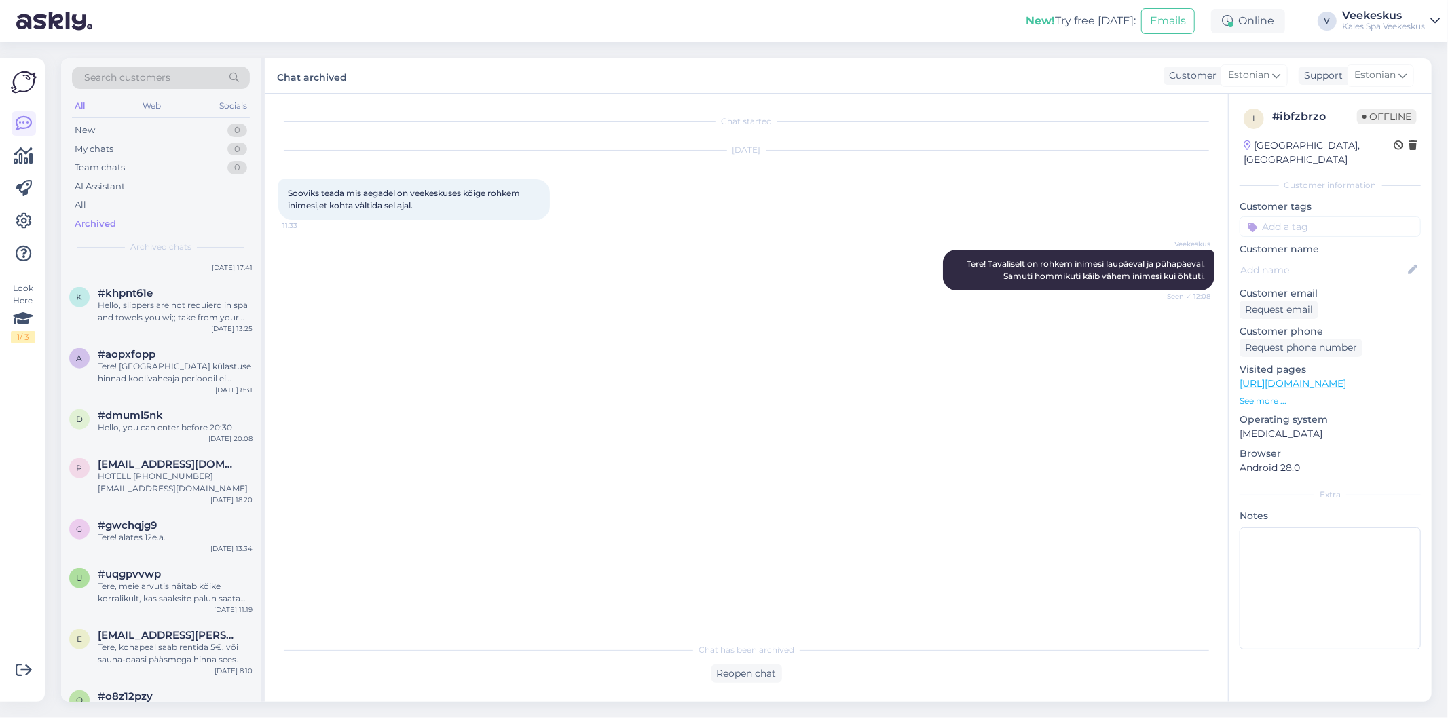
scroll to position [5655, 0]
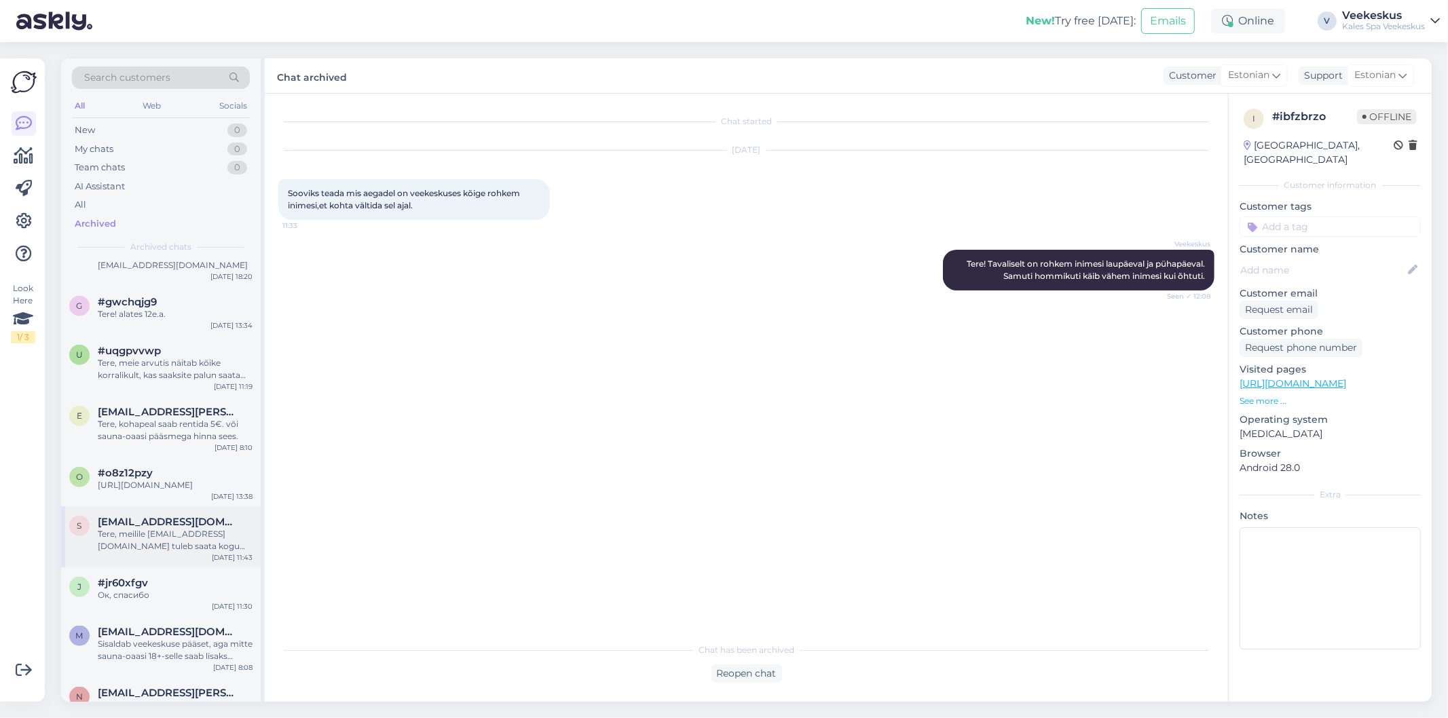
click at [163, 519] on span "[EMAIL_ADDRESS][DOMAIN_NAME]" at bounding box center [168, 522] width 141 height 12
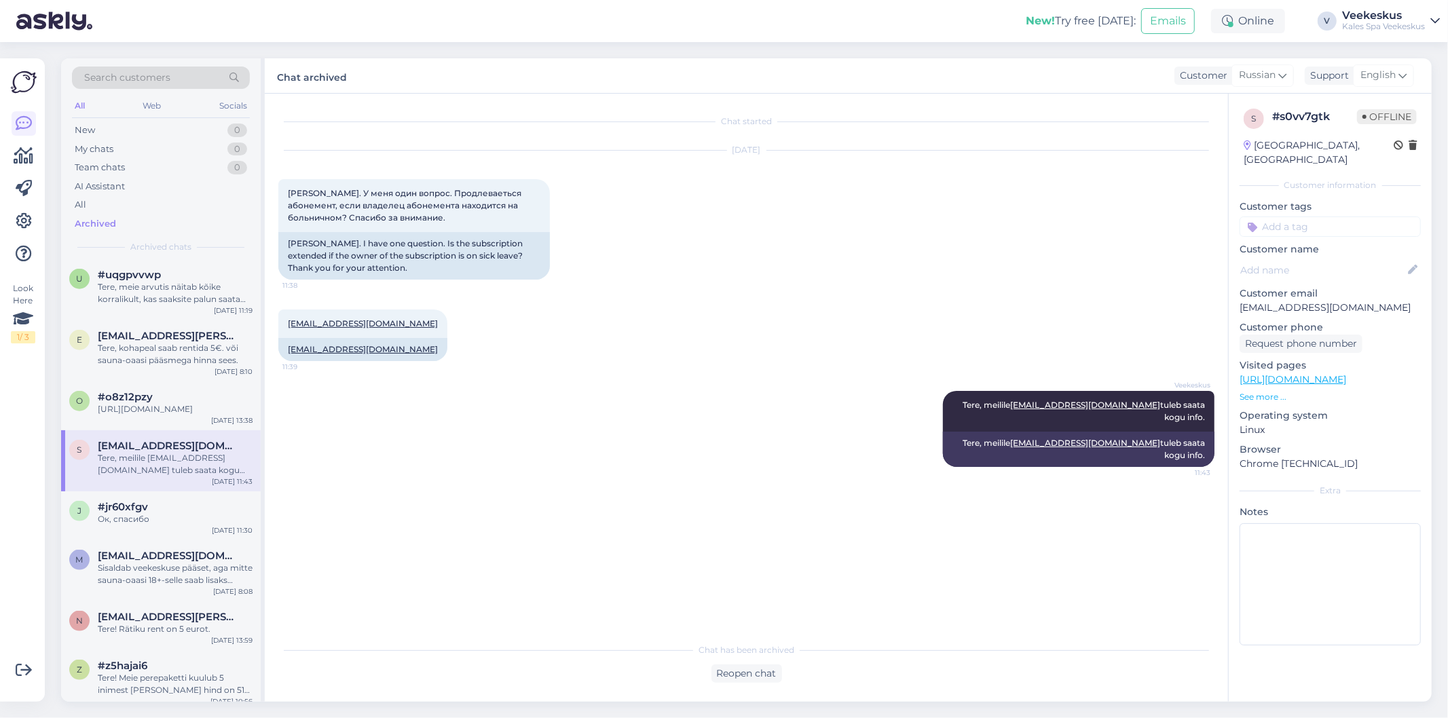
scroll to position [5881, 0]
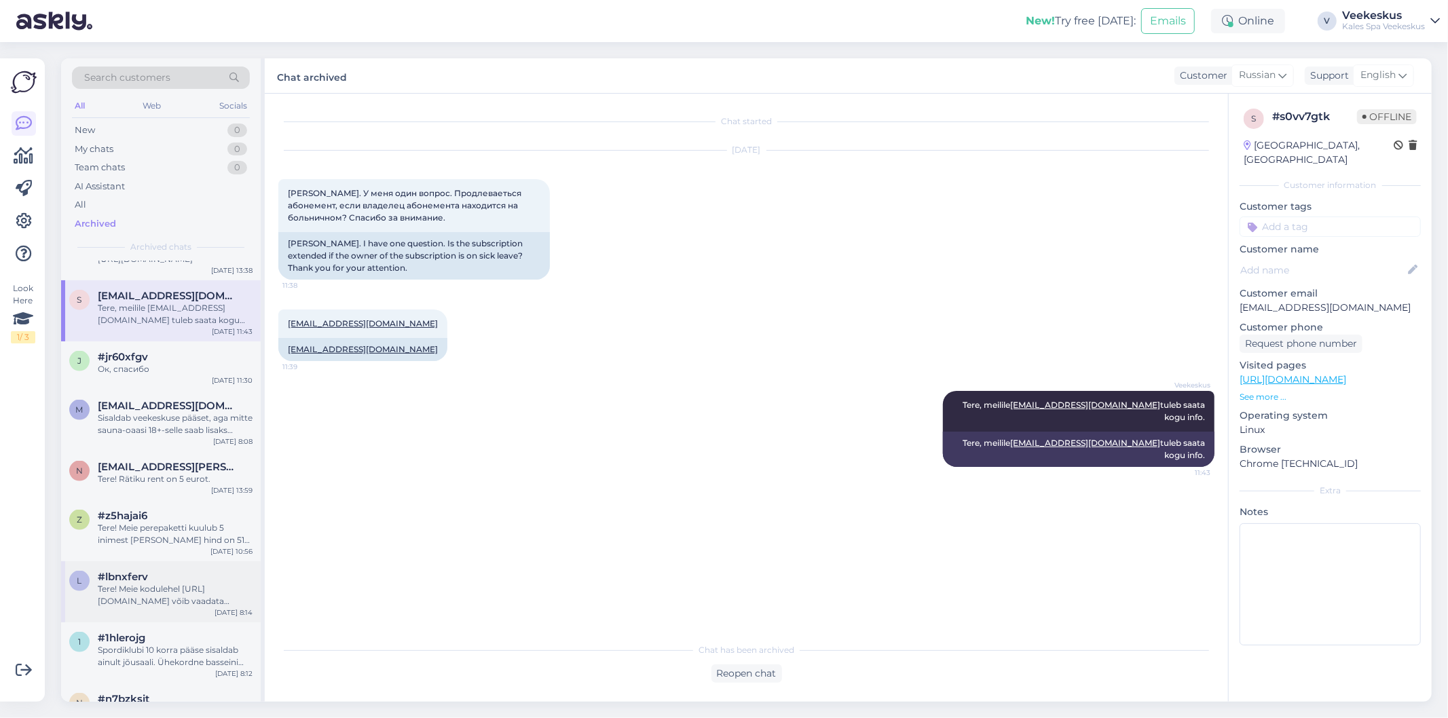
click at [140, 561] on div "l #lbnxferv Tere! Meie kodulehel [URL][DOMAIN_NAME] võib vaadata treeningute ae…" at bounding box center [161, 591] width 200 height 61
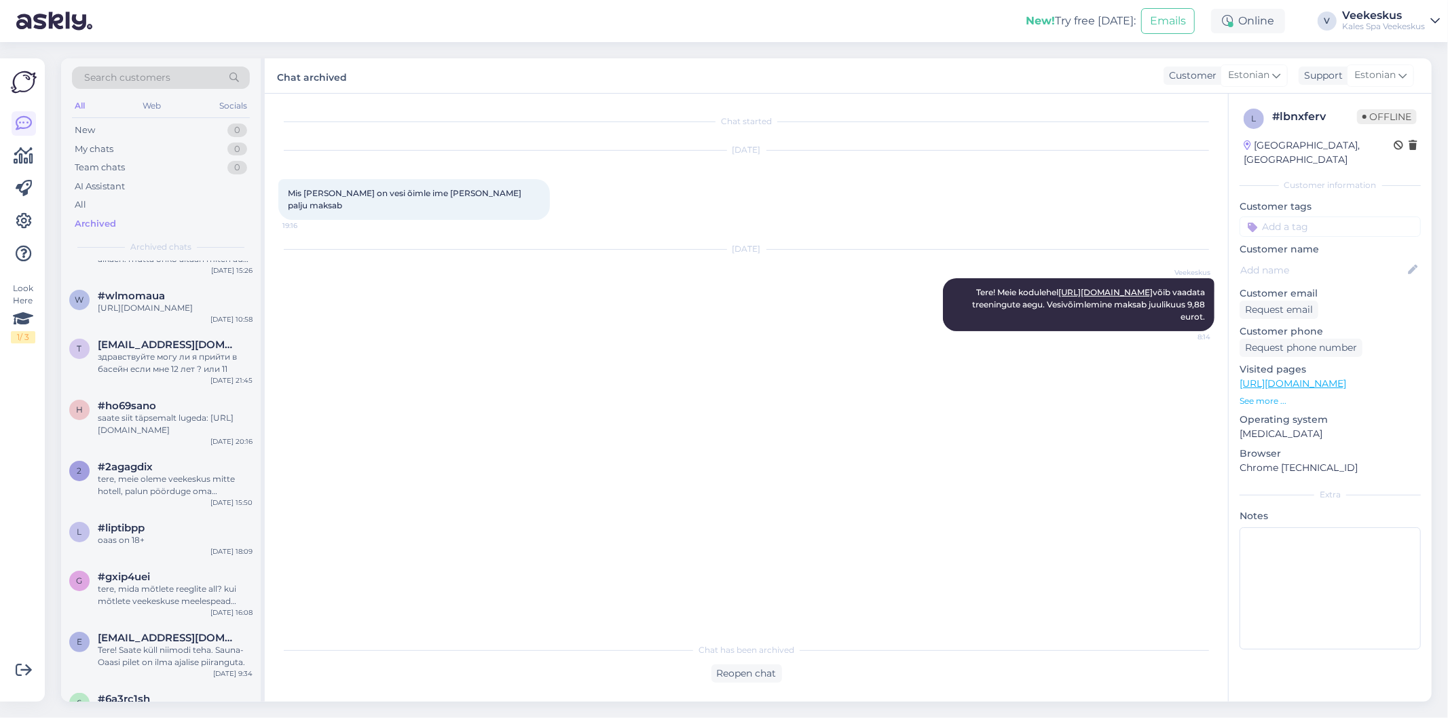
scroll to position [0, 0]
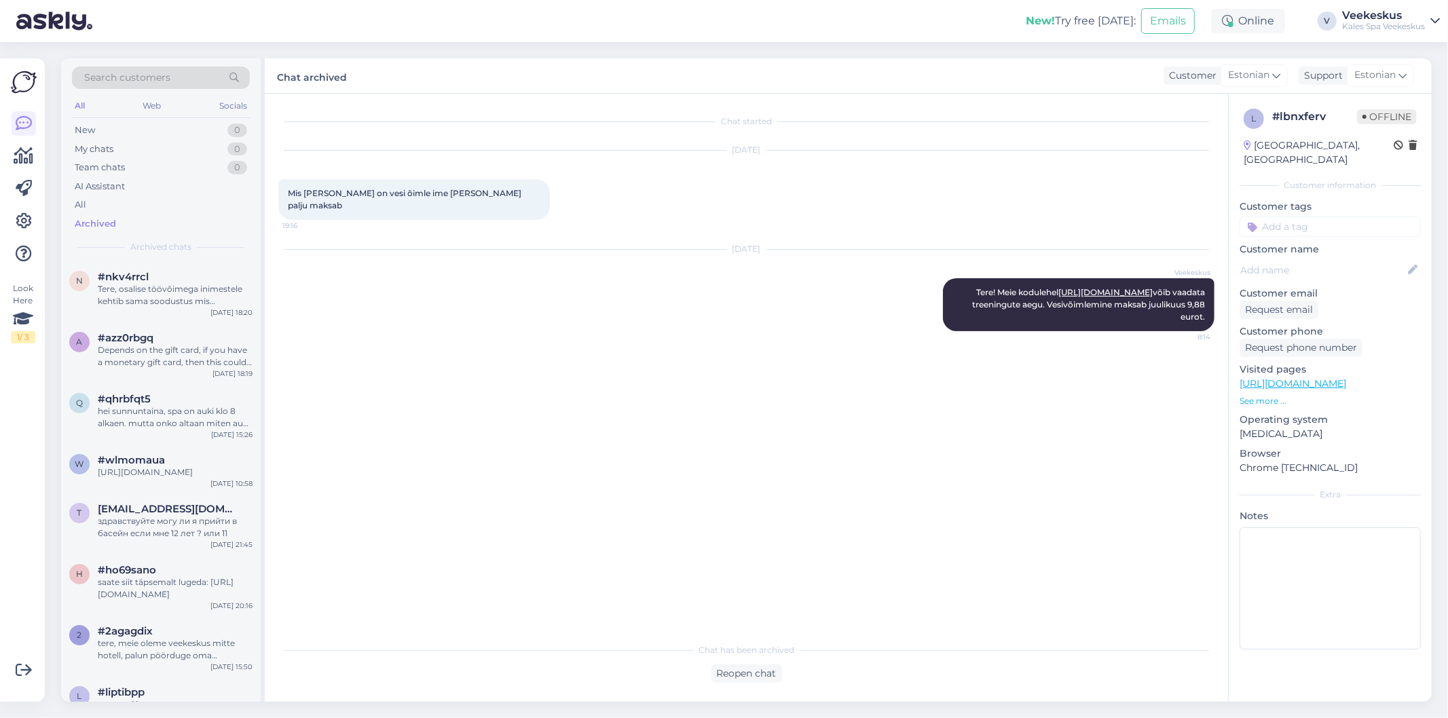
click at [157, 281] on div "#nkv4rrcl" at bounding box center [175, 277] width 155 height 12
